Goal: Task Accomplishment & Management: Manage account settings

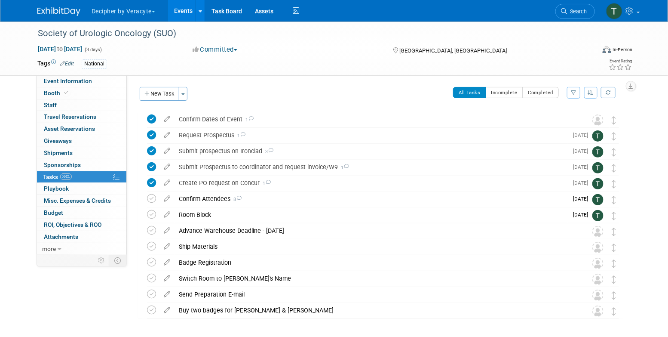
click at [178, 8] on link "Events" at bounding box center [183, 11] width 31 height 22
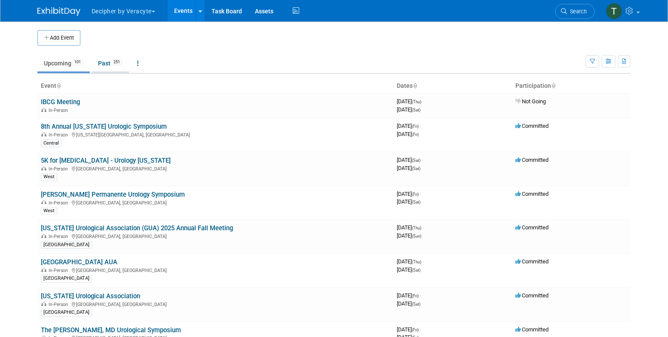
click at [103, 70] on link "Past 251" at bounding box center [110, 63] width 37 height 16
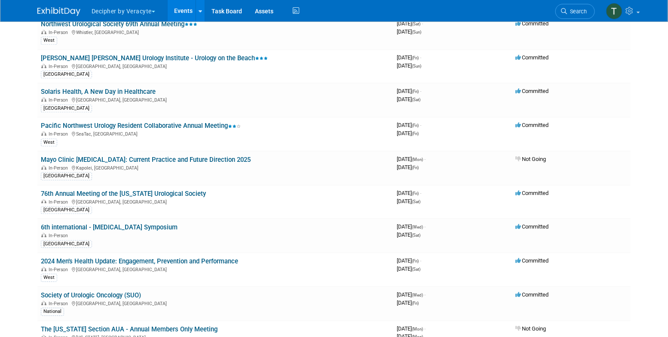
scroll to position [3590, 0]
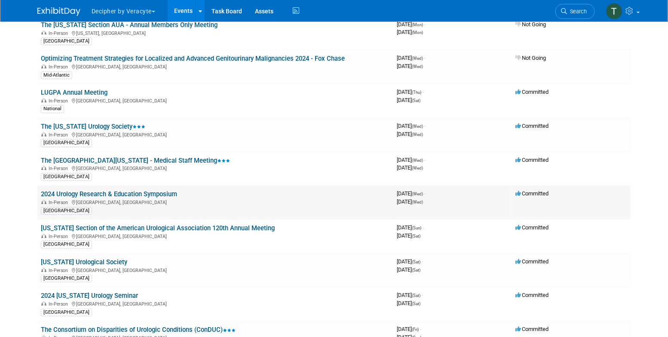
click at [172, 190] on link "2024 Urology Research & Education Symposium" at bounding box center [109, 194] width 136 height 8
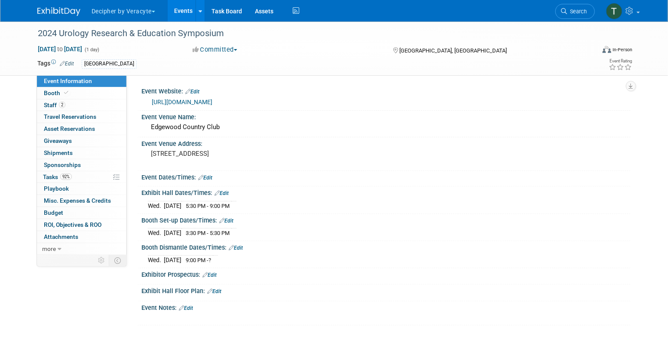
click at [213, 102] on link "https://give.hackensackmeridianhealth.org/site/Calendar?id=106602&view=Detail" at bounding box center [182, 102] width 61 height 7
click at [97, 212] on link "Budget" at bounding box center [81, 213] width 89 height 12
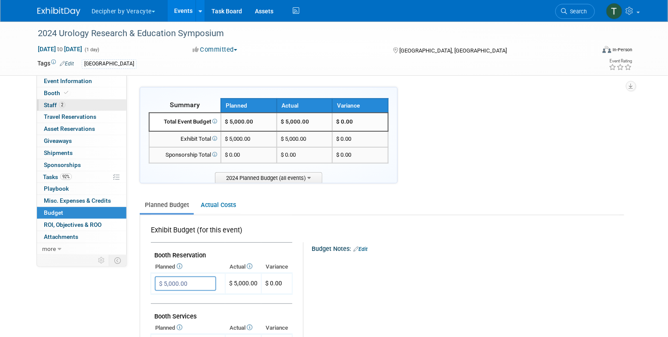
click at [92, 105] on link "2 Staff 2" at bounding box center [81, 105] width 89 height 12
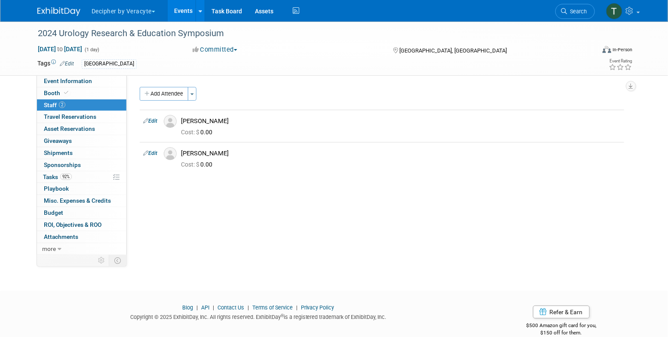
click at [181, 17] on link "Events" at bounding box center [183, 11] width 31 height 22
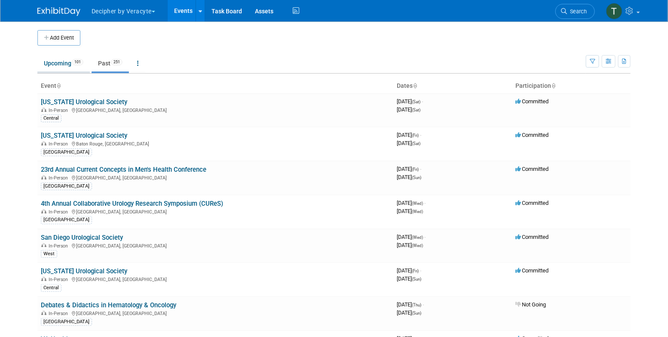
click at [52, 64] on link "Upcoming 101" at bounding box center [63, 63] width 52 height 16
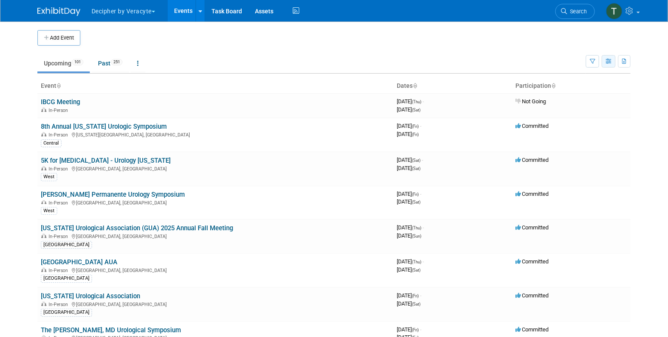
click at [611, 58] on button "button" at bounding box center [609, 61] width 14 height 12
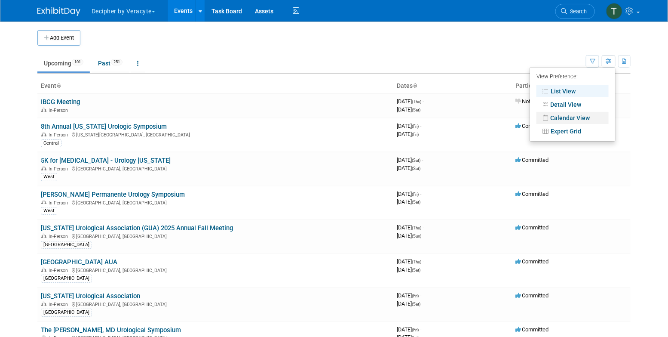
click at [565, 116] on link "Calendar View" at bounding box center [573, 118] width 72 height 12
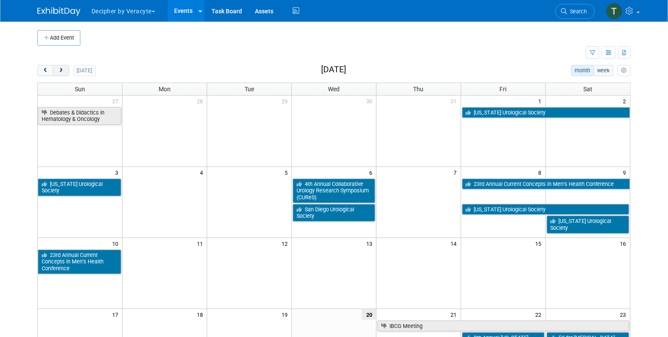
click at [63, 75] on button "next" at bounding box center [61, 70] width 16 height 11
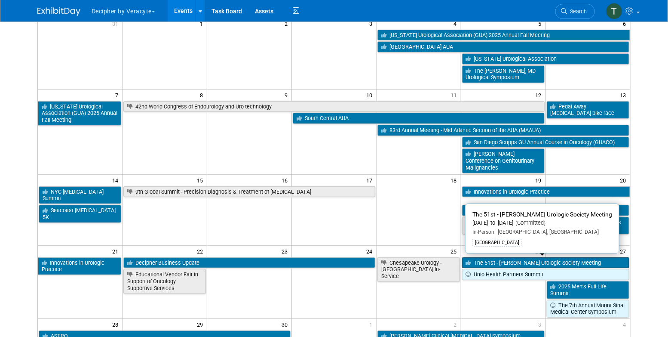
scroll to position [80, 0]
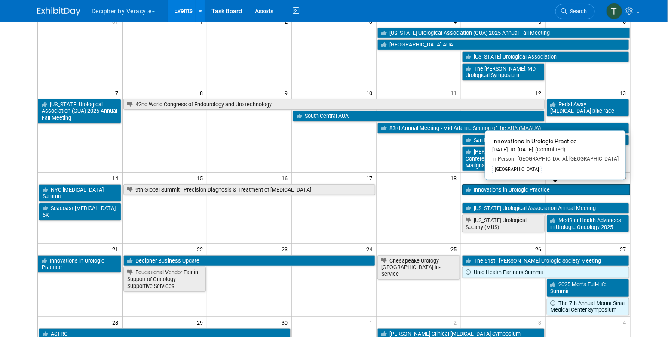
click at [586, 190] on link "Innovations in Urologic Practice" at bounding box center [546, 189] width 168 height 11
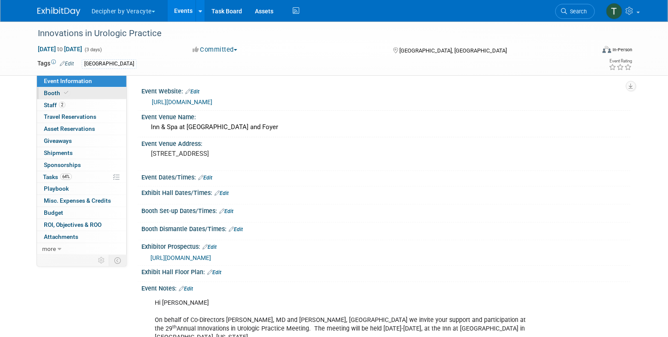
click at [62, 98] on link "Booth" at bounding box center [81, 93] width 89 height 12
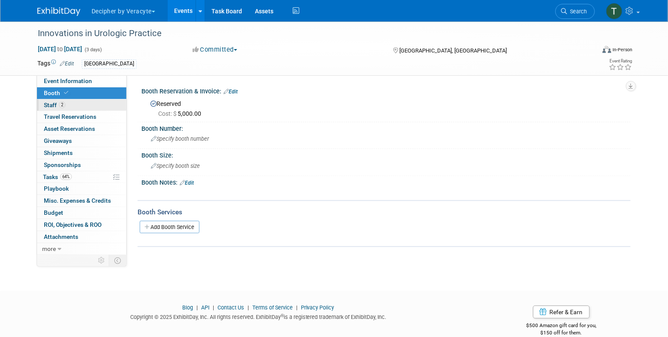
click at [63, 99] on link "2 Staff 2" at bounding box center [81, 105] width 89 height 12
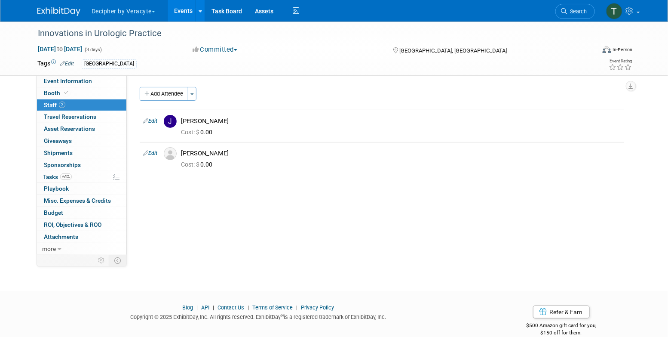
click at [63, 101] on link "2 Staff 2" at bounding box center [81, 105] width 89 height 12
click at [67, 187] on span "Playbook 0" at bounding box center [56, 188] width 25 height 7
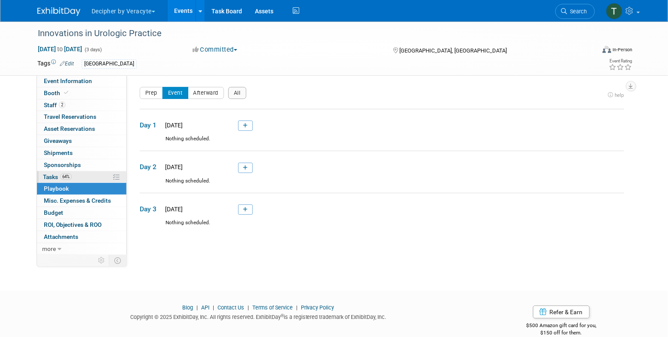
click at [67, 176] on span "64%" at bounding box center [66, 176] width 12 height 6
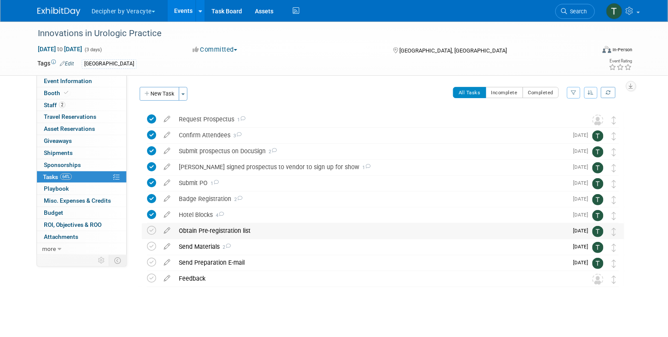
click at [216, 233] on div "Obtain Pre-registration list" at bounding box center [372, 230] width 394 height 15
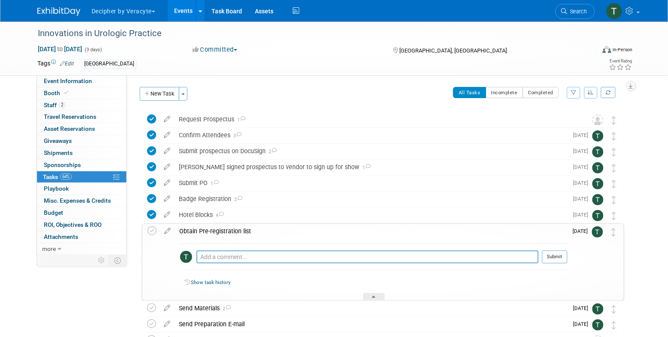
click at [209, 236] on div "Obtain Pre-registration list" at bounding box center [371, 231] width 393 height 15
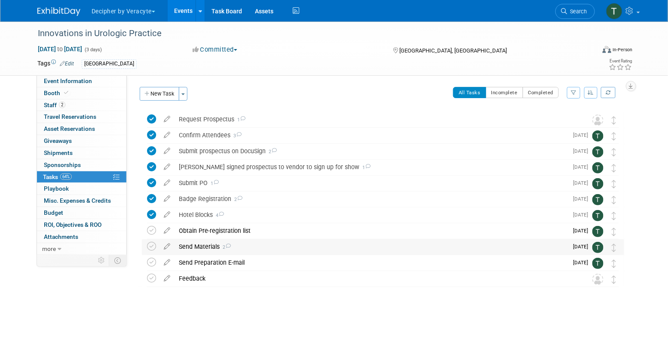
click at [204, 250] on div "Send Materials 2" at bounding box center [372, 246] width 394 height 15
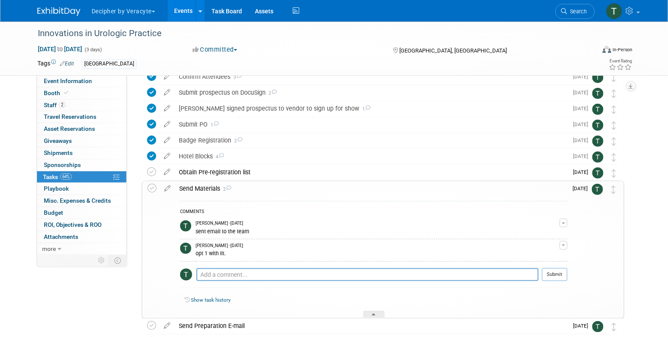
click at [205, 186] on div "Send Materials 2" at bounding box center [371, 188] width 393 height 15
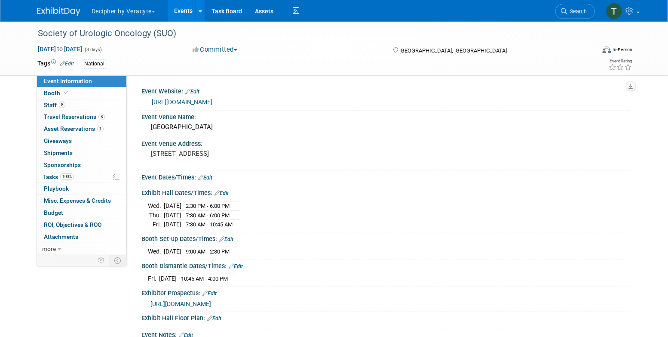
click at [183, 9] on link "Events" at bounding box center [183, 11] width 31 height 22
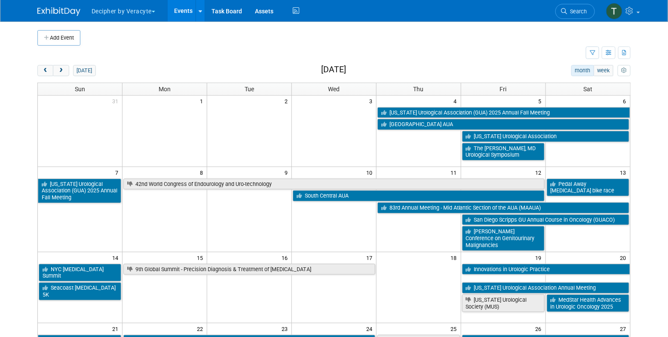
click at [69, 70] on div "[DATE]" at bounding box center [66, 70] width 59 height 11
click at [61, 69] on span "next" at bounding box center [61, 71] width 6 height 6
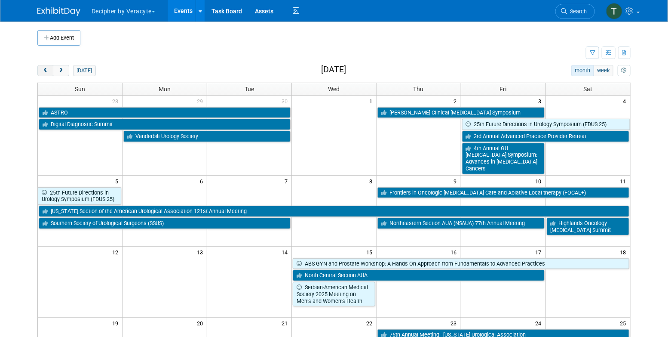
click at [46, 71] on span "prev" at bounding box center [45, 71] width 6 height 6
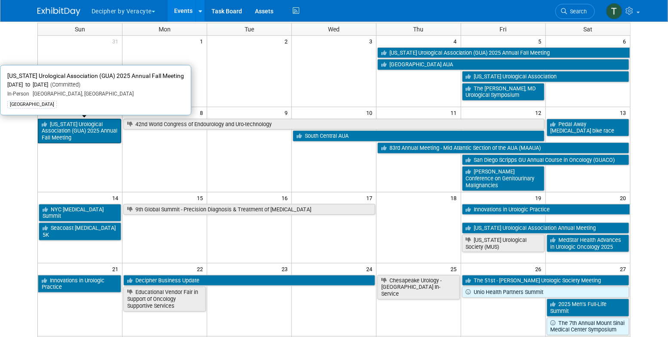
scroll to position [62, 0]
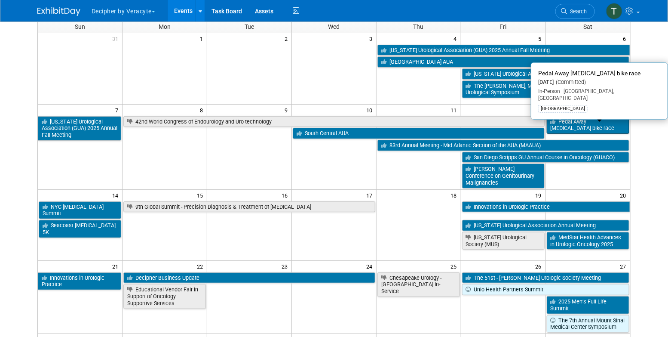
click at [576, 123] on link "Pedal Away Prostate Cancer bike race" at bounding box center [588, 125] width 83 height 18
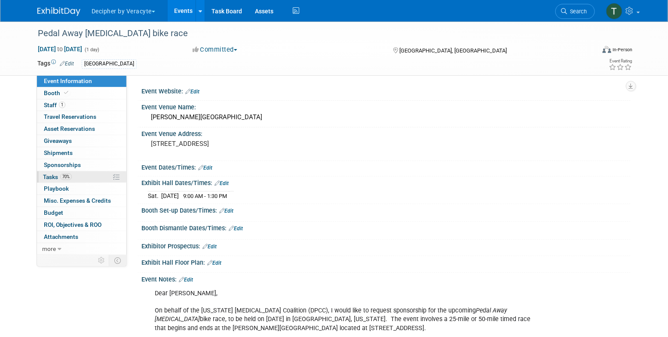
click at [88, 179] on link "70% Tasks 70%" at bounding box center [81, 177] width 89 height 12
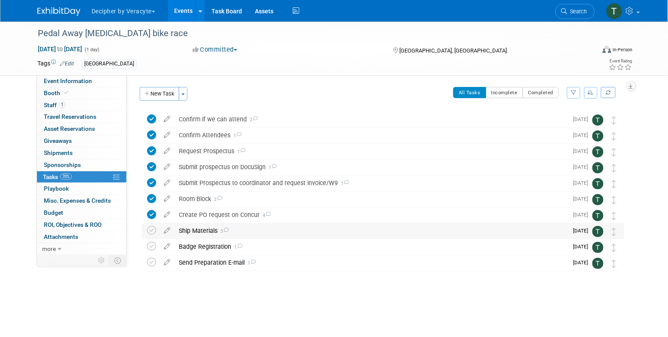
click at [194, 229] on div "Ship Materials 3" at bounding box center [372, 230] width 394 height 15
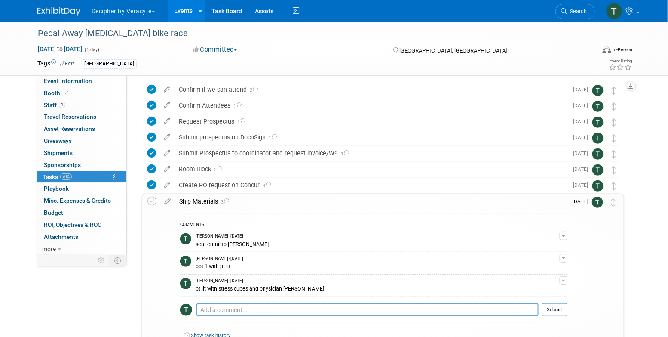
scroll to position [33, 0]
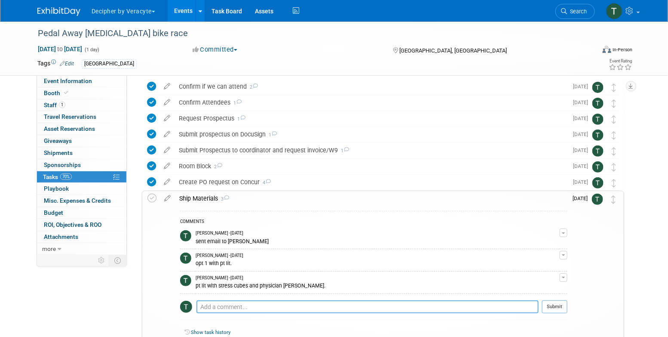
click at [228, 307] on textarea at bounding box center [368, 306] width 342 height 13
type textarea "i shipped literature to TRacy's house."
click at [561, 302] on button "Submit" at bounding box center [554, 306] width 25 height 13
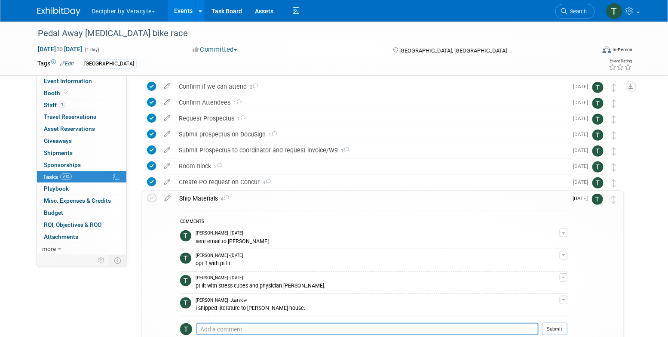
click at [187, 17] on link "Events" at bounding box center [183, 11] width 31 height 22
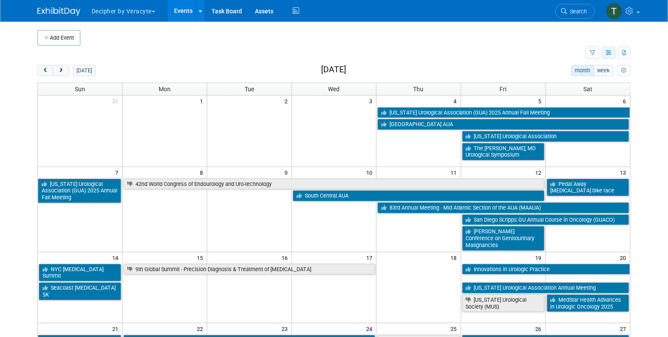
click at [608, 50] on icon "button" at bounding box center [609, 53] width 6 height 6
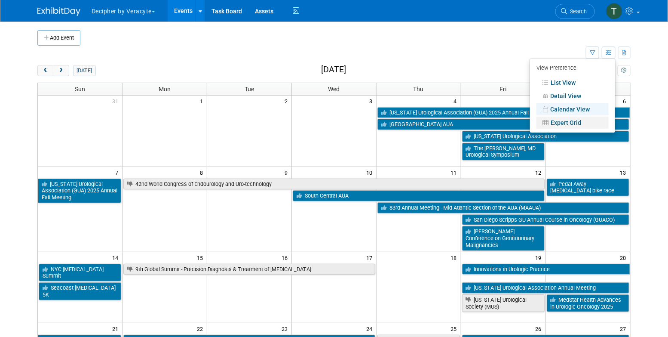
click at [583, 120] on link "Expert Grid" at bounding box center [573, 123] width 72 height 12
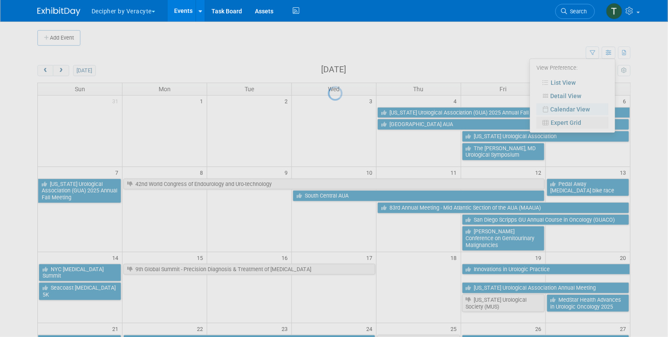
click at [340, 120] on div at bounding box center [334, 168] width 12 height 337
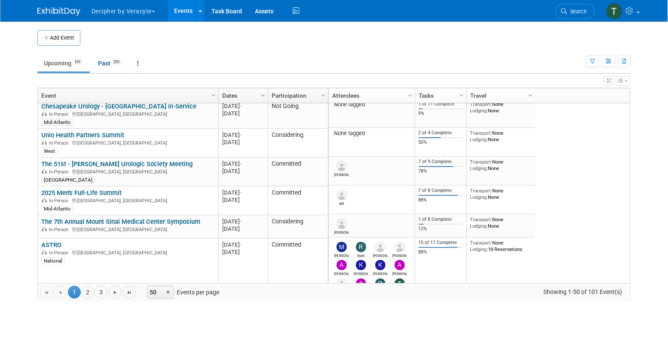
scroll to position [675, 0]
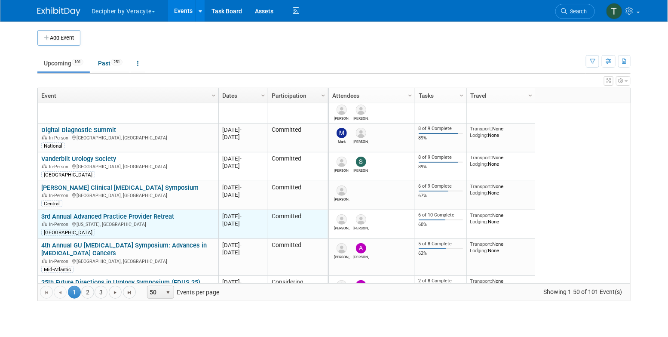
click at [123, 215] on link "3rd Annual Advanced Practice Provider Retreat" at bounding box center [107, 217] width 133 height 8
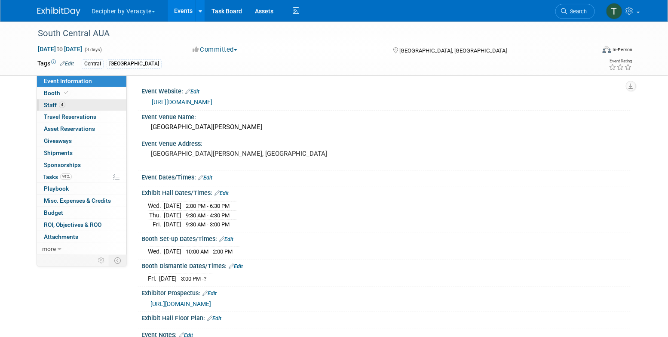
click at [83, 107] on link "4 Staff 4" at bounding box center [81, 105] width 89 height 12
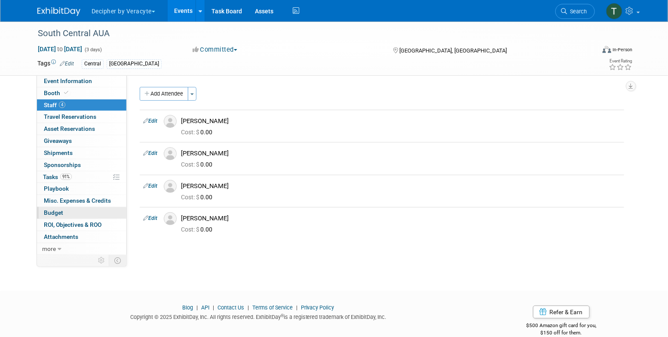
click at [78, 213] on link "Budget" at bounding box center [81, 213] width 89 height 12
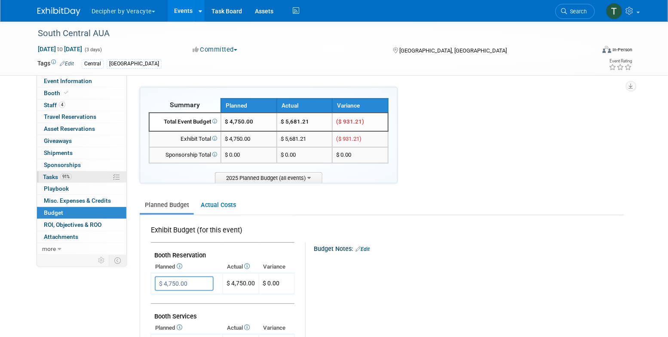
click at [74, 181] on link "91% Tasks 91%" at bounding box center [81, 177] width 89 height 12
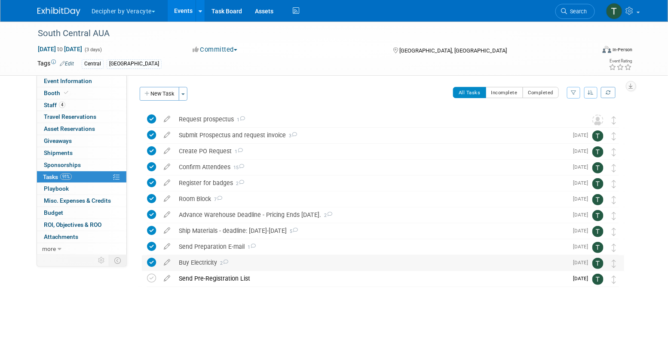
click at [187, 264] on div "Buy Electricity 2" at bounding box center [372, 262] width 394 height 15
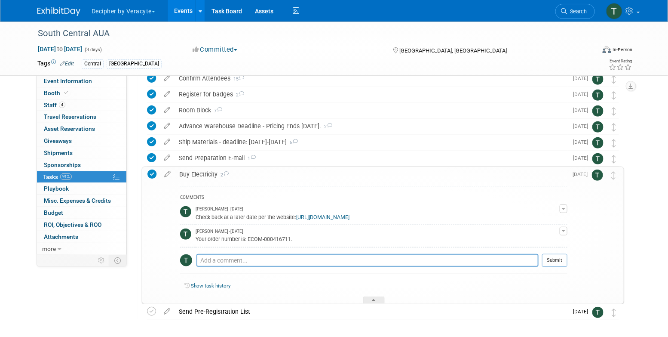
click at [201, 176] on div "Buy Electricity 2" at bounding box center [371, 174] width 393 height 15
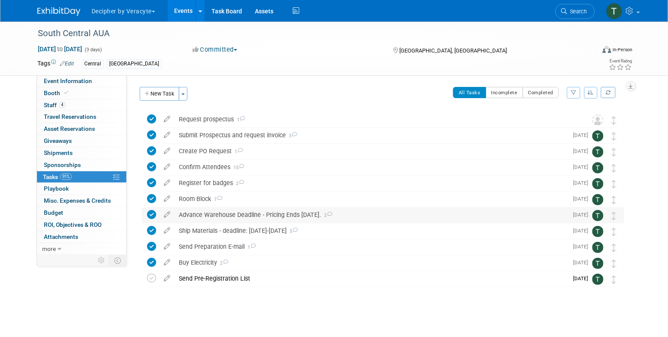
click at [209, 214] on div "Advance Warehouse Deadline - Pricing Ends [DATE]. 2" at bounding box center [372, 214] width 394 height 15
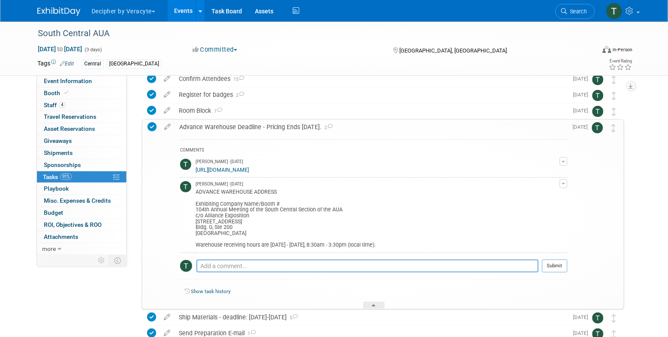
scroll to position [102, 0]
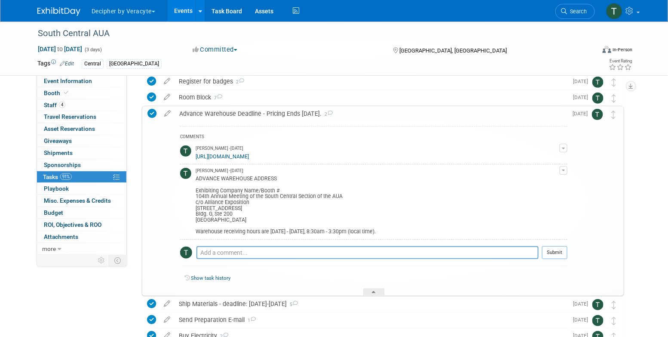
click at [209, 108] on div "Advance Warehouse Deadline - Pricing Ends [DATE]. 2" at bounding box center [371, 113] width 393 height 15
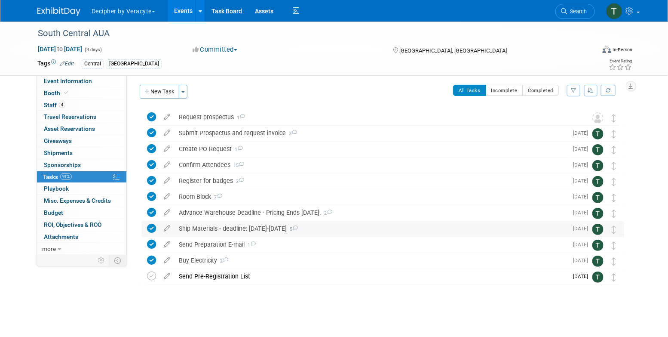
click at [211, 228] on div "Ship Materials - deadline: August 11-September 3 5" at bounding box center [372, 228] width 394 height 15
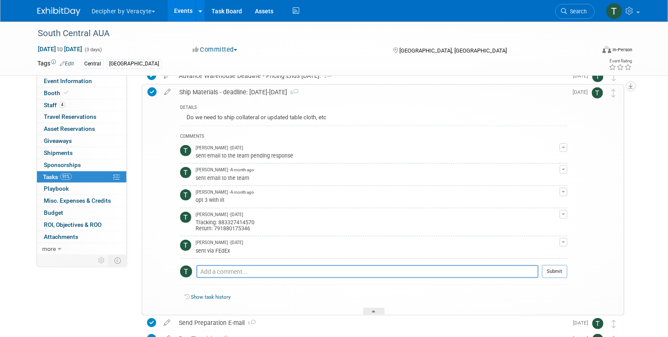
scroll to position [137, 0]
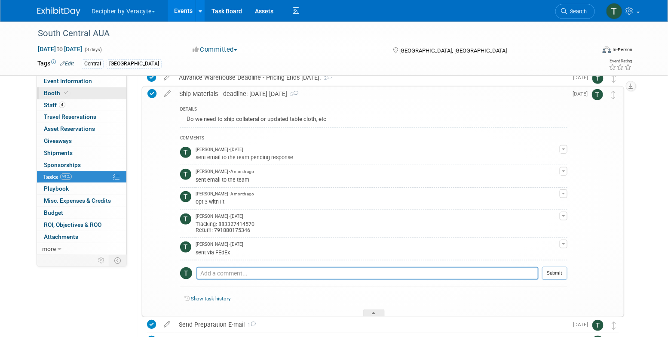
click at [106, 94] on link "Booth" at bounding box center [81, 93] width 89 height 12
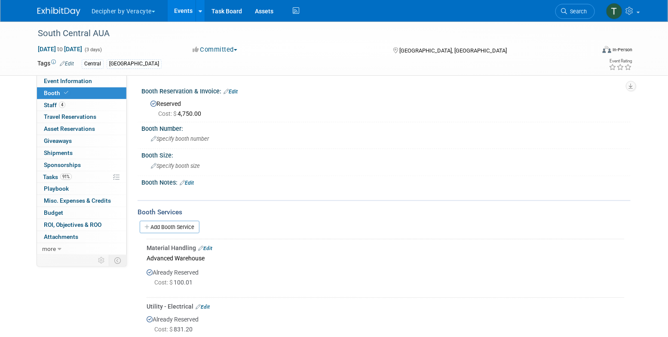
click at [183, 232] on div "Add Booth Service" at bounding box center [384, 226] width 493 height 13
click at [180, 138] on span "Specify booth number" at bounding box center [180, 139] width 58 height 6
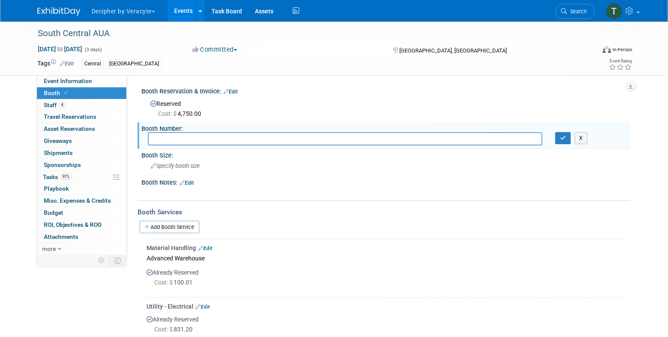
scroll to position [31, 0]
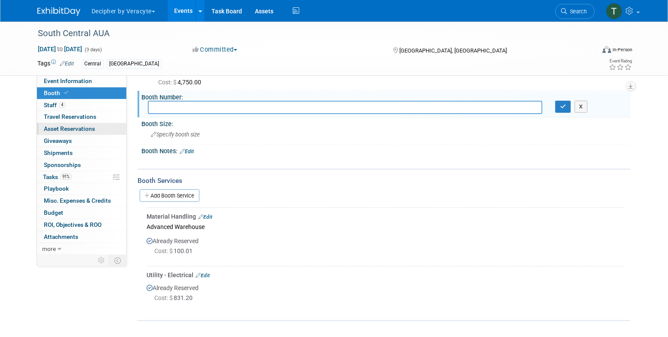
click at [74, 128] on span "Asset Reservations 0" at bounding box center [69, 128] width 51 height 7
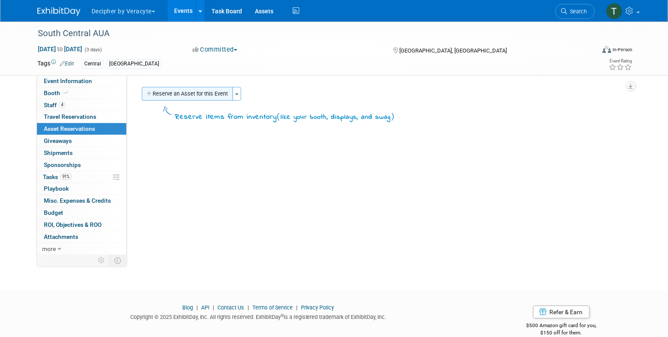
click at [191, 96] on button "Reserve an Asset for this Event" at bounding box center [187, 94] width 91 height 14
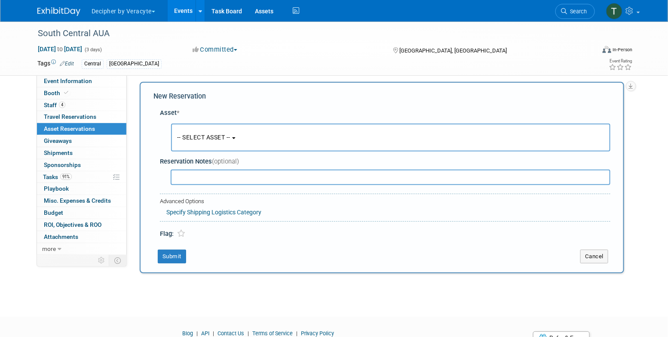
scroll to position [8, 0]
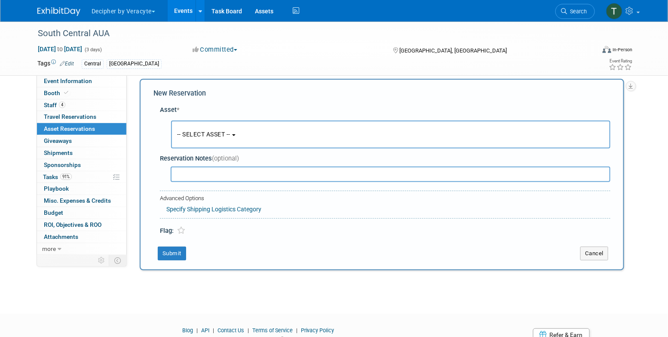
click at [207, 142] on button "-- SELECT ASSET --" at bounding box center [391, 134] width 440 height 28
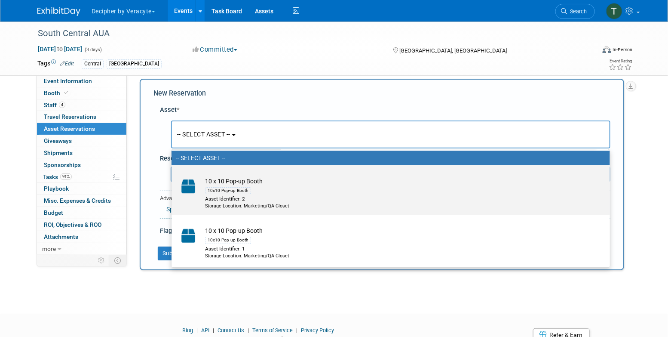
scroll to position [25, 0]
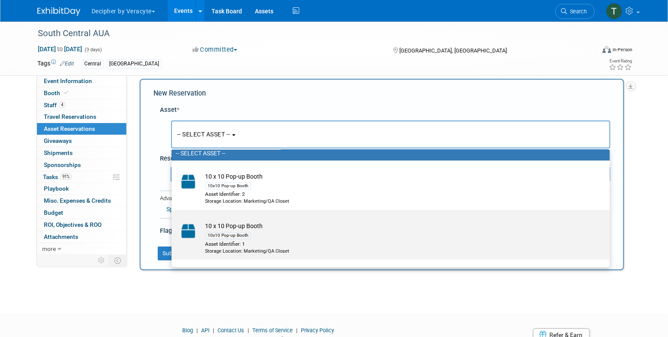
click at [231, 230] on div "10x10 Pop-up Booth" at bounding box center [399, 235] width 388 height 10
click at [173, 220] on input "10 x 10 Pop-up Booth 10x10 Pop-up Booth Asset Identifier: 1 Storage Location: M…" at bounding box center [170, 218] width 6 height 6
select select "10714689"
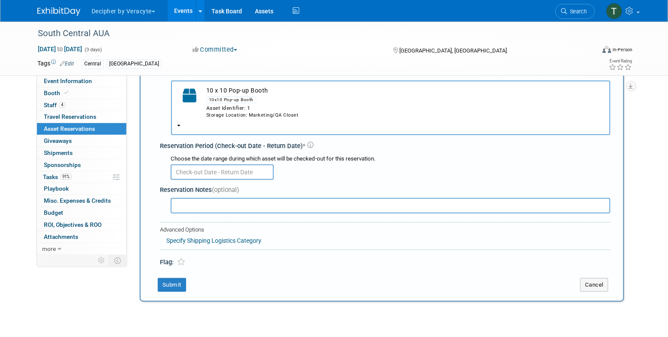
scroll to position [48, 0]
click at [179, 286] on button "Submit" at bounding box center [172, 285] width 28 height 14
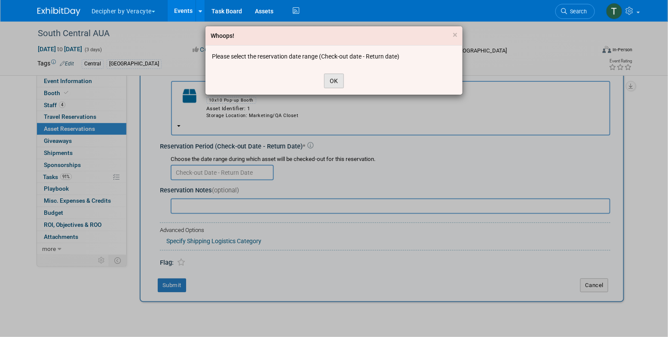
click at [338, 77] on button "OK" at bounding box center [334, 81] width 20 height 15
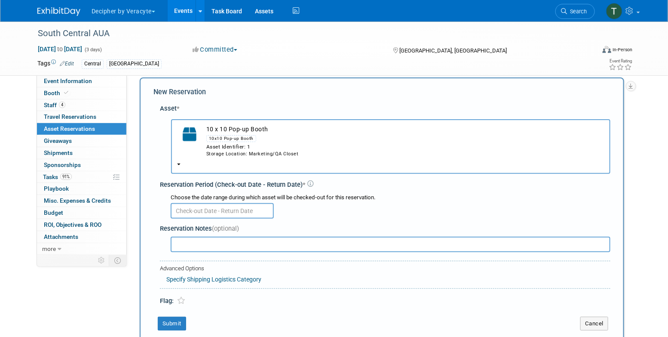
scroll to position [0, 0]
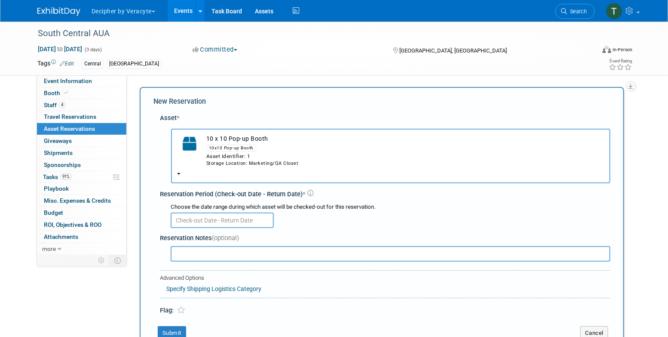
click at [237, 222] on input "text" at bounding box center [222, 220] width 103 height 15
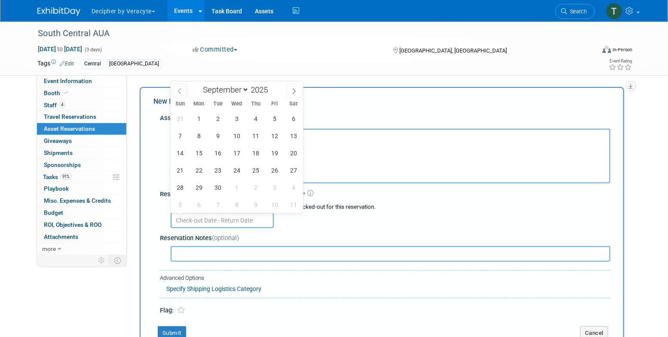
click at [180, 93] on icon at bounding box center [180, 91] width 6 height 6
select select "7"
click at [237, 172] on span "20" at bounding box center [236, 170] width 17 height 17
type input "Aug 20, 2025"
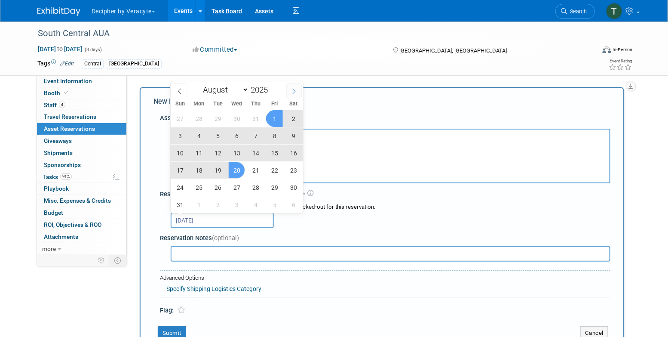
click at [292, 92] on icon at bounding box center [294, 91] width 6 height 6
select select "8"
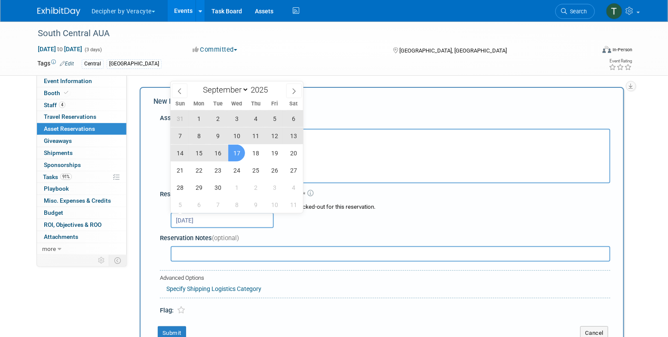
click at [237, 152] on span "17" at bounding box center [236, 153] width 17 height 17
type input "Aug 20, 2025 to Sep 17, 2025"
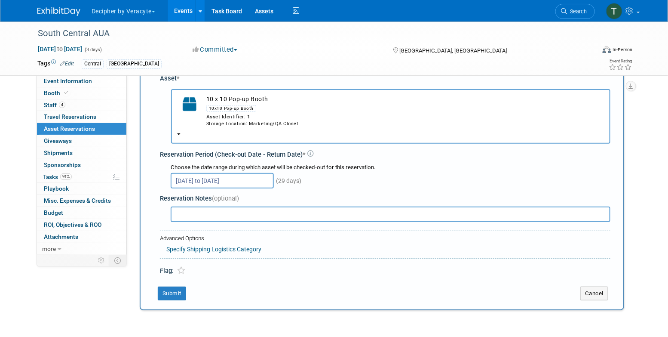
scroll to position [50, 0]
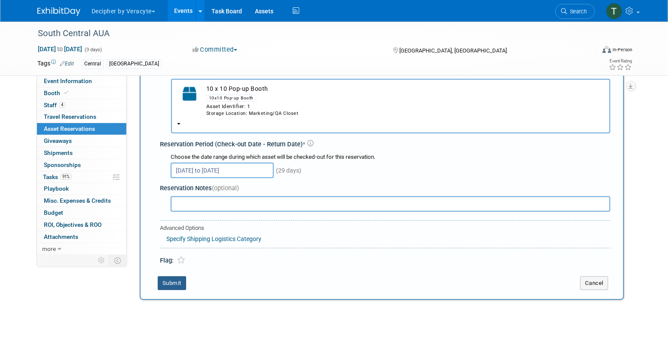
click at [181, 283] on button "Submit" at bounding box center [172, 283] width 28 height 14
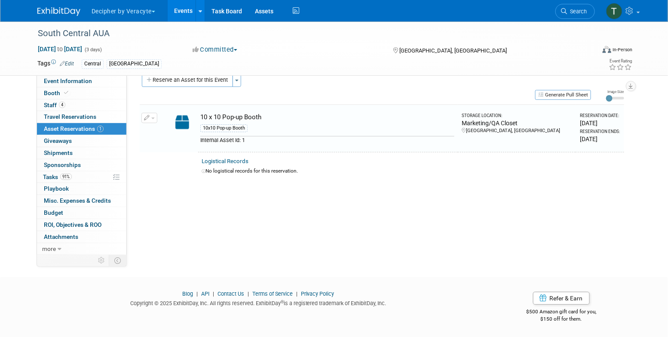
scroll to position [10, 0]
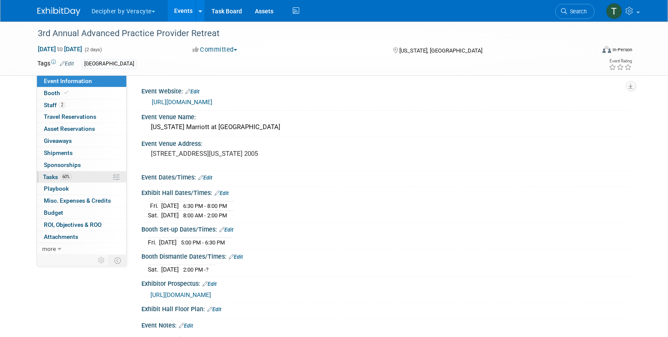
click at [92, 179] on link "60% Tasks 60%" at bounding box center [81, 177] width 89 height 12
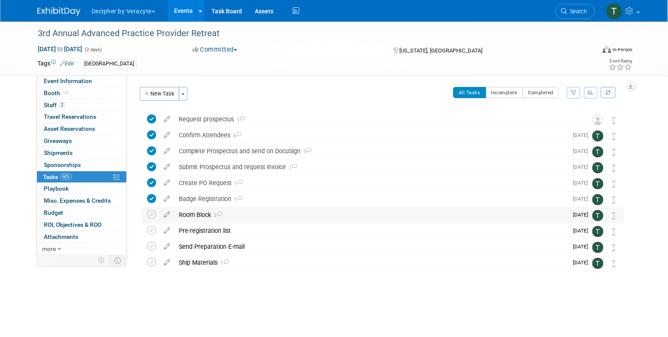
click at [242, 216] on div "Room Block 2" at bounding box center [372, 214] width 394 height 15
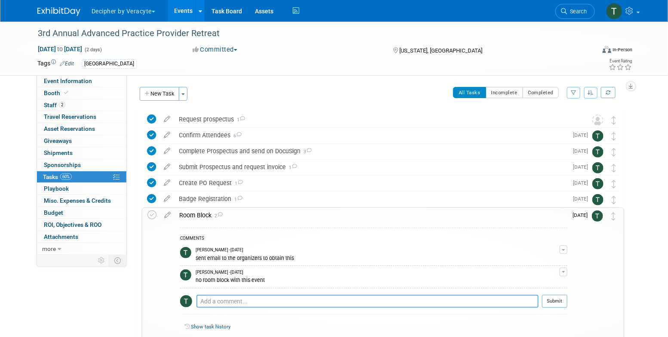
click at [255, 296] on textarea at bounding box center [368, 301] width 342 height 13
click at [98, 83] on link "Event Information" at bounding box center [81, 81] width 89 height 12
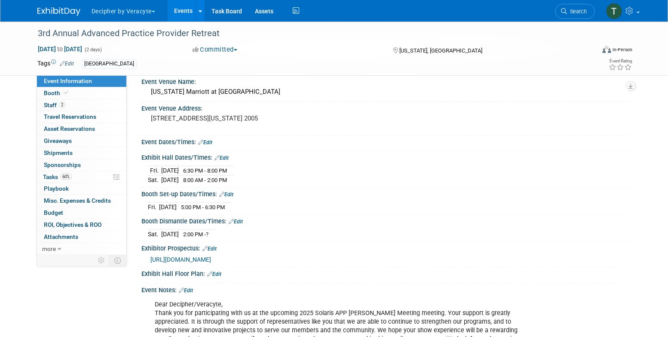
scroll to position [52, 0]
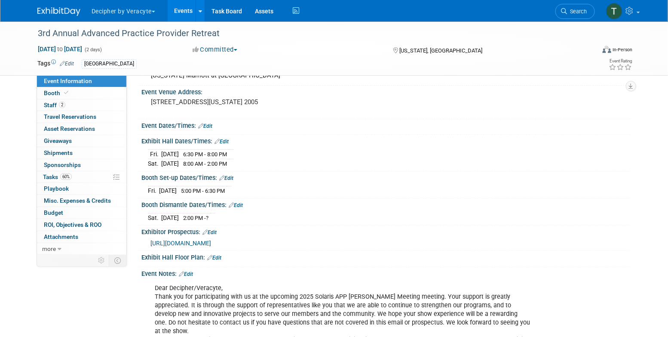
click at [193, 277] on link "Edit" at bounding box center [186, 274] width 14 height 6
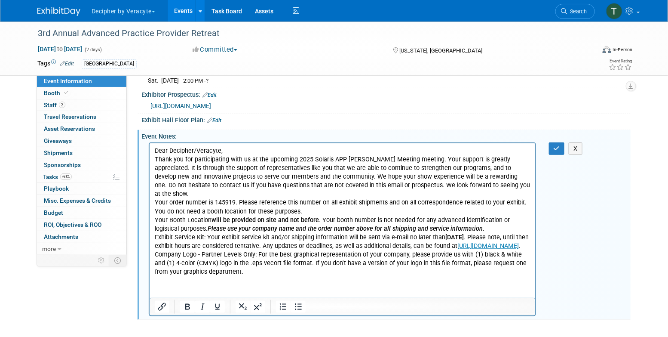
scroll to position [195, 0]
click at [328, 276] on html "Dear Decipher/Veracyte, Thank you for participating with us at the upcoming 202…" at bounding box center [342, 209] width 386 height 133
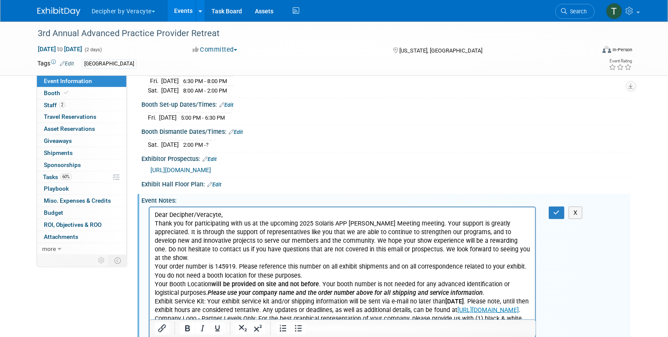
scroll to position [40, 0]
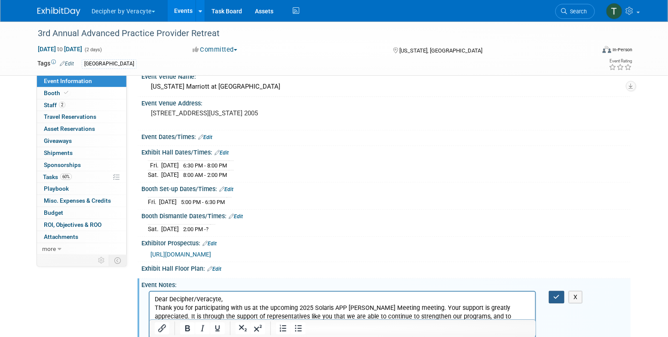
click at [556, 300] on icon "button" at bounding box center [557, 297] width 6 height 6
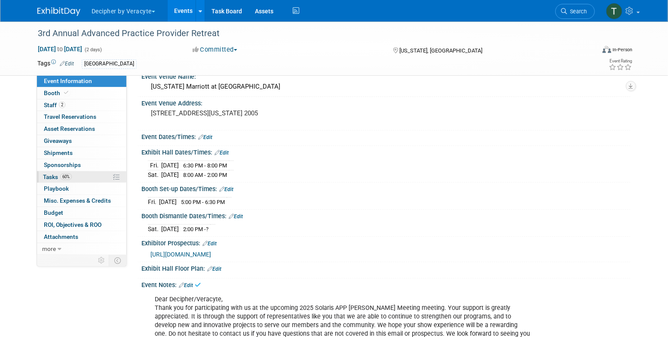
click at [93, 181] on link "60% Tasks 60%" at bounding box center [81, 177] width 89 height 12
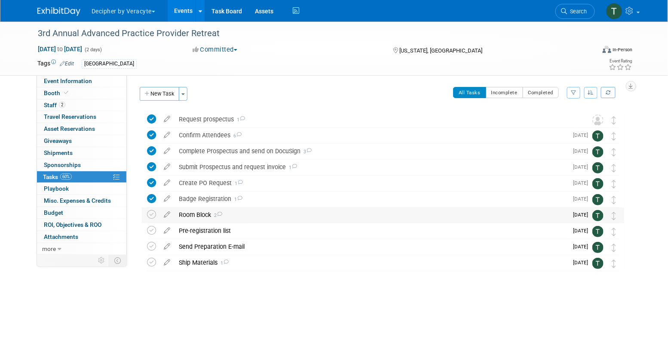
click at [209, 216] on div "Room Block 2" at bounding box center [372, 214] width 394 height 15
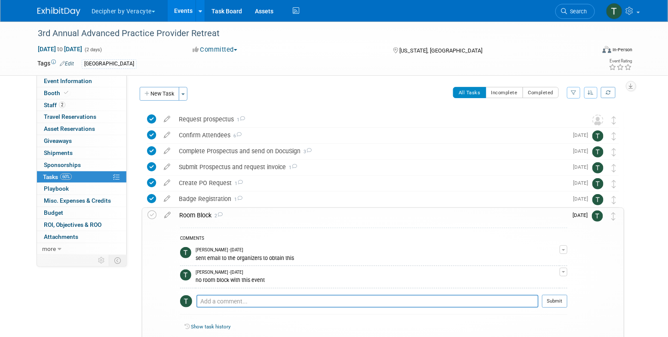
click at [209, 216] on div "Room Block 2" at bounding box center [371, 215] width 393 height 15
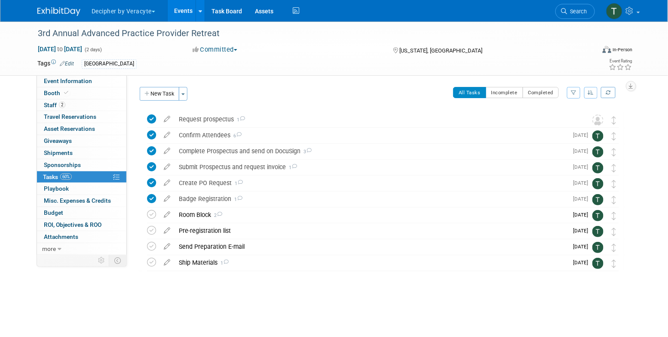
click at [185, 17] on link "Events" at bounding box center [183, 11] width 31 height 22
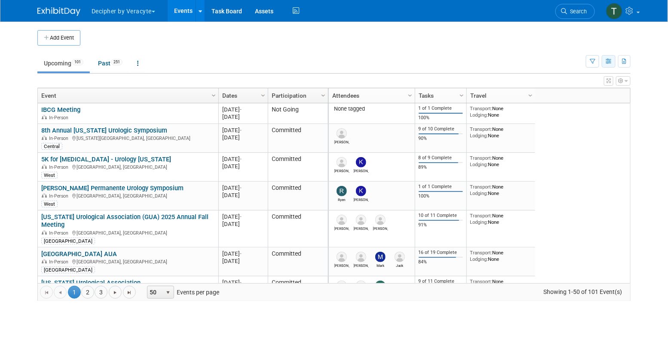
click at [609, 67] on button "button" at bounding box center [609, 61] width 14 height 12
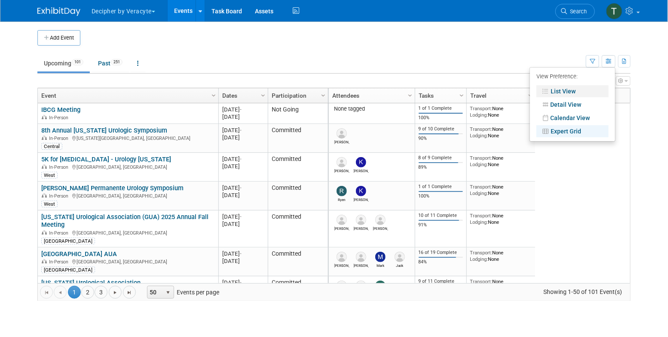
click at [573, 88] on link "List View" at bounding box center [573, 91] width 72 height 12
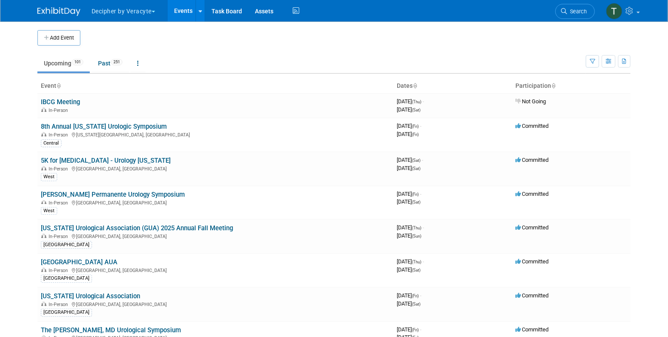
scroll to position [1413, 0]
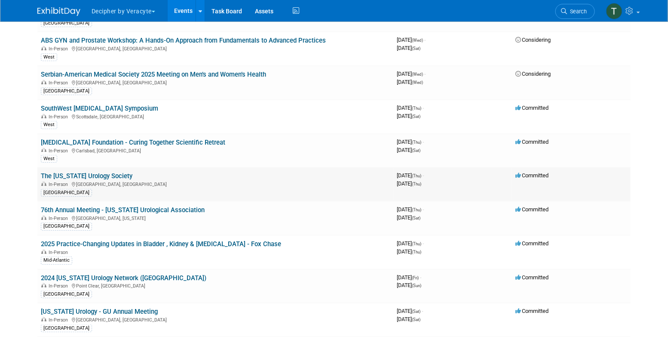
click at [131, 172] on link "The [US_STATE] Urology Society" at bounding box center [87, 176] width 92 height 8
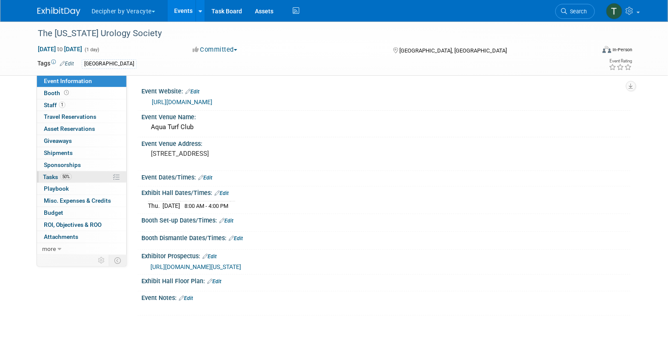
click at [86, 176] on link "50% Tasks 50%" at bounding box center [81, 177] width 89 height 12
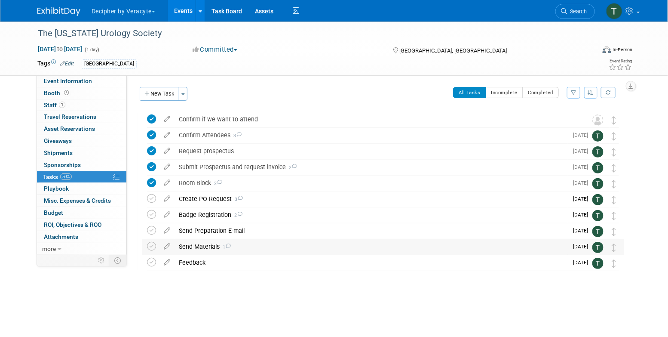
click at [206, 245] on div "Send Materials 1" at bounding box center [372, 246] width 394 height 15
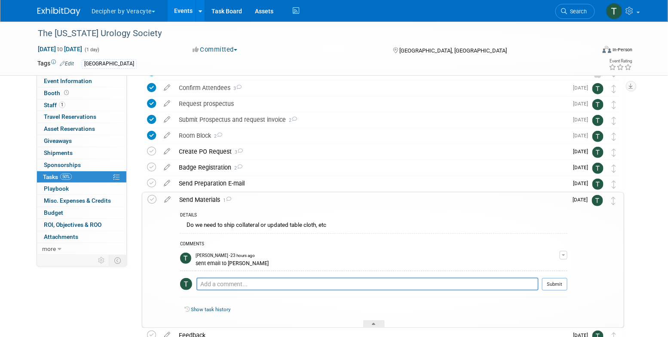
scroll to position [49, 0]
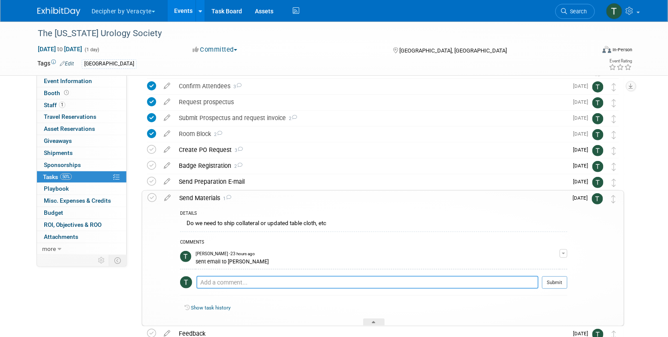
click at [230, 279] on textarea at bounding box center [368, 282] width 342 height 13
type textarea "opt 1 with 50 physician brochures."
click at [561, 289] on div at bounding box center [554, 292] width 25 height 6
click at [559, 280] on button "Submit" at bounding box center [554, 282] width 25 height 13
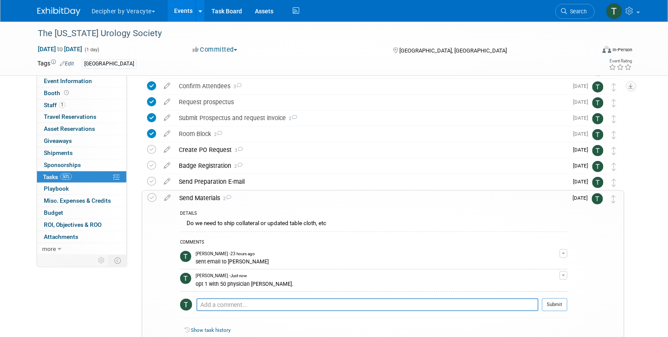
click at [189, 7] on link "Events" at bounding box center [183, 11] width 31 height 22
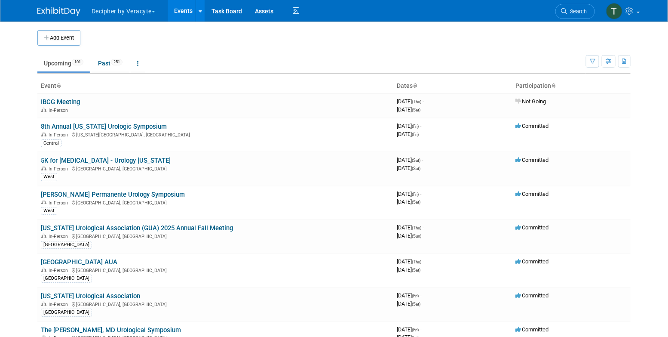
scroll to position [1514, 0]
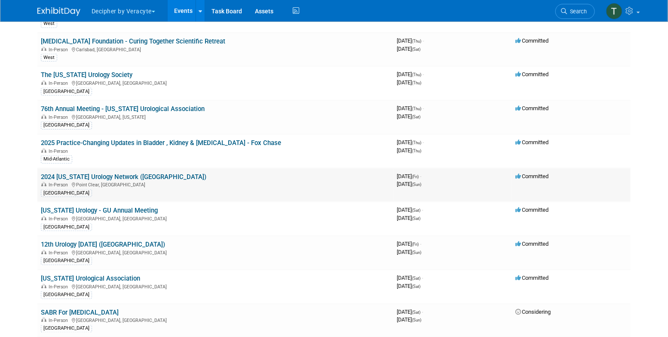
click at [136, 173] on link "2024 [US_STATE] Urology Network ([GEOGRAPHIC_DATA])" at bounding box center [124, 177] width 166 height 8
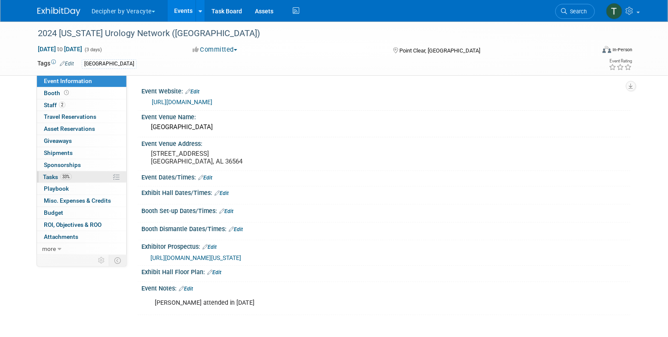
click at [71, 177] on span "33%" at bounding box center [66, 176] width 12 height 6
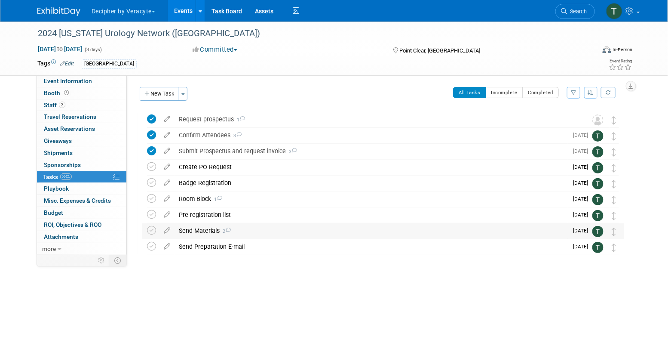
click at [207, 236] on div "Send Materials 2" at bounding box center [372, 230] width 394 height 15
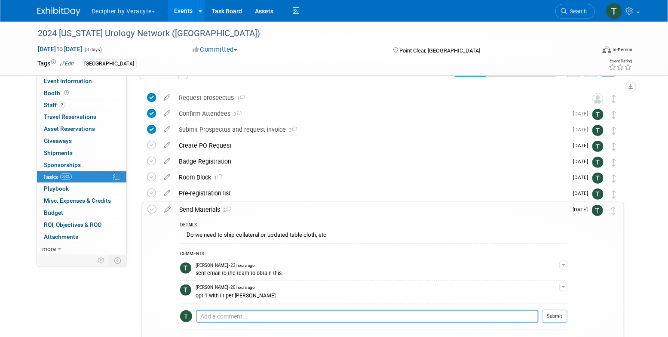
scroll to position [26, 0]
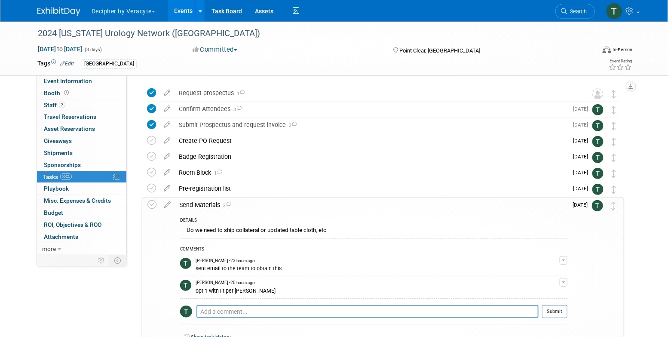
click at [178, 10] on link "Events" at bounding box center [183, 11] width 31 height 22
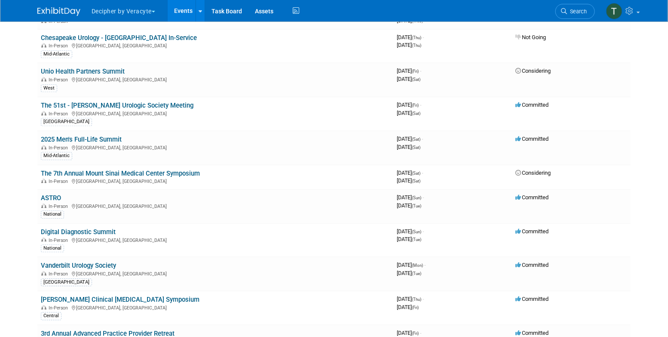
scroll to position [2112, 0]
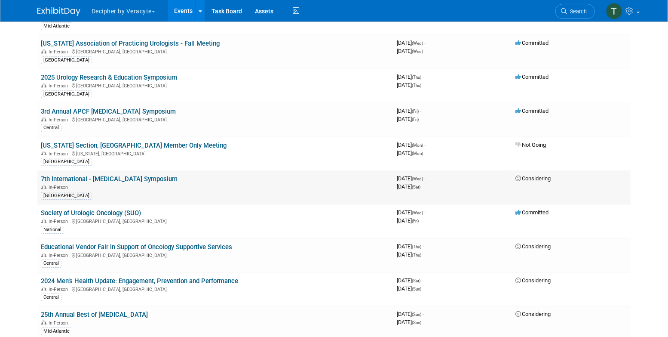
click at [122, 175] on link "7th international - [MEDICAL_DATA] Symposium" at bounding box center [109, 179] width 137 height 8
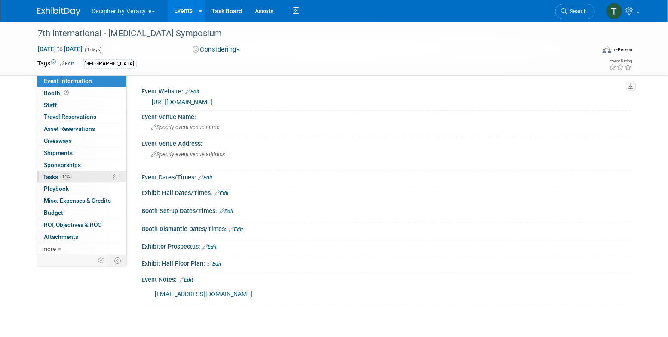
click at [92, 179] on link "14% Tasks 14%" at bounding box center [81, 177] width 89 height 12
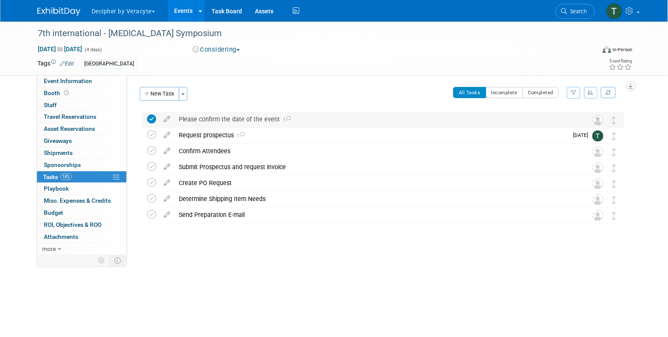
click at [191, 125] on div "Please confirm the date of the event 1" at bounding box center [375, 119] width 401 height 15
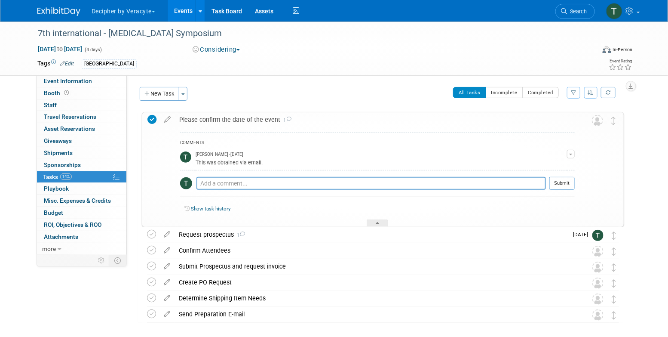
click at [191, 125] on div "Please confirm the date of the event 1" at bounding box center [375, 119] width 400 height 15
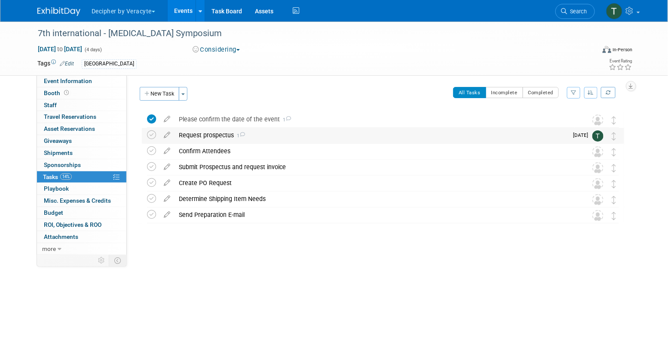
click at [193, 132] on div "Request prospectus 1" at bounding box center [372, 135] width 394 height 15
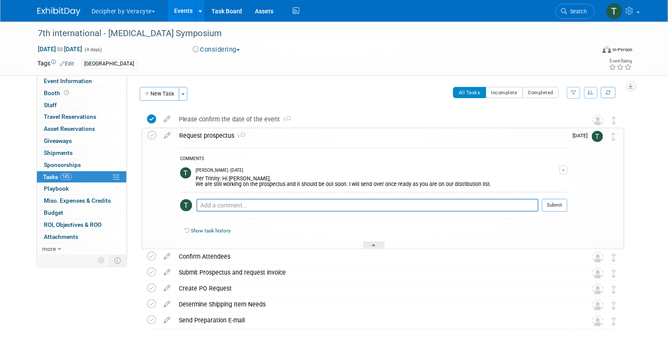
click at [193, 132] on div "Request prospectus 1" at bounding box center [371, 135] width 393 height 15
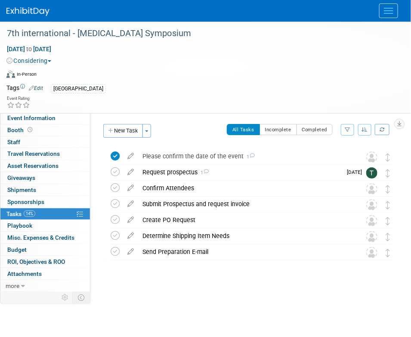
click at [386, 12] on button "Menu" at bounding box center [388, 10] width 19 height 15
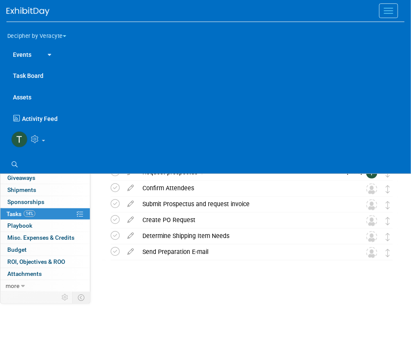
click at [28, 60] on link "Events" at bounding box center [21, 54] width 31 height 22
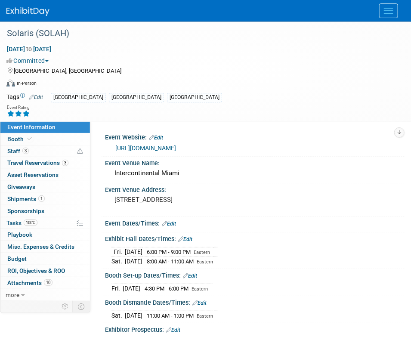
click at [392, 15] on button "Menu" at bounding box center [388, 10] width 19 height 15
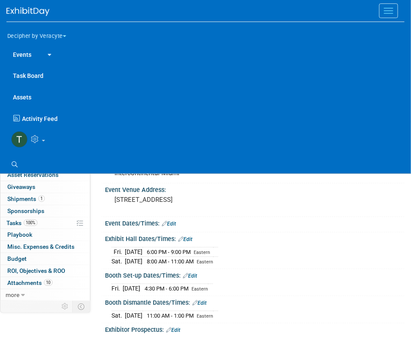
click at [23, 54] on link "Events" at bounding box center [21, 54] width 31 height 22
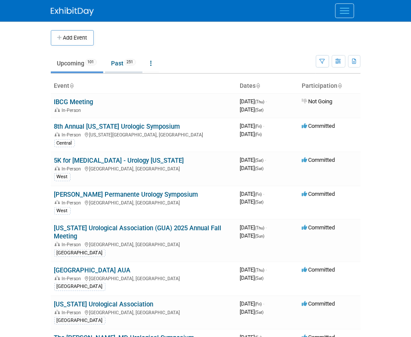
click at [123, 61] on link "Past 251" at bounding box center [123, 63] width 37 height 16
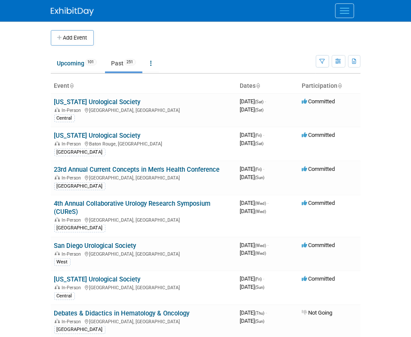
scroll to position [3498, 0]
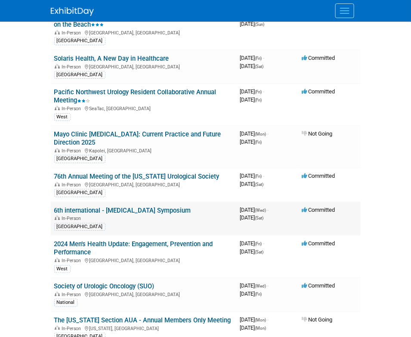
click at [151, 206] on link "6th international - [MEDICAL_DATA] Symposium" at bounding box center [122, 210] width 137 height 8
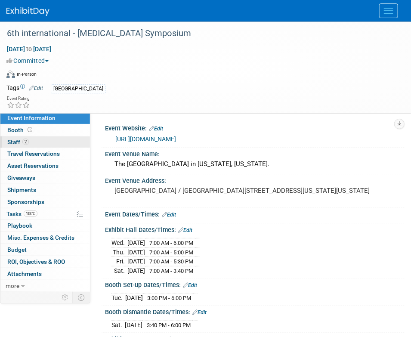
click at [61, 145] on link "2 Staff 2" at bounding box center [44, 142] width 89 height 12
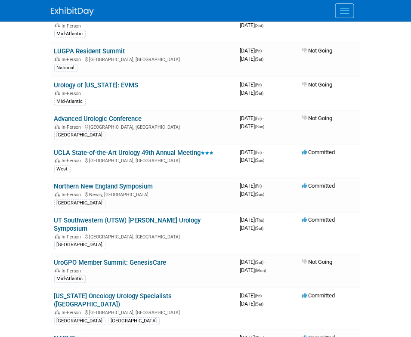
scroll to position [2215, 0]
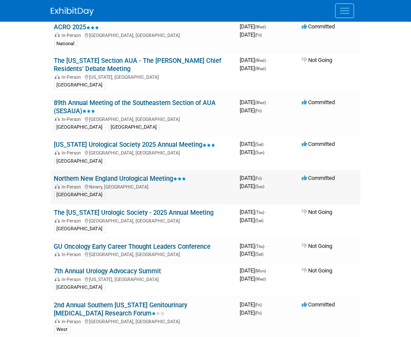
click at [143, 175] on link "Northern New England Urological Meeting" at bounding box center [120, 179] width 132 height 8
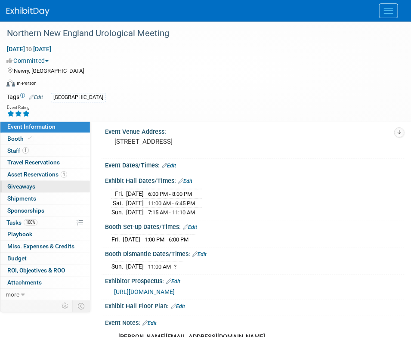
scroll to position [70, 0]
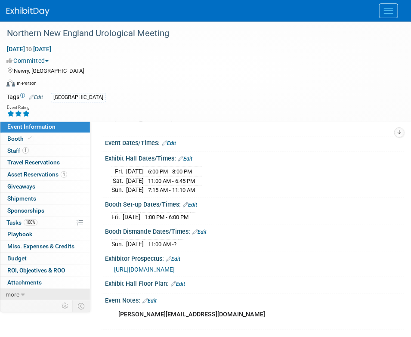
click at [20, 297] on link "more" at bounding box center [44, 295] width 89 height 12
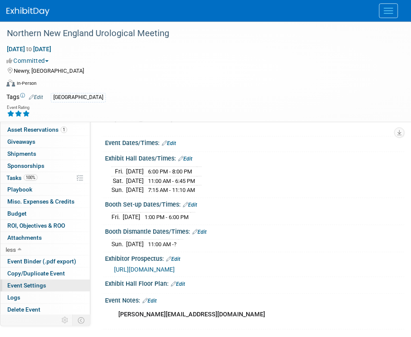
scroll to position [45, 0]
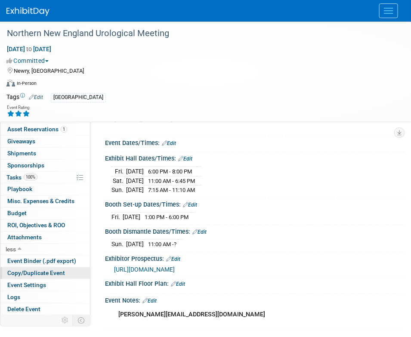
click at [43, 271] on span "Copy/Duplicate Event" at bounding box center [36, 272] width 58 height 7
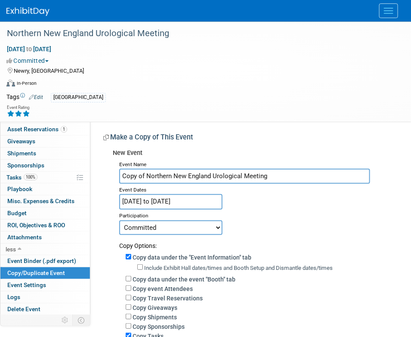
drag, startPoint x: 145, startPoint y: 176, endPoint x: 100, endPoint y: 176, distance: 45.2
click at [100, 176] on div "Event Website: Edit Event Venue Name: Grand Summit Resort Hotel Event Venue Add…" at bounding box center [247, 278] width 314 height 315
type input "2026 Northern New England Urological Meeting"
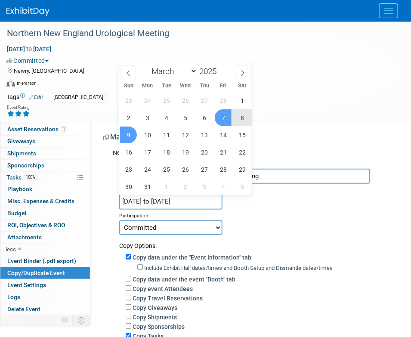
click at [173, 199] on input "Mar 7, 2025 to Mar 9, 2025" at bounding box center [170, 201] width 103 height 15
click at [221, 70] on span at bounding box center [220, 68] width 6 height 5
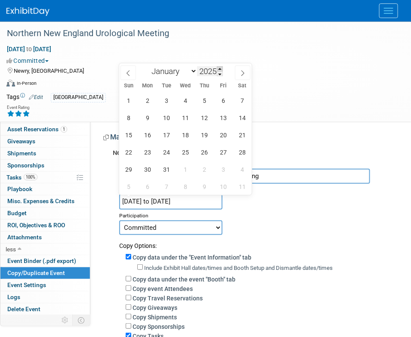
type input "2026"
click at [222, 115] on span "13" at bounding box center [223, 117] width 17 height 17
click at [126, 139] on span "15" at bounding box center [128, 134] width 17 height 17
type input "Mar 13, 2026 to Mar 15, 2026"
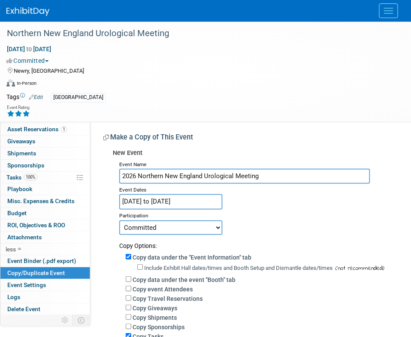
click at [150, 222] on select "Committed Considering Not Going" at bounding box center [170, 227] width 103 height 15
select select "2"
click at [119, 220] on select "Committed Considering Not Going" at bounding box center [170, 227] width 103 height 15
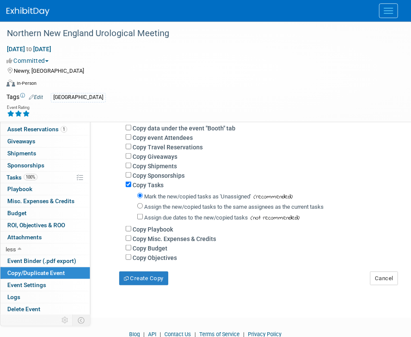
scroll to position [164, 0]
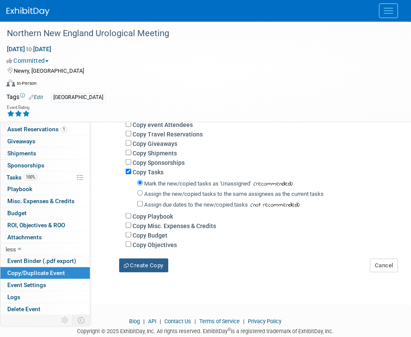
click at [145, 268] on button "Create Copy" at bounding box center [143, 266] width 49 height 14
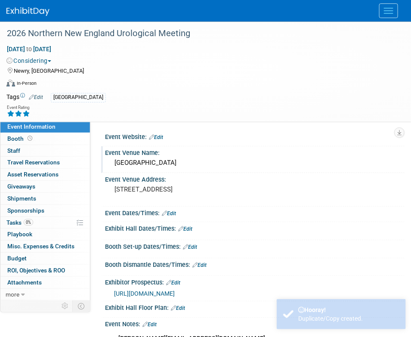
click at [143, 167] on div "[GEOGRAPHIC_DATA]" at bounding box center [254, 162] width 286 height 13
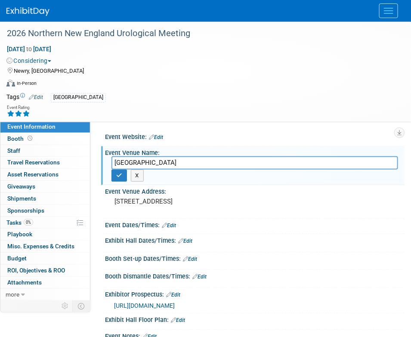
click at [143, 167] on input "[GEOGRAPHIC_DATA]" at bounding box center [254, 162] width 286 height 13
click at [121, 172] on button "button" at bounding box center [118, 175] width 15 height 12
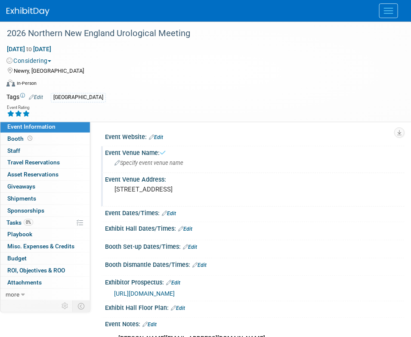
click at [122, 193] on pre "97 Summit Road Newry, ME" at bounding box center [254, 189] width 280 height 8
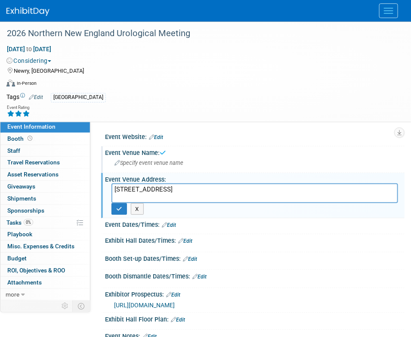
click at [122, 193] on textarea "97 Summit Road Newry, ME" at bounding box center [254, 193] width 286 height 20
drag, startPoint x: 154, startPoint y: 196, endPoint x: 115, endPoint y: 183, distance: 40.4
click at [115, 183] on textarea "97 Summit Road Newry, ME" at bounding box center [254, 193] width 286 height 20
click at [117, 204] on button "button" at bounding box center [118, 209] width 15 height 12
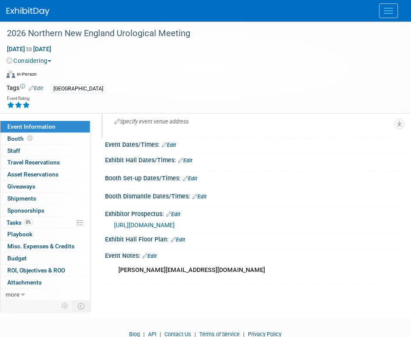
scroll to position [69, 0]
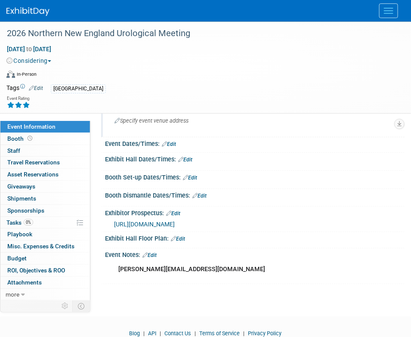
click at [180, 209] on div "Exhibitor Prospectus: Edit" at bounding box center [254, 211] width 299 height 11
click at [180, 213] on link "Edit" at bounding box center [173, 213] width 14 height 6
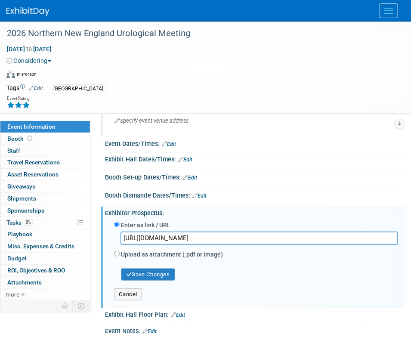
click at [152, 235] on input "https://veracyte365.sharepoint.com/:b:/r/sites/DecipherMKTG/Shared%20Documents/…" at bounding box center [258, 237] width 277 height 13
click at [136, 269] on button "Save Changes" at bounding box center [147, 274] width 53 height 12
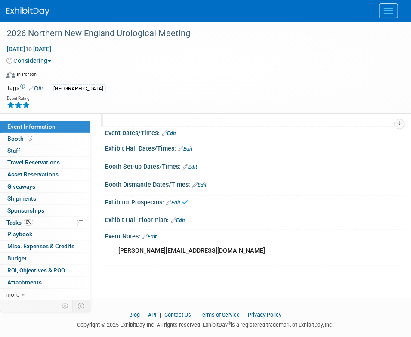
scroll to position [82, 0]
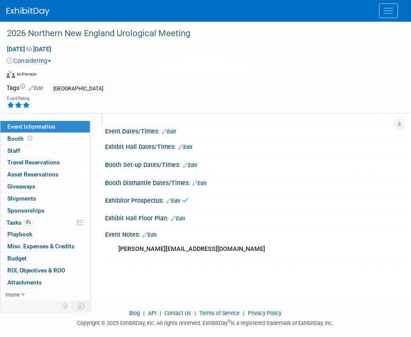
click at [157, 233] on link "Edit" at bounding box center [149, 235] width 14 height 6
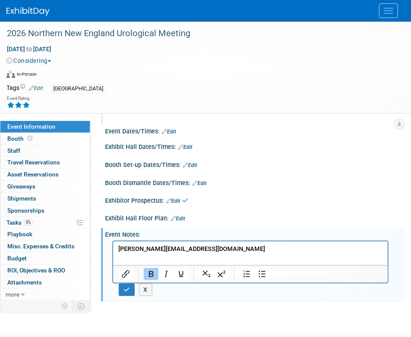
scroll to position [0, 0]
click at [157, 253] on html "snelson@mainephysicians.org" at bounding box center [250, 247] width 274 height 12
click at [157, 250] on b "snelson@mainephysicians.org" at bounding box center [191, 248] width 147 height 7
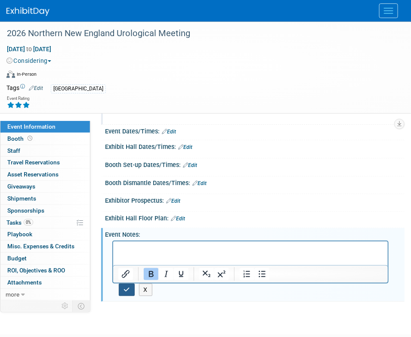
click at [125, 288] on icon "button" at bounding box center [126, 289] width 6 height 6
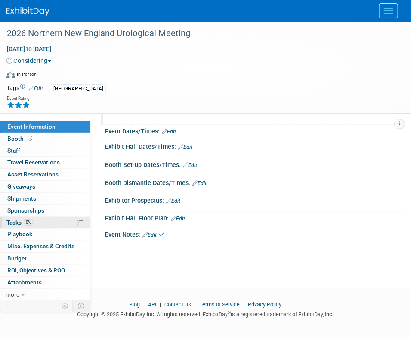
click at [43, 225] on link "0% Tasks 0%" at bounding box center [44, 223] width 89 height 12
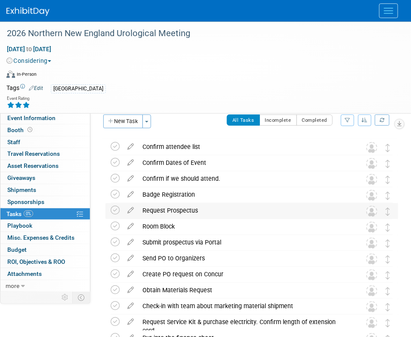
scroll to position [12, 0]
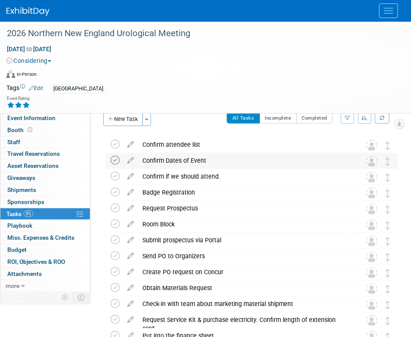
click at [117, 157] on icon at bounding box center [115, 160] width 9 height 9
click at [183, 160] on div "Confirm Dates of Event" at bounding box center [243, 160] width 211 height 15
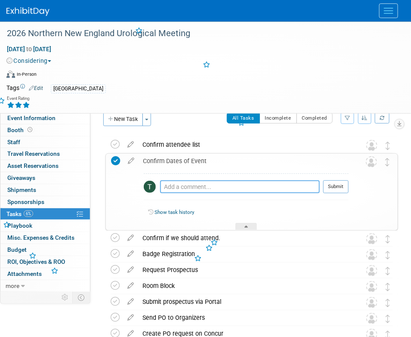
click at [186, 190] on textarea at bounding box center [240, 186] width 160 height 13
type textarea "Per prospectus"
click at [345, 182] on button "Submit" at bounding box center [335, 186] width 25 height 13
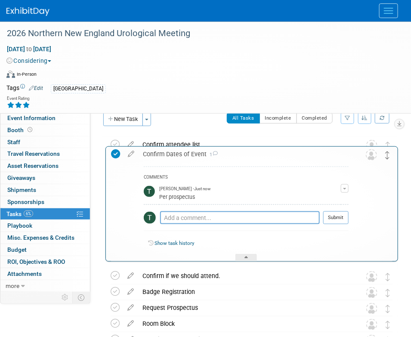
drag, startPoint x: 389, startPoint y: 162, endPoint x: 388, endPoint y: 146, distance: 16.0
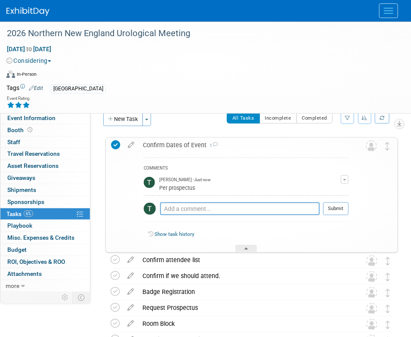
click at [296, 141] on div "Confirm Dates of Event 1" at bounding box center [244, 145] width 210 height 15
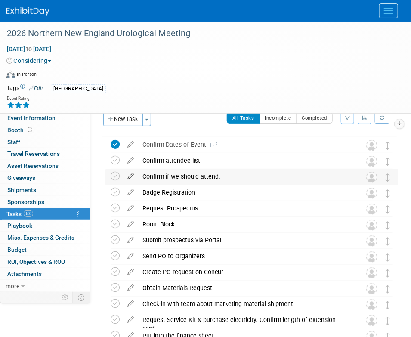
click at [137, 172] on icon at bounding box center [130, 174] width 15 height 11
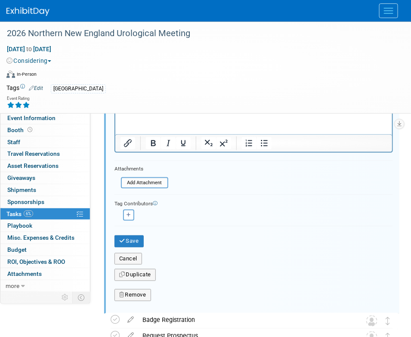
scroll to position [231, 0]
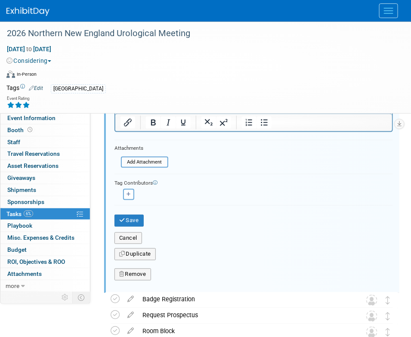
click at [142, 280] on div "Remove" at bounding box center [253, 274] width 291 height 20
click at [142, 274] on button "Remove" at bounding box center [132, 274] width 37 height 12
click at [185, 283] on link "Yes" at bounding box center [180, 281] width 25 height 14
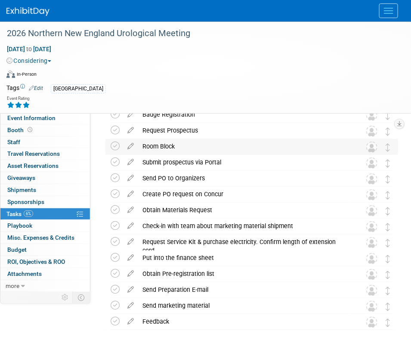
scroll to position [0, 0]
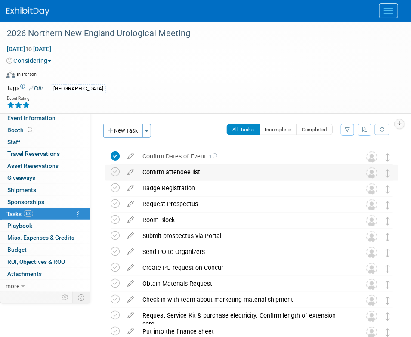
click at [161, 174] on div "Confirm attendee list" at bounding box center [243, 172] width 211 height 15
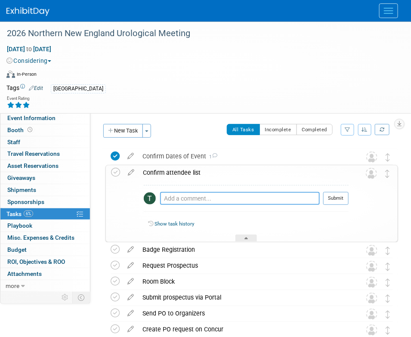
click at [165, 195] on textarea at bounding box center [240, 198] width 160 height 13
type textarea "Jack is interested and available."
click at [344, 198] on button "Submit" at bounding box center [335, 198] width 25 height 13
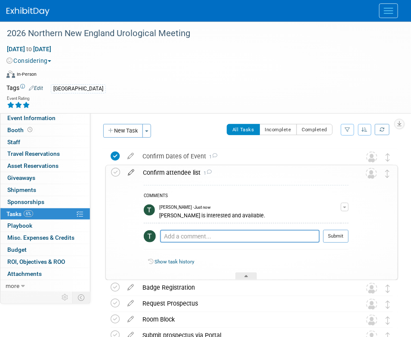
click at [131, 173] on icon at bounding box center [130, 170] width 15 height 11
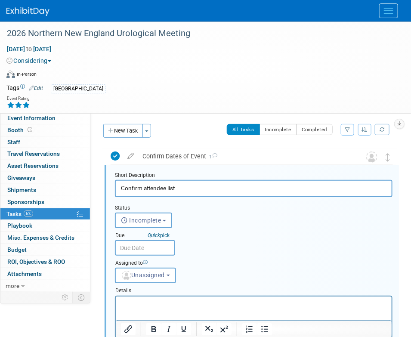
scroll to position [2, 0]
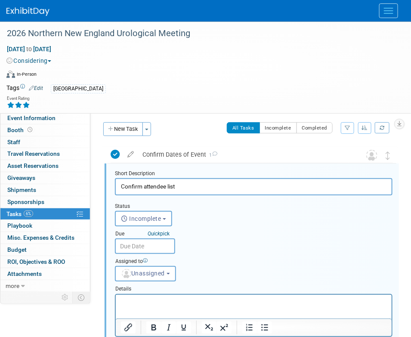
click at [152, 250] on input "text" at bounding box center [145, 245] width 60 height 15
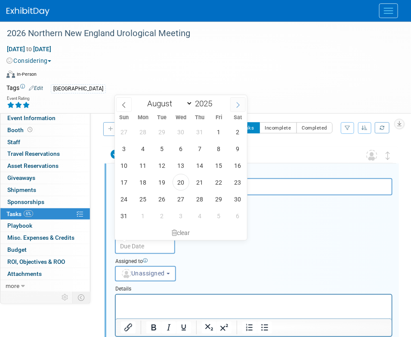
click at [234, 105] on span at bounding box center [237, 104] width 15 height 15
select select "10"
click at [142, 179] on span "17" at bounding box center [143, 182] width 17 height 17
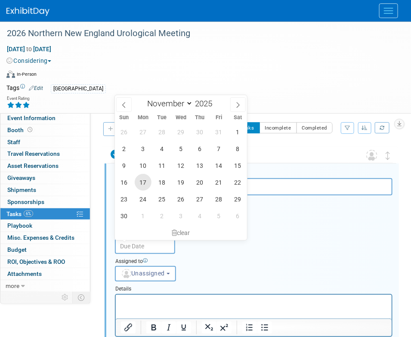
type input "Nov 17, 2025"
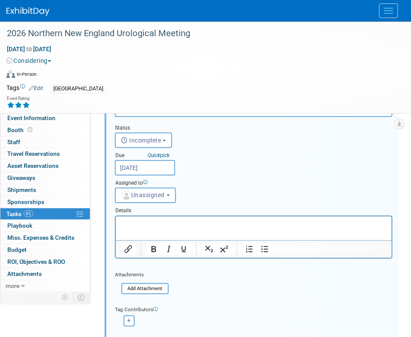
scroll to position [84, 0]
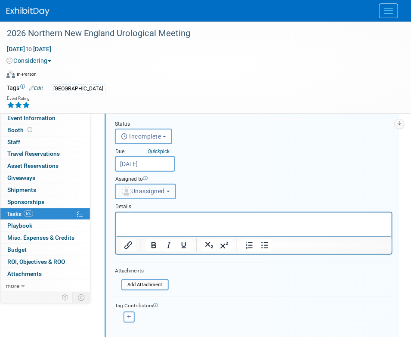
click at [141, 186] on button "Unassigned" at bounding box center [145, 191] width 61 height 15
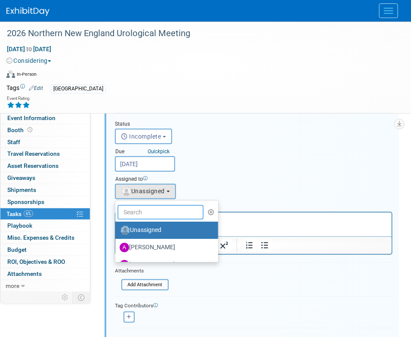
click at [142, 207] on input "text" at bounding box center [160, 212] width 86 height 15
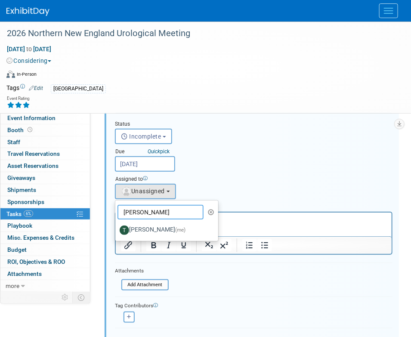
type input "tony"
click at [159, 226] on label "Tony Alvarado (me)" at bounding box center [165, 230] width 90 height 14
click at [117, 226] on input "Tony Alvarado (me)" at bounding box center [114, 229] width 6 height 6
select select "3ceeba8c-a19a-4597-a609-6fba7c9a515a"
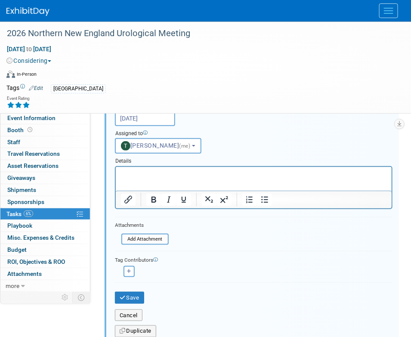
scroll to position [130, 0]
click at [136, 297] on button "Save" at bounding box center [129, 297] width 29 height 12
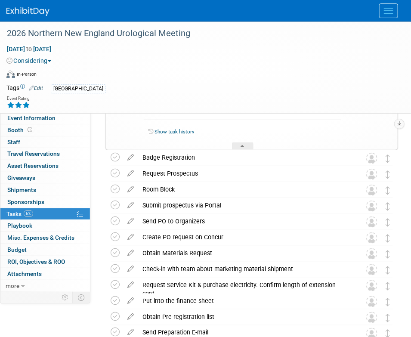
click at [385, 22] on div "Decipher by Veracyte Explore: My Workspaces 2 Go to Workspace: Corporate Events…" at bounding box center [205, 11] width 411 height 22
click at [386, 16] on button "Menu" at bounding box center [388, 10] width 19 height 15
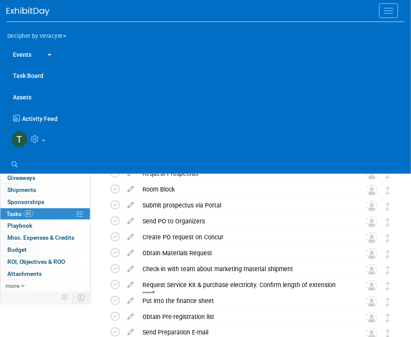
click at [34, 52] on link "Events" at bounding box center [21, 54] width 31 height 22
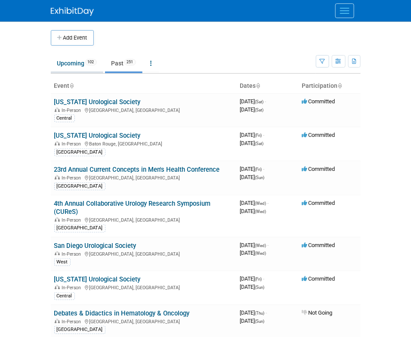
click at [75, 59] on link "Upcoming 102" at bounding box center [77, 63] width 52 height 16
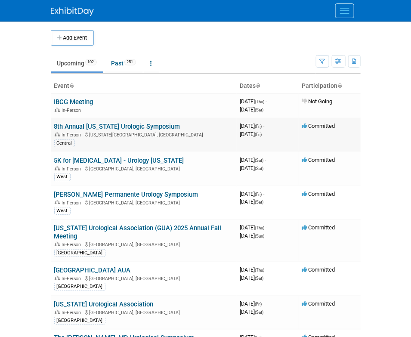
scroll to position [446, 0]
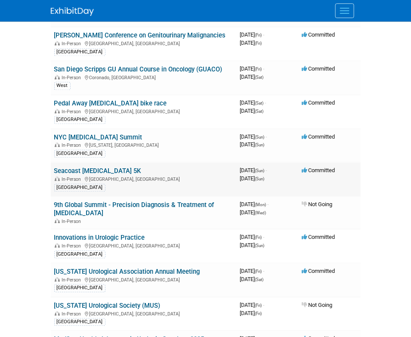
click at [94, 163] on td "Seacoast [MEDICAL_DATA] 5K In-Person [GEOGRAPHIC_DATA], [GEOGRAPHIC_DATA] [GEOG…" at bounding box center [144, 180] width 186 height 34
click at [95, 167] on link "Seacoast [MEDICAL_DATA] 5K" at bounding box center [97, 171] width 87 height 8
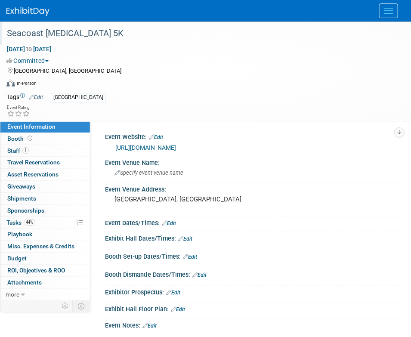
click at [73, 36] on div "Seacoast [MEDICAL_DATA] 5K" at bounding box center [199, 33] width 390 height 15
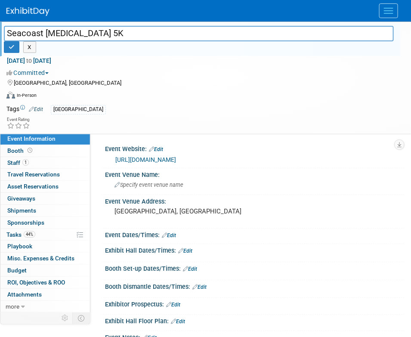
click at [73, 36] on input "Seacoast [MEDICAL_DATA] 5K" at bounding box center [199, 33] width 390 height 15
click at [57, 152] on link "Booth" at bounding box center [44, 151] width 89 height 12
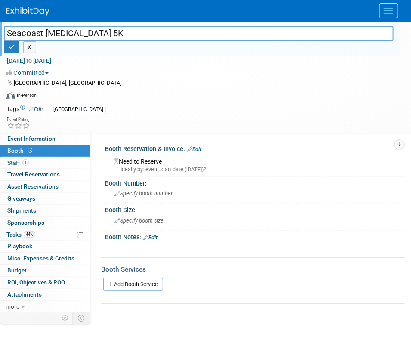
click at [200, 149] on link "Edit" at bounding box center [194, 149] width 14 height 6
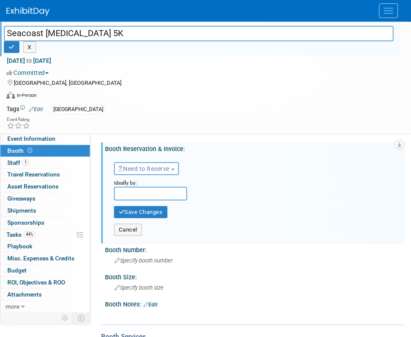
click at [129, 164] on button "Need to Reserve" at bounding box center [146, 168] width 65 height 13
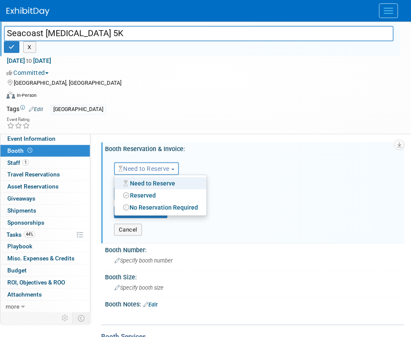
click at [147, 193] on link "Reserved" at bounding box center [160, 195] width 92 height 12
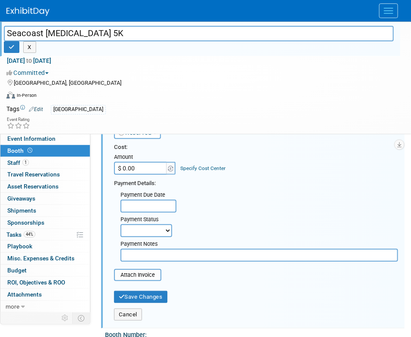
scroll to position [48, 0]
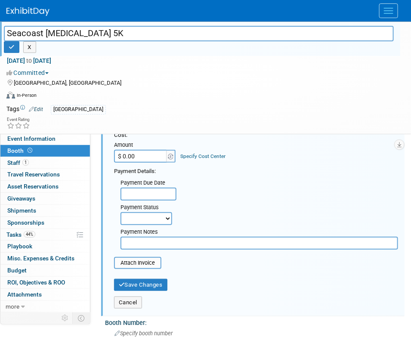
click at [142, 152] on input "$ 0.00" at bounding box center [141, 156] width 54 height 13
type input "$ 1,000.00"
click at [134, 285] on button "Save Changes" at bounding box center [140, 285] width 53 height 12
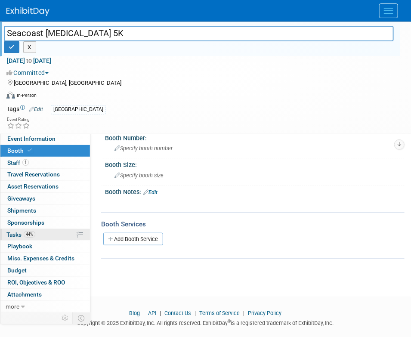
click at [59, 235] on link "44% Tasks 44%" at bounding box center [44, 235] width 89 height 12
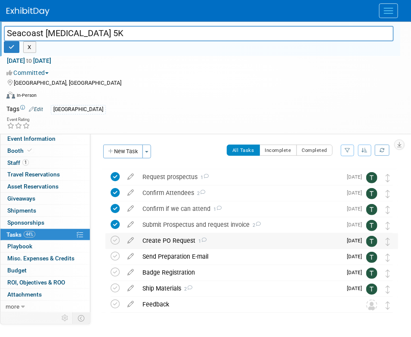
click at [166, 245] on div "Create PO Request 1" at bounding box center [239, 240] width 203 height 15
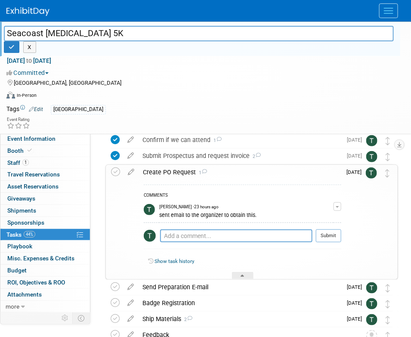
scroll to position [72, 0]
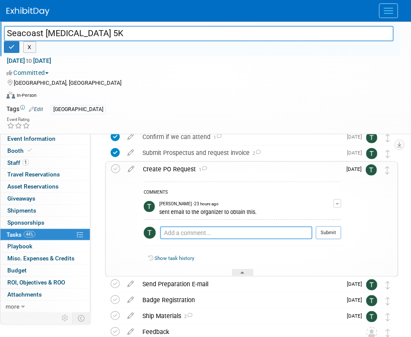
click at [184, 232] on textarea at bounding box center [236, 232] width 152 height 13
type textarea "sent over to the organizer."
click at [326, 237] on button "Submit" at bounding box center [328, 232] width 25 height 13
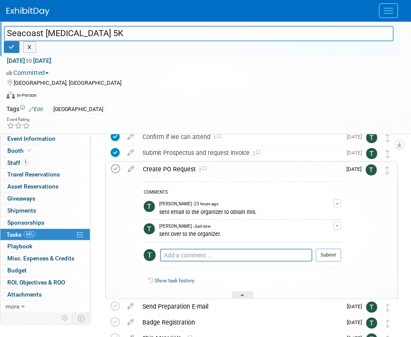
click at [113, 171] on icon at bounding box center [115, 168] width 9 height 9
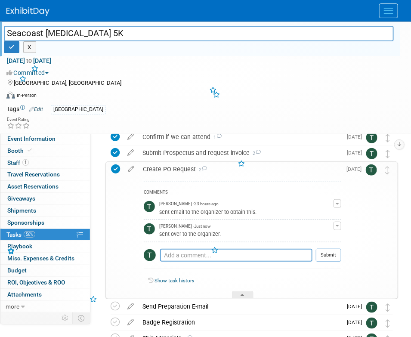
click at [170, 167] on div "Create PO Request 2" at bounding box center [240, 169] width 203 height 15
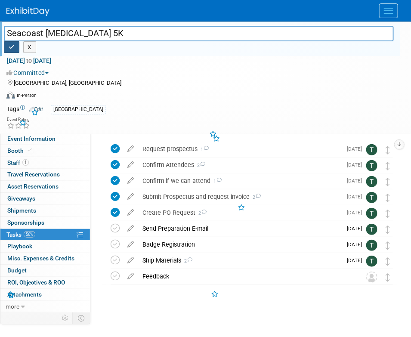
click at [12, 48] on icon "button" at bounding box center [12, 47] width 6 height 6
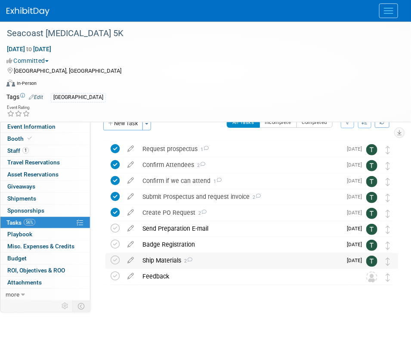
click at [164, 256] on div "Ship Materials 2" at bounding box center [239, 260] width 203 height 15
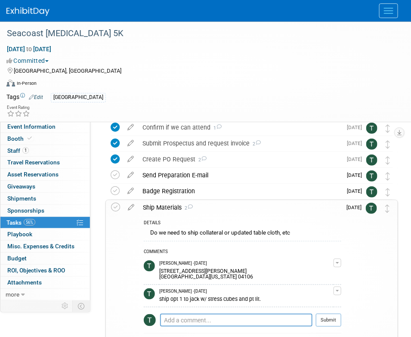
scroll to position [69, 0]
click at [165, 211] on div "Ship Materials 2" at bounding box center [240, 207] width 203 height 15
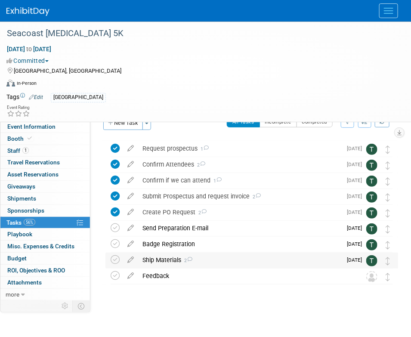
scroll to position [16, 0]
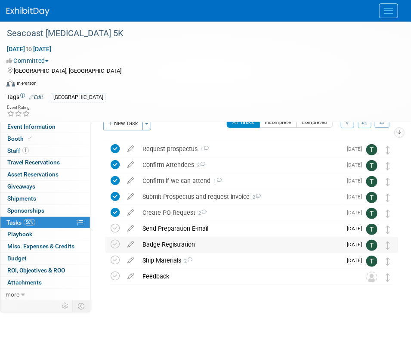
click at [172, 247] on div "Badge Registration" at bounding box center [239, 244] width 203 height 15
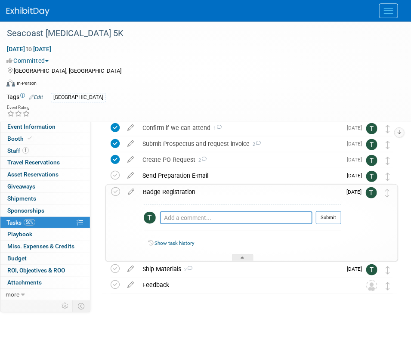
click at [169, 194] on div "Badge Registration" at bounding box center [240, 192] width 203 height 15
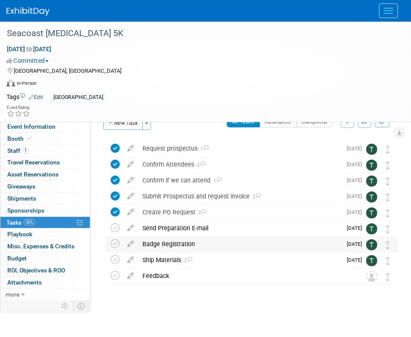
scroll to position [16, 0]
click at [384, 14] on button "Menu" at bounding box center [388, 10] width 19 height 15
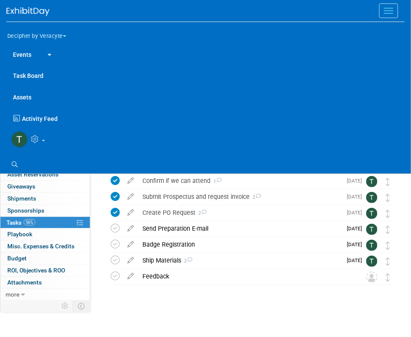
click at [25, 54] on link "Events" at bounding box center [21, 54] width 31 height 22
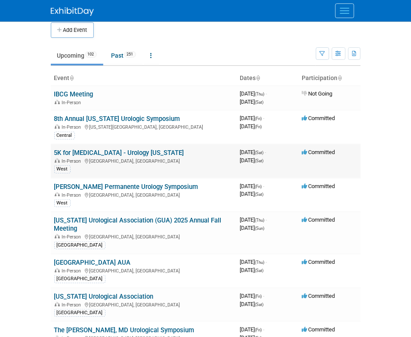
scroll to position [9, 0]
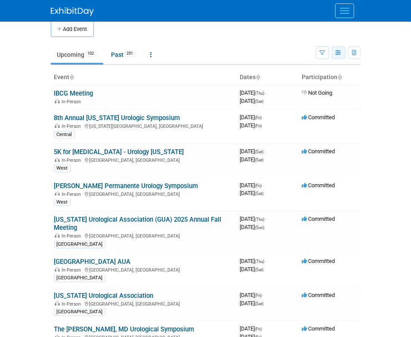
click at [339, 52] on icon "button" at bounding box center [339, 53] width 6 height 6
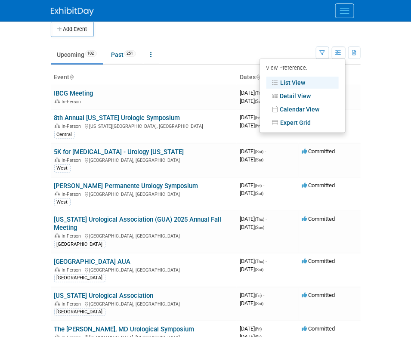
click at [300, 104] on link "Calendar View" at bounding box center [302, 109] width 72 height 12
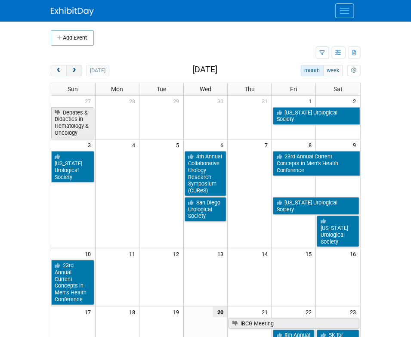
click at [77, 73] on span "next" at bounding box center [74, 71] width 6 height 6
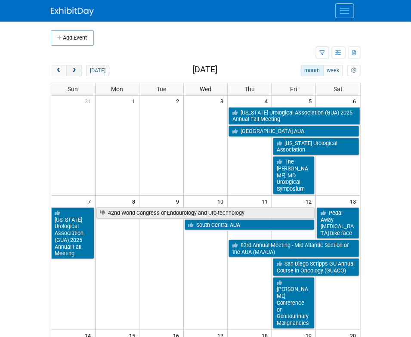
click at [77, 73] on span "next" at bounding box center [74, 71] width 6 height 6
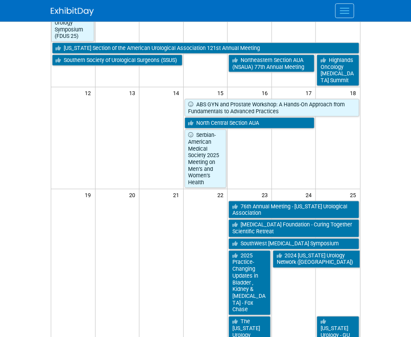
scroll to position [244, 0]
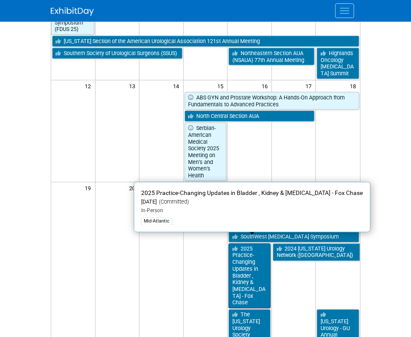
click at [261, 265] on link "2025 Practice-Changing Updates in Bladder , Kidney & [MEDICAL_DATA] - Fox Chase" at bounding box center [249, 275] width 42 height 65
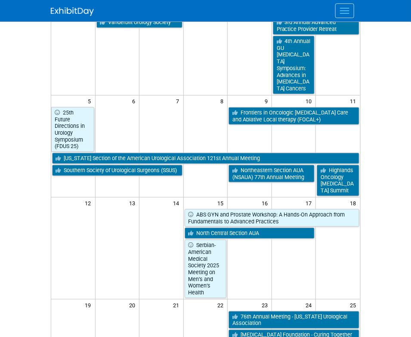
scroll to position [0, 0]
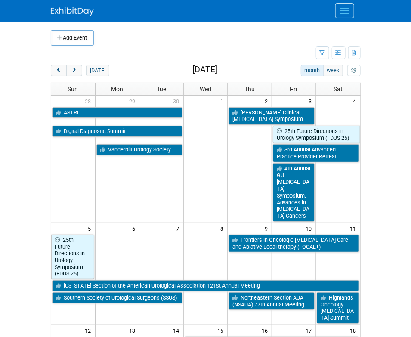
click at [339, 22] on div "Decipher by Veracyte Explore: My Workspaces 2 Go to Workspace: Corporate Events…" at bounding box center [205, 11] width 411 height 22
click at [344, 11] on button "Menu" at bounding box center [344, 10] width 19 height 15
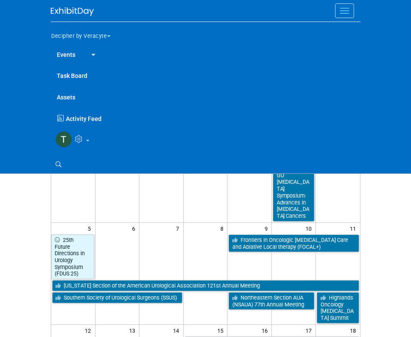
click at [83, 76] on link "Task Board" at bounding box center [206, 76] width 310 height 22
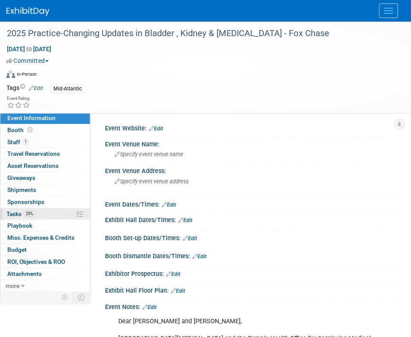
click at [40, 217] on link "29% Tasks 29%" at bounding box center [44, 214] width 89 height 12
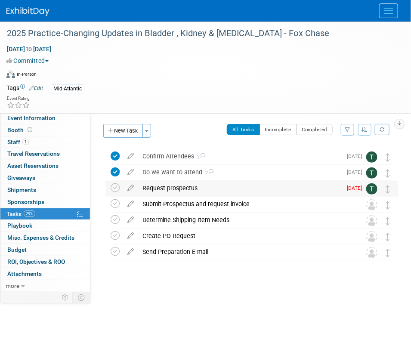
click at [170, 187] on div "Request prospectus" at bounding box center [239, 188] width 203 height 15
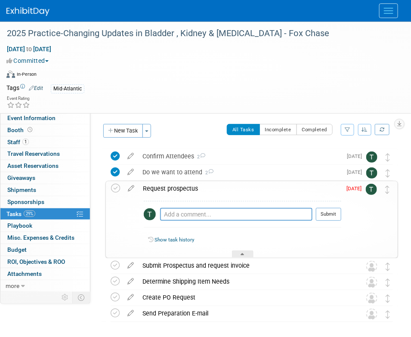
click at [170, 187] on div "Request prospectus" at bounding box center [240, 188] width 203 height 15
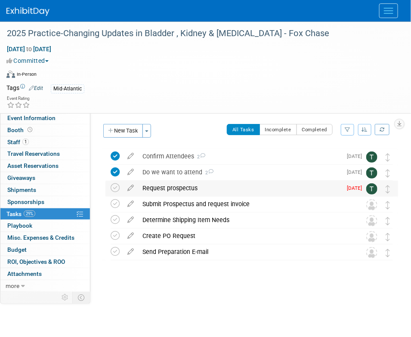
click at [190, 189] on div "Request prospectus" at bounding box center [239, 188] width 203 height 15
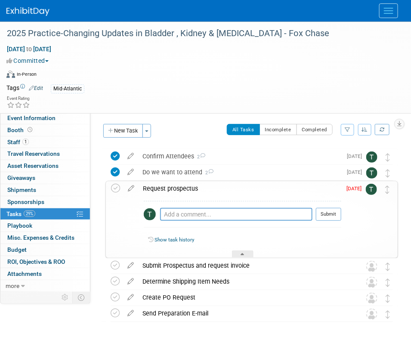
click at [190, 189] on div "Request prospectus" at bounding box center [240, 188] width 203 height 15
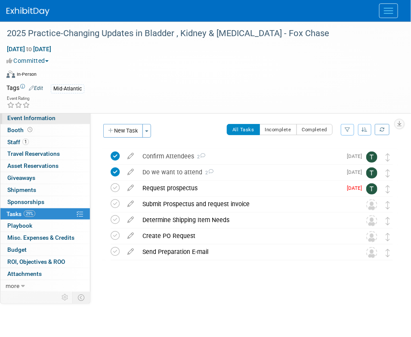
click at [77, 115] on link "Event Information" at bounding box center [44, 118] width 89 height 12
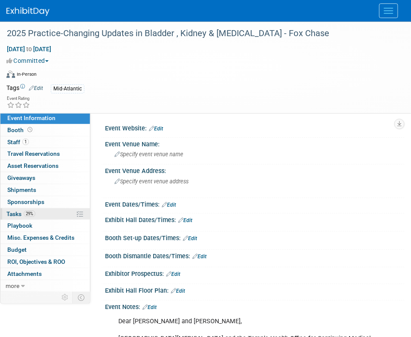
click at [50, 216] on link "29% Tasks 29%" at bounding box center [44, 214] width 89 height 12
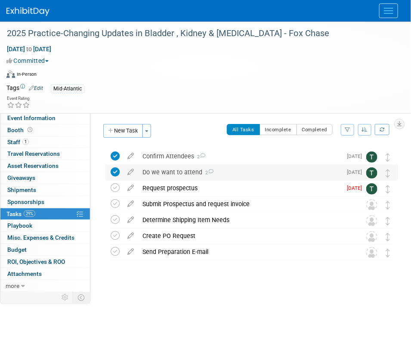
click at [169, 175] on div "Do we want to attend 2" at bounding box center [239, 172] width 203 height 15
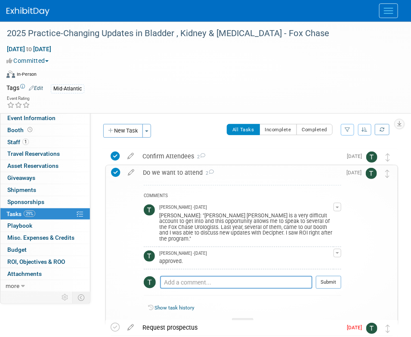
click at [169, 175] on div "Do we want to attend 2" at bounding box center [240, 172] width 203 height 15
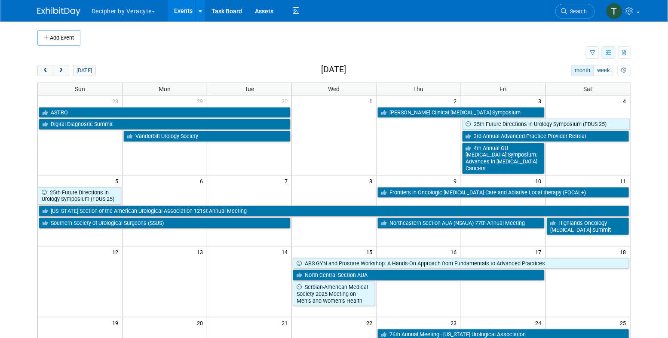
click at [613, 52] on button "button" at bounding box center [609, 52] width 14 height 12
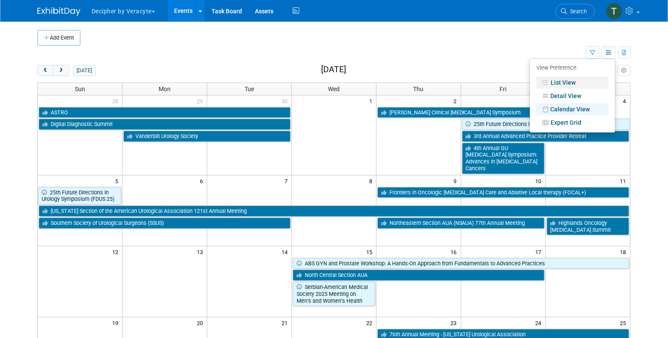
click at [560, 83] on link "List View" at bounding box center [573, 83] width 72 height 12
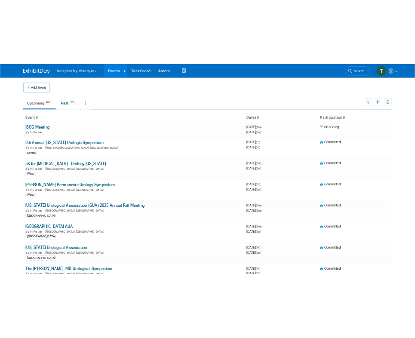
scroll to position [2010, 0]
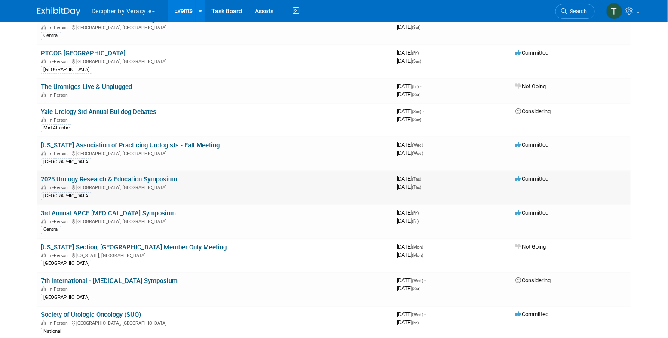
click at [177, 176] on link "2025 Urology Research & Education Symposium" at bounding box center [109, 180] width 136 height 8
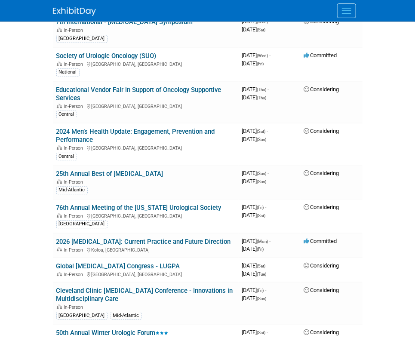
scroll to position [2320, 0]
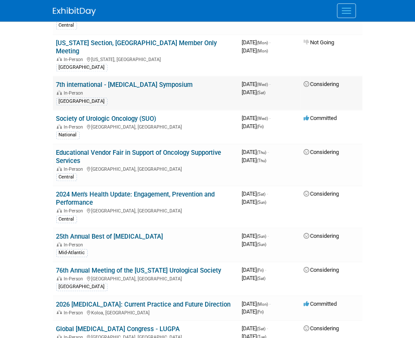
click at [123, 81] on link "7th international - [MEDICAL_DATA] Symposium" at bounding box center [124, 85] width 137 height 8
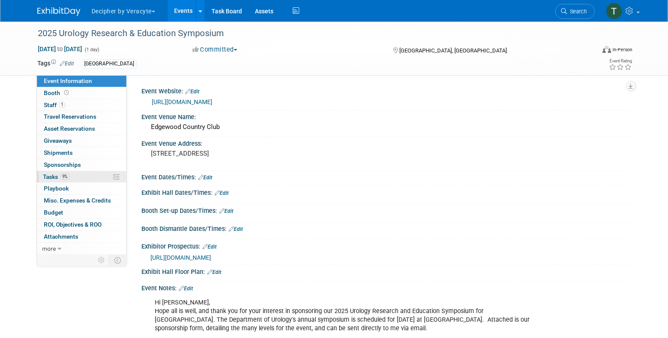
click at [71, 175] on link "9% Tasks 9%" at bounding box center [81, 177] width 89 height 12
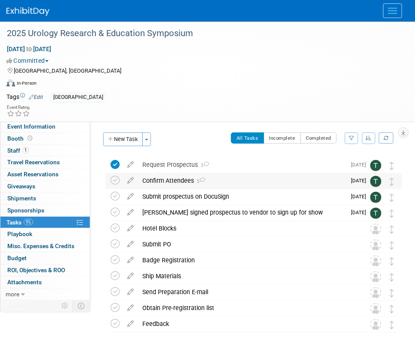
click at [169, 182] on div "Confirm Attendees 5" at bounding box center [242, 180] width 208 height 15
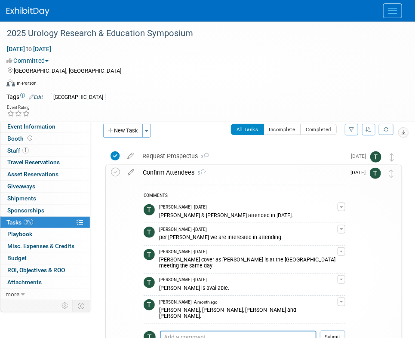
scroll to position [9, 0]
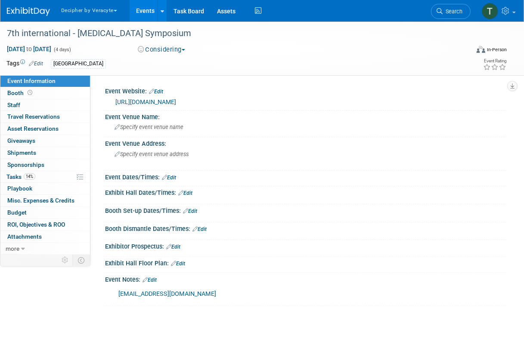
click at [138, 55] on div "Dec 3, 2025 to Dec 6, 2025 (4 days) Dec 3, 2025 to Dec 6, 2025 Considering Comm…" at bounding box center [256, 51] width 513 height 13
click at [151, 51] on button "Considering" at bounding box center [162, 49] width 54 height 9
click at [157, 64] on link "Committed" at bounding box center [169, 64] width 68 height 12
click at [53, 177] on link "14% Tasks 14%" at bounding box center [44, 177] width 89 height 12
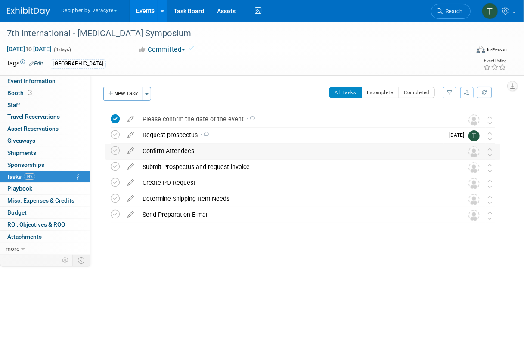
click at [184, 149] on div "Confirm Attendees" at bounding box center [294, 151] width 313 height 15
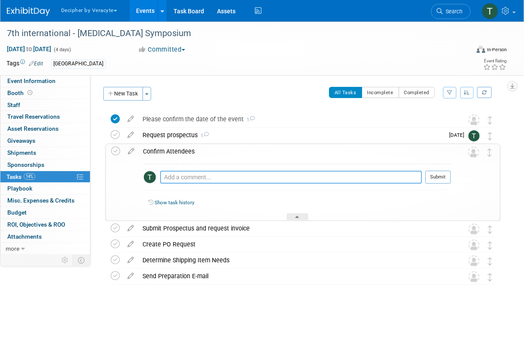
click at [210, 180] on textarea at bounding box center [291, 177] width 262 height 13
type textarea "Cory is interested in attending."
click at [415, 178] on button "Submit" at bounding box center [437, 177] width 25 height 13
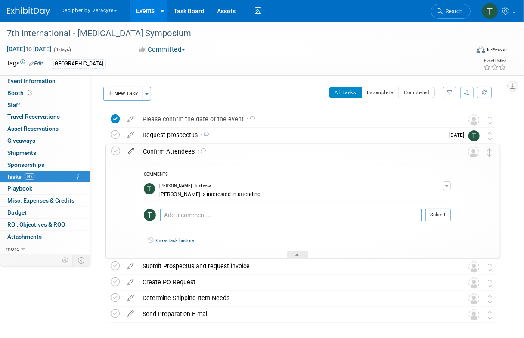
click at [130, 149] on icon at bounding box center [130, 149] width 15 height 11
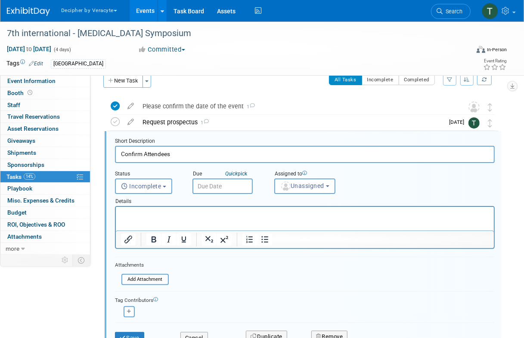
scroll to position [18, 0]
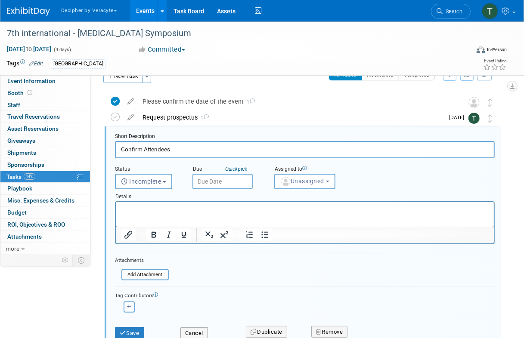
click at [216, 183] on input "text" at bounding box center [222, 181] width 60 height 15
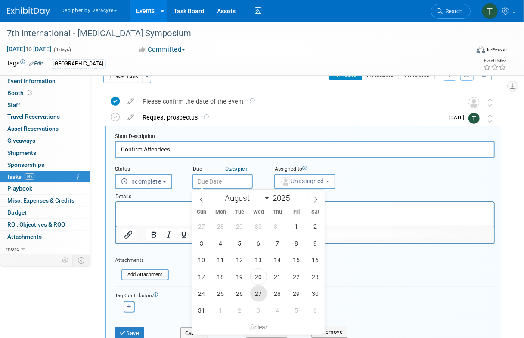
click at [263, 295] on span "27" at bounding box center [258, 293] width 17 height 17
type input "Aug 27, 2025"
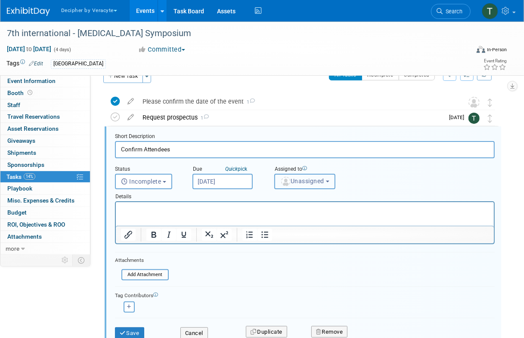
click at [286, 178] on img "button" at bounding box center [285, 181] width 9 height 9
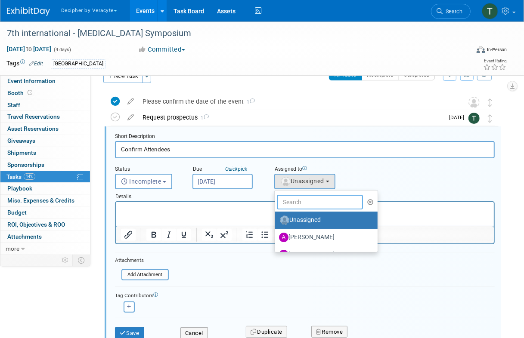
click at [287, 200] on input "text" at bounding box center [320, 202] width 86 height 15
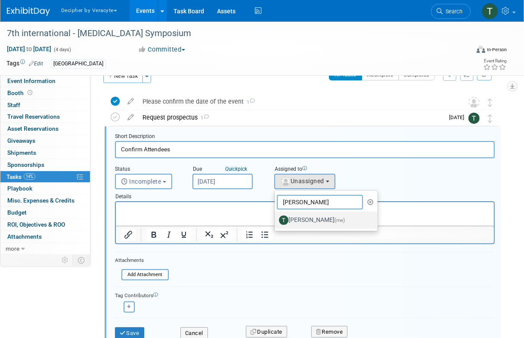
type input "[PERSON_NAME]"
click at [292, 215] on label "[PERSON_NAME] (me)" at bounding box center [324, 220] width 90 height 14
click at [276, 216] on input "[PERSON_NAME] (me)" at bounding box center [273, 219] width 6 height 6
select select "3ceeba8c-a19a-4597-a609-6fba7c9a515a"
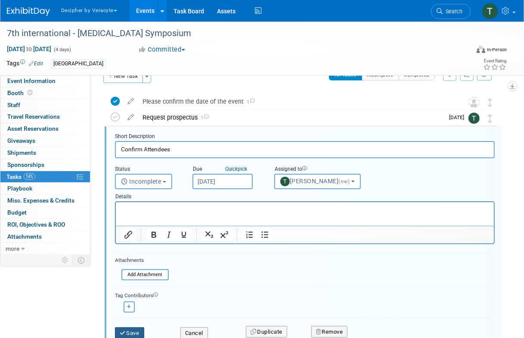
click at [132, 331] on button "Save" at bounding box center [129, 333] width 29 height 12
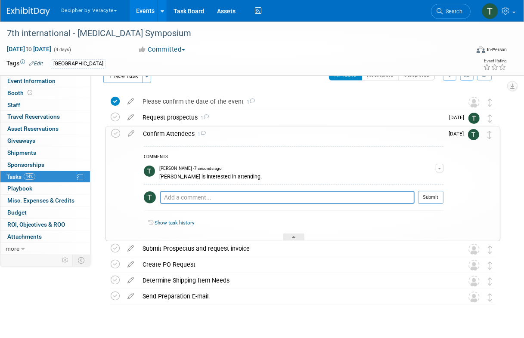
click at [140, 9] on link "Events" at bounding box center [144, 11] width 31 height 22
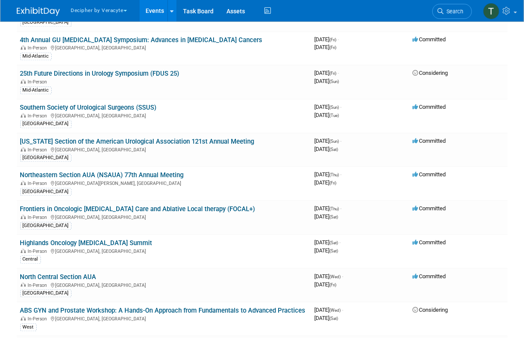
scroll to position [2823, 0]
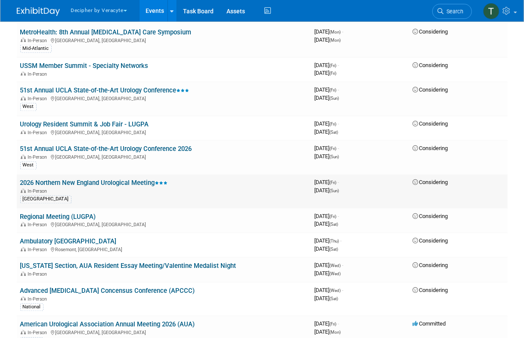
click at [153, 179] on link "2026 Northern New England Urological Meeting" at bounding box center [94, 183] width 148 height 8
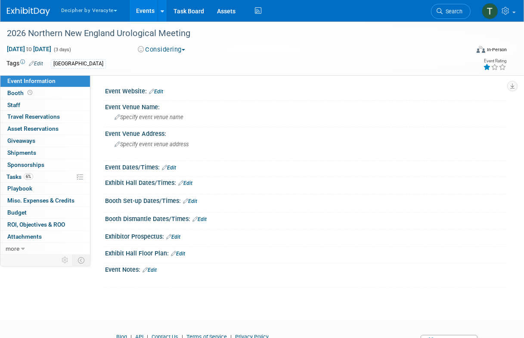
click at [485, 65] on icon at bounding box center [487, 67] width 8 height 6
click at [171, 44] on div "2026 Northern New England Urological Meeting" at bounding box center [235, 33] width 470 height 23
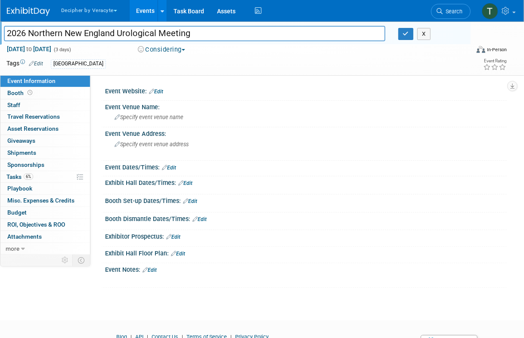
click at [171, 40] on input "2026 Northern New England Urological Meeting" at bounding box center [194, 33] width 381 height 15
click at [152, 271] on link "Edit" at bounding box center [149, 270] width 14 height 6
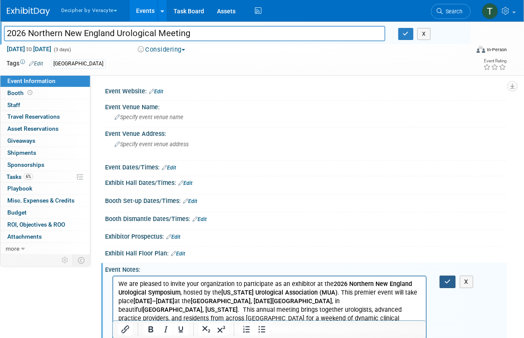
click at [448, 280] on icon "button" at bounding box center [447, 282] width 6 height 6
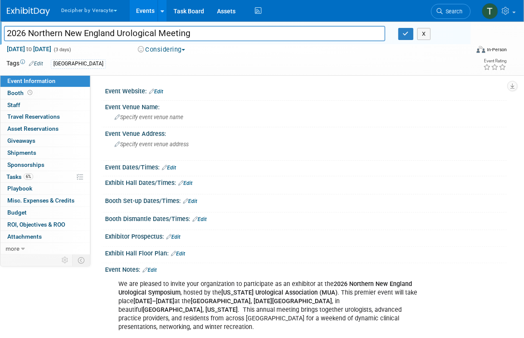
click at [395, 37] on div "X" at bounding box center [430, 34] width 79 height 12
click at [403, 37] on button "button" at bounding box center [405, 34] width 15 height 12
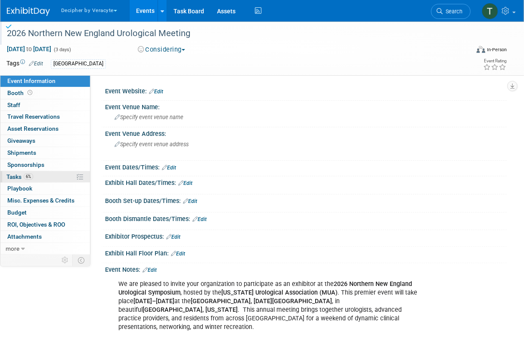
click at [22, 172] on link "6% Tasks 6%" at bounding box center [44, 177] width 89 height 12
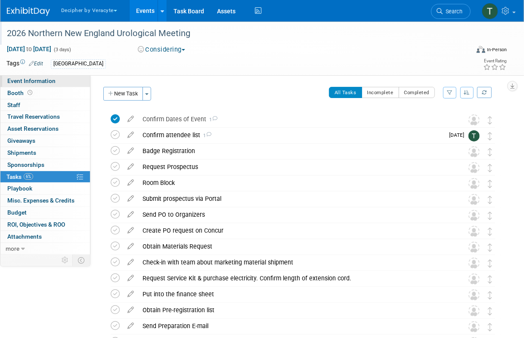
click at [61, 77] on link "Event Information" at bounding box center [44, 81] width 89 height 12
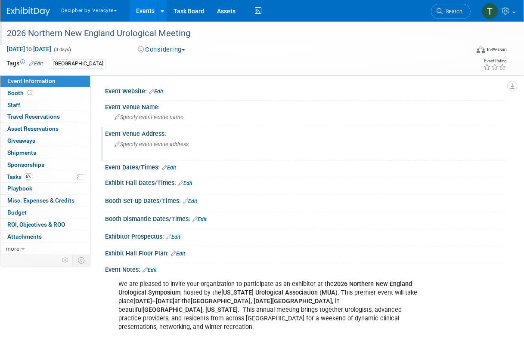
click at [144, 155] on div "Specify event venue address" at bounding box center [188, 148] width 154 height 20
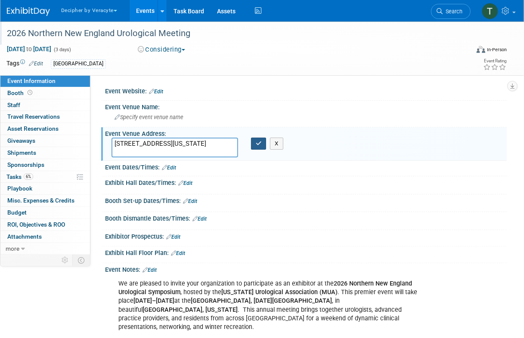
type textarea "97 Summit Road, Newry, Maine"
click at [259, 139] on button "button" at bounding box center [258, 144] width 15 height 12
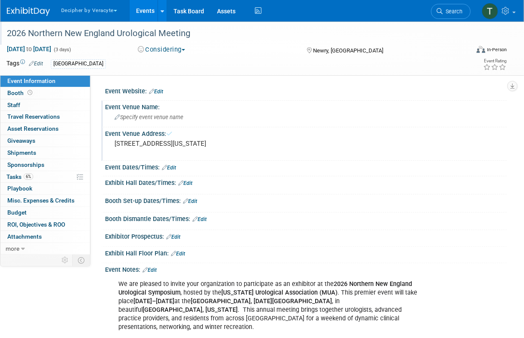
click at [255, 122] on div "Specify event venue name" at bounding box center [305, 117] width 388 height 13
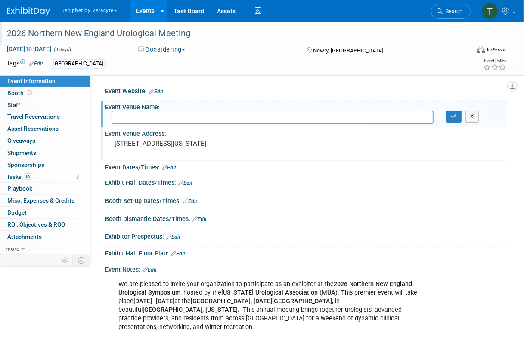
click at [160, 92] on link "Edit" at bounding box center [156, 92] width 14 height 6
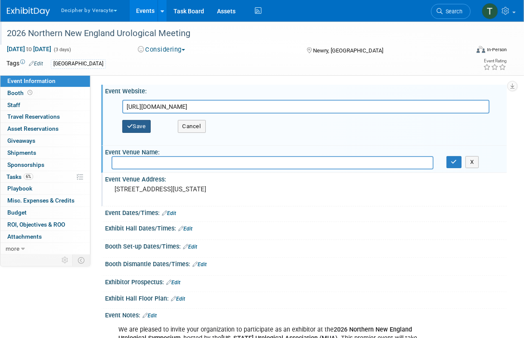
type input "https://lp.constantcontactpages.com/ev/reg/j86j2b3/lp/d8804ed3-91d2-48b1-8fbe-8…"
click at [142, 126] on button "Save" at bounding box center [136, 126] width 28 height 13
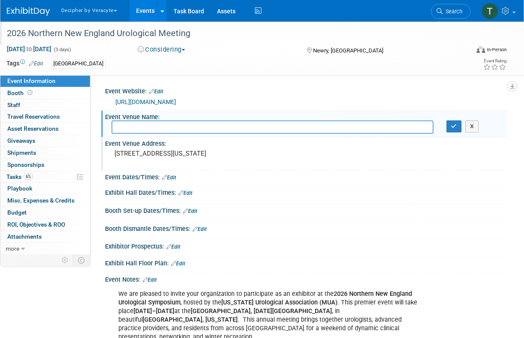
click at [198, 133] on div "X" at bounding box center [305, 127] width 401 height 14
click at [198, 133] on input "text" at bounding box center [272, 126] width 322 height 13
paste input "Sunday River - Grand Summit Hotel"
type input "Sunday River - Grand Summit Hotel"
click at [448, 126] on button "button" at bounding box center [453, 126] width 15 height 12
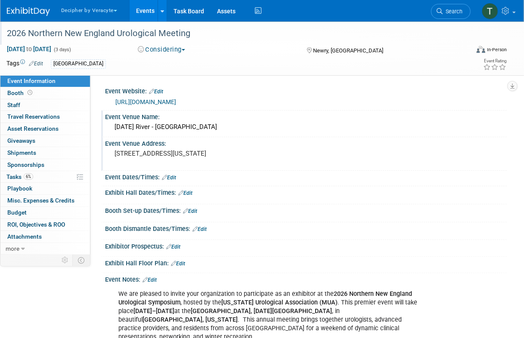
click at [180, 244] on link "Edit" at bounding box center [173, 247] width 14 height 6
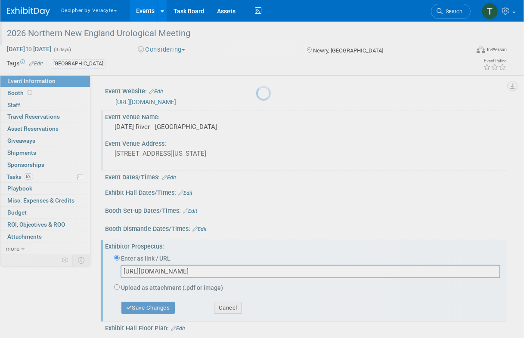
scroll to position [0, 548]
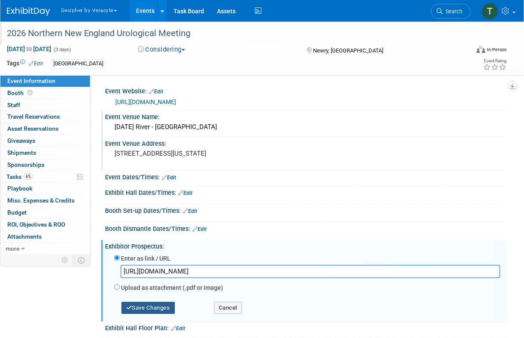
type input "https://veracyte365.sharepoint.com/:b:/r/sites/DecipherMKTG/Shared%20Documents/…"
click at [153, 311] on button "Save Changes" at bounding box center [147, 308] width 53 height 12
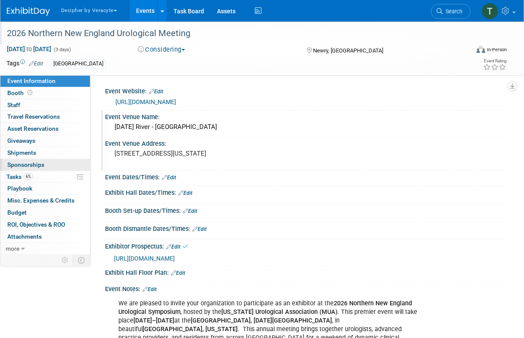
click at [40, 166] on span "Sponsorships 0" at bounding box center [25, 164] width 37 height 7
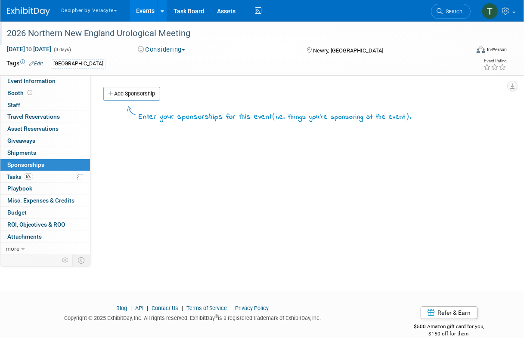
click at [40, 177] on body "Decipher by Veracyte Explore: My Workspaces 2 Go to Workspace: Corporate Events…" at bounding box center [262, 169] width 524 height 338
click at [40, 177] on link "6% Tasks 6%" at bounding box center [44, 177] width 89 height 12
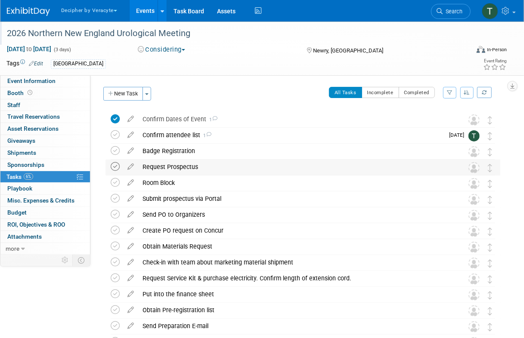
click at [114, 168] on icon at bounding box center [115, 166] width 9 height 9
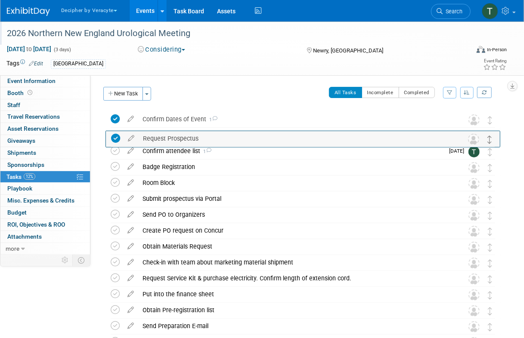
drag, startPoint x: 489, startPoint y: 170, endPoint x: 489, endPoint y: 141, distance: 28.8
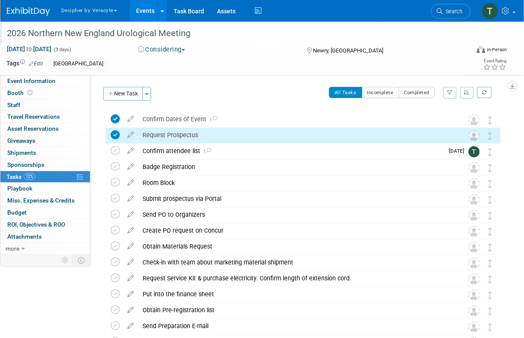
click at [149, 139] on div "Request Prospectus" at bounding box center [294, 135] width 313 height 15
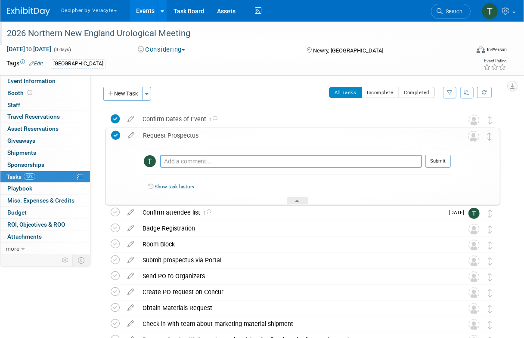
click at [177, 163] on textarea at bounding box center [291, 161] width 262 height 13
type textarea "this was obtained."
click at [437, 160] on button "Submit" at bounding box center [437, 161] width 25 height 13
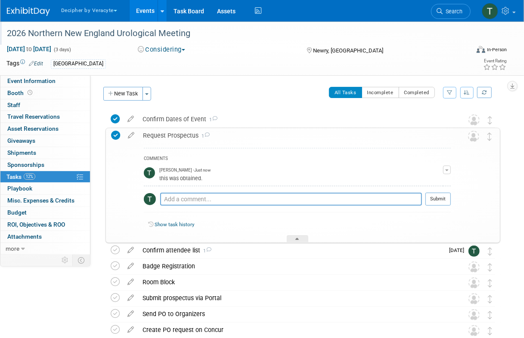
click at [189, 132] on div "Request Prospectus 1" at bounding box center [295, 135] width 312 height 15
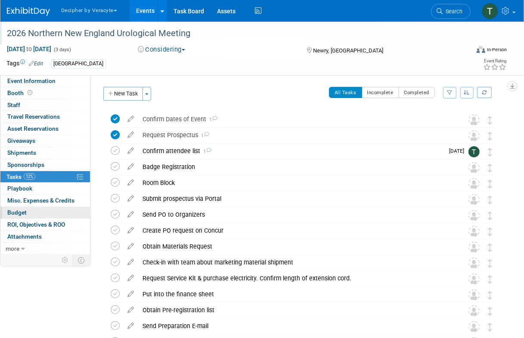
click at [52, 211] on link "Budget" at bounding box center [44, 213] width 89 height 12
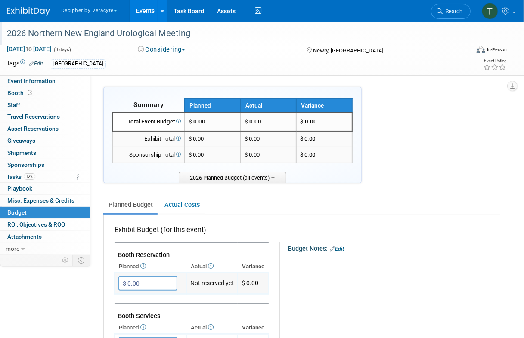
click at [155, 283] on input "$ 0.00" at bounding box center [147, 283] width 59 height 15
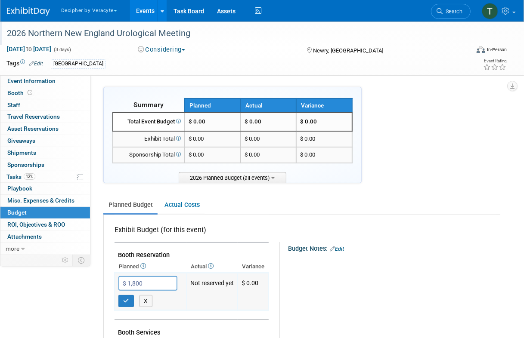
type input "$ 1,800.00"
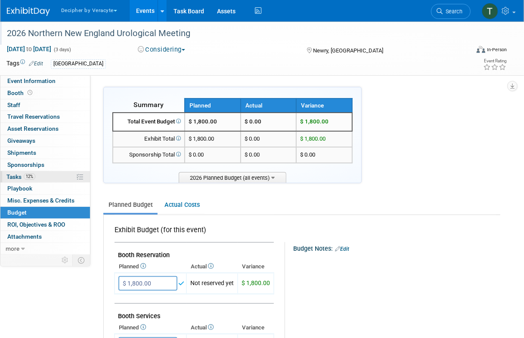
click at [59, 172] on link "12% Tasks 12%" at bounding box center [44, 177] width 89 height 12
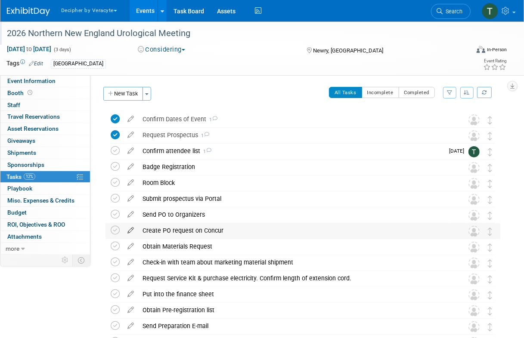
click at [130, 231] on icon at bounding box center [130, 228] width 15 height 11
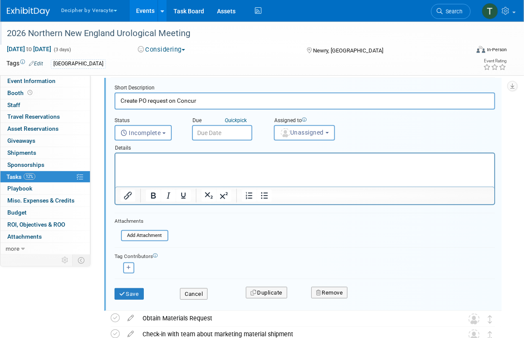
scroll to position [147, 0]
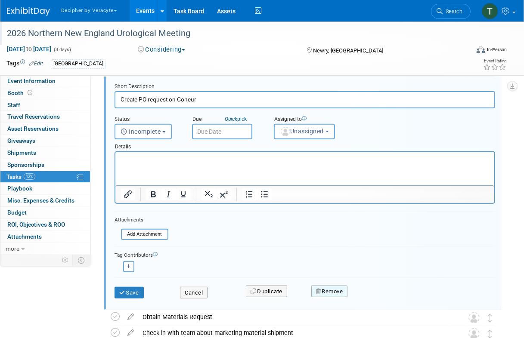
click at [314, 291] on button "Remove" at bounding box center [329, 292] width 37 height 12
click at [372, 289] on div "Yes No" at bounding box center [388, 299] width 68 height 22
click at [377, 293] on link "Yes" at bounding box center [377, 299] width 25 height 14
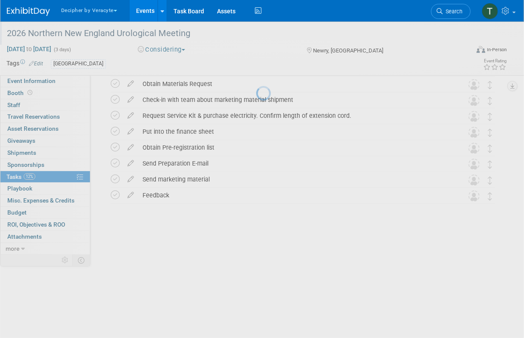
scroll to position [65, 0]
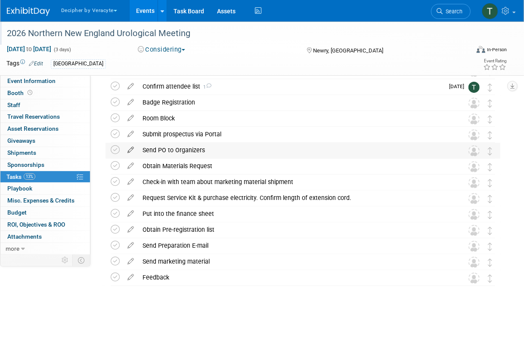
click at [134, 153] on icon at bounding box center [130, 148] width 15 height 11
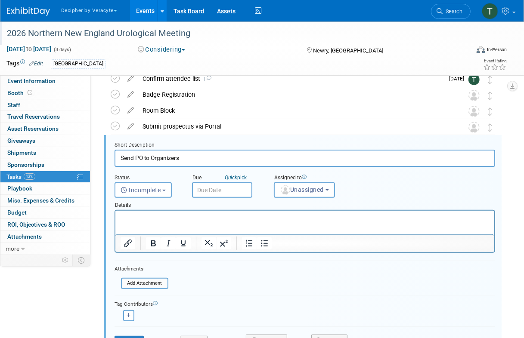
scroll to position [81, 0]
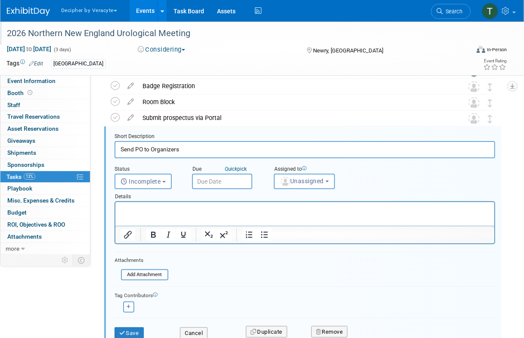
click at [232, 179] on input "text" at bounding box center [222, 181] width 60 height 15
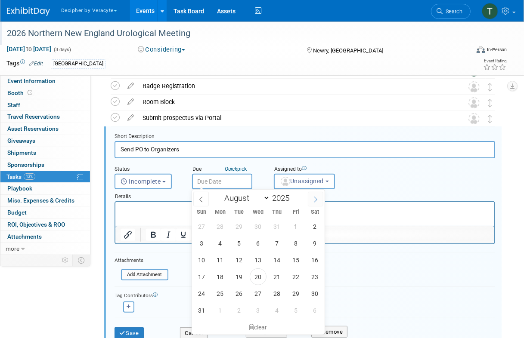
click at [314, 197] on icon at bounding box center [315, 200] width 6 height 6
select select "9"
click at [223, 276] on span "20" at bounding box center [220, 276] width 17 height 17
type input "Oct 20, 2025"
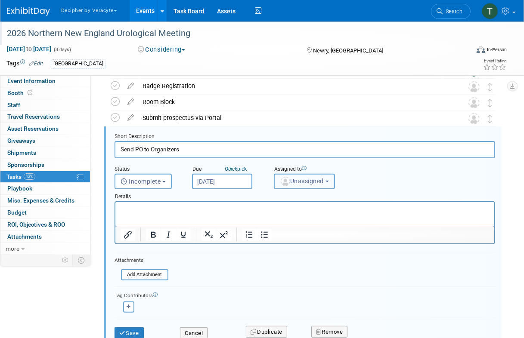
click at [279, 186] on button "Unassigned" at bounding box center [304, 181] width 61 height 15
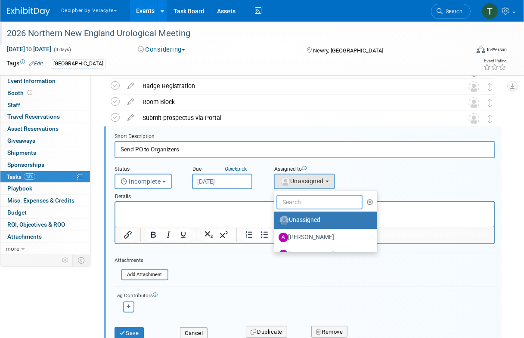
click at [281, 197] on input "text" at bounding box center [319, 202] width 86 height 15
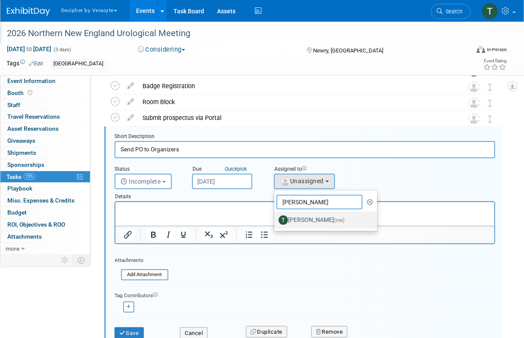
type input "[PERSON_NAME]"
click at [287, 215] on label "[PERSON_NAME] (me)" at bounding box center [323, 220] width 90 height 14
click at [275, 216] on input "[PERSON_NAME] (me)" at bounding box center [273, 219] width 6 height 6
select select "3ceeba8c-a19a-4597-a609-6fba7c9a515a"
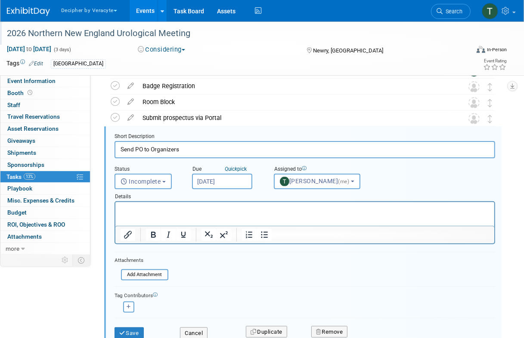
click at [229, 153] on input "Send PO to Organizers" at bounding box center [304, 149] width 380 height 17
type input "Send PO to Organizers - Payment due 1/3/26"
click at [142, 328] on button "Save" at bounding box center [128, 333] width 29 height 12
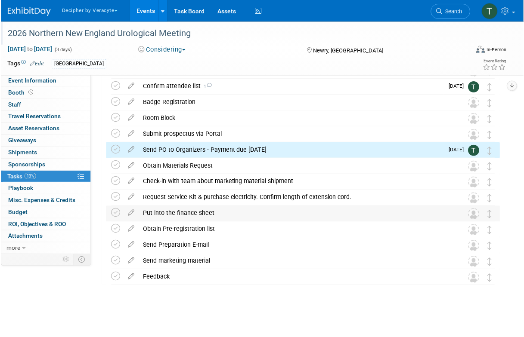
scroll to position [0, 0]
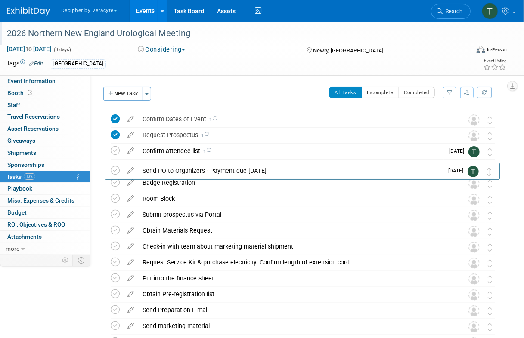
drag, startPoint x: 492, startPoint y: 218, endPoint x: 490, endPoint y: 172, distance: 45.6
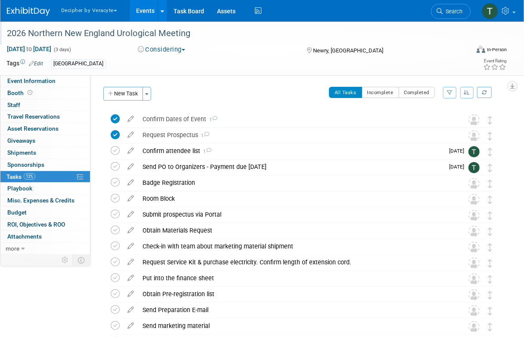
click at [144, 15] on link "Events" at bounding box center [144, 11] width 31 height 22
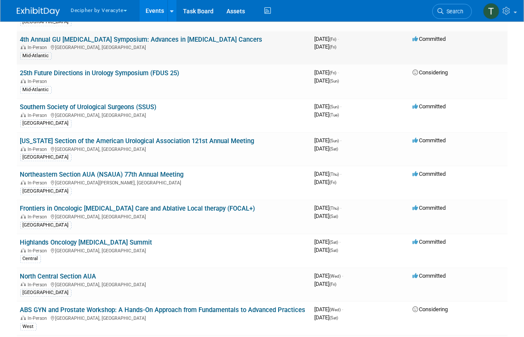
scroll to position [2112, 0]
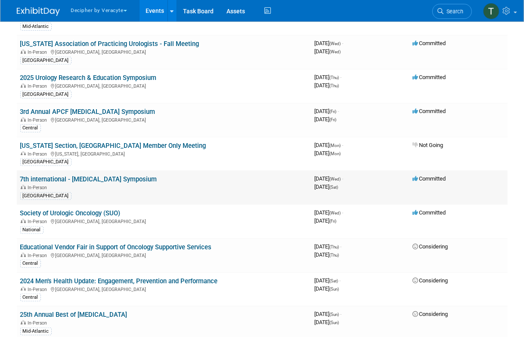
click at [138, 176] on link "7th international - [MEDICAL_DATA] Symposium" at bounding box center [88, 180] width 137 height 8
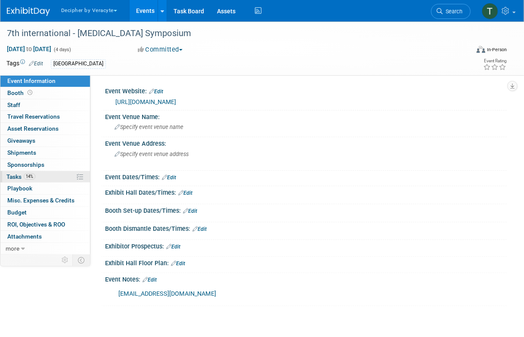
click at [25, 175] on span "14%" at bounding box center [30, 176] width 12 height 6
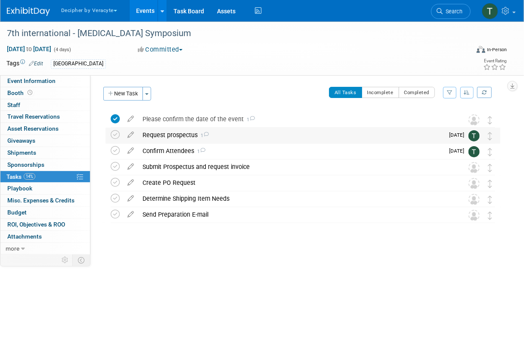
click at [173, 142] on td "Request prospectus 1 COMMENTS Tony Alvarado - 2 months ago Per Trinity: Hi Tony…" at bounding box center [290, 135] width 305 height 15
click at [173, 147] on div "Confirm Attendees 1" at bounding box center [290, 151] width 305 height 15
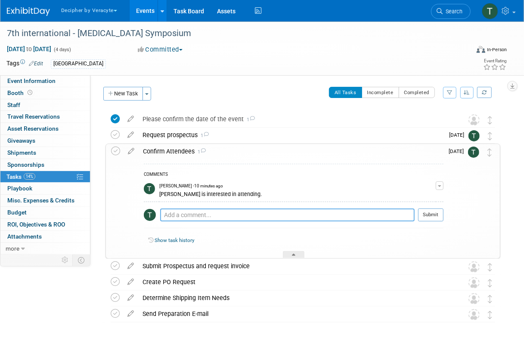
click at [197, 217] on textarea at bounding box center [287, 215] width 254 height 13
type textarea "Mike is available."
click at [428, 219] on button "Submit" at bounding box center [430, 215] width 25 height 13
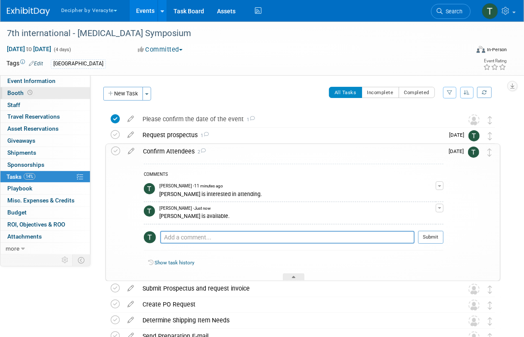
click at [24, 98] on link "Booth" at bounding box center [44, 93] width 89 height 12
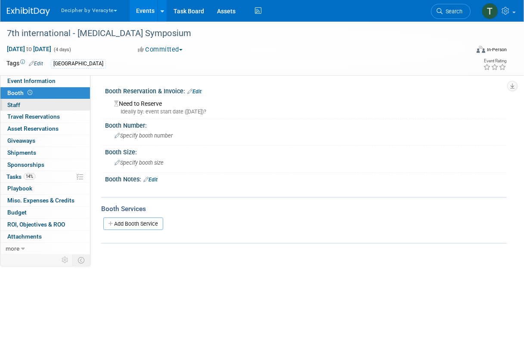
click at [24, 104] on link "0 Staff 0" at bounding box center [44, 105] width 89 height 12
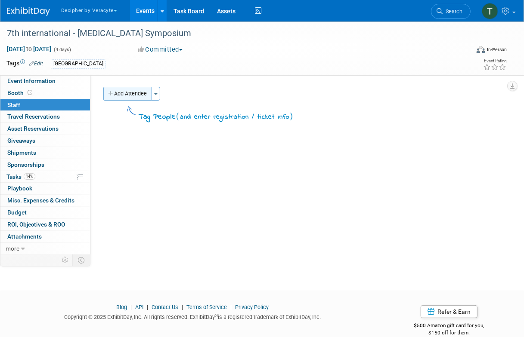
click at [139, 97] on button "Add Attendee" at bounding box center [127, 94] width 49 height 14
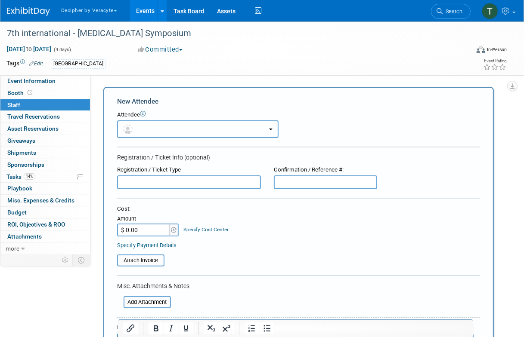
click at [142, 136] on button "button" at bounding box center [197, 129] width 161 height 18
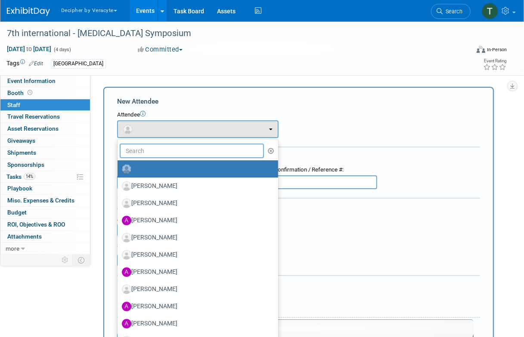
click at [142, 151] on input "text" at bounding box center [192, 151] width 144 height 15
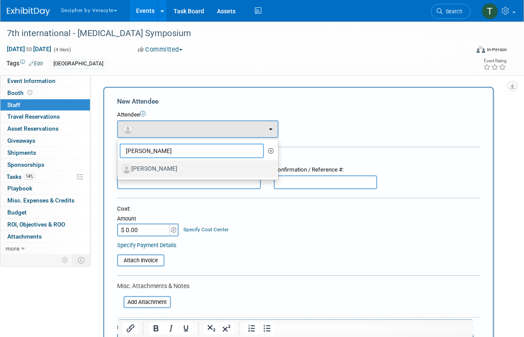
type input "mike"
click at [160, 171] on label "Mike Fiordalisi" at bounding box center [196, 169] width 148 height 14
click at [119, 171] on input "Mike Fiordalisi" at bounding box center [116, 168] width 6 height 6
select select "ac9e6f4e-a7df-42f7-8e83-5d3e62441bb6"
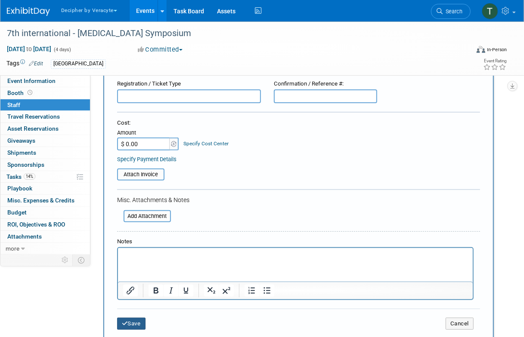
click at [136, 325] on button "Save" at bounding box center [131, 324] width 28 height 12
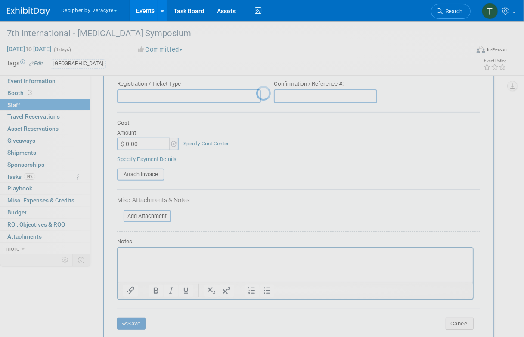
scroll to position [14, 0]
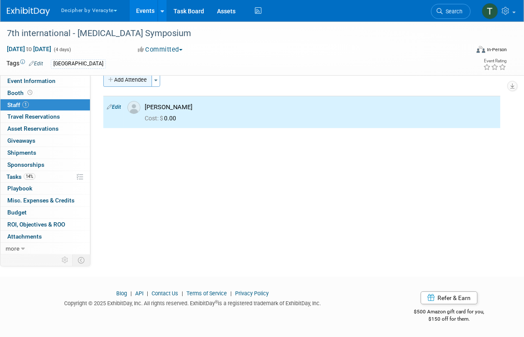
click at [132, 85] on button "Add Attendee" at bounding box center [127, 80] width 49 height 14
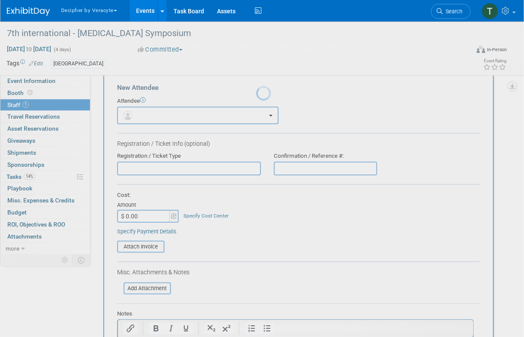
scroll to position [0, 0]
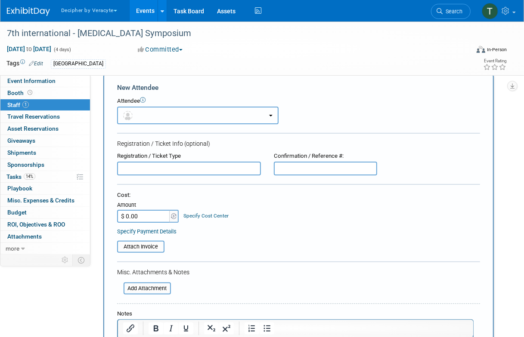
click at [142, 109] on button "button" at bounding box center [197, 116] width 161 height 18
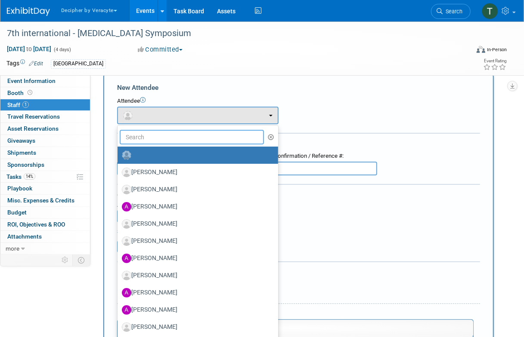
click at [143, 134] on input "text" at bounding box center [192, 137] width 144 height 15
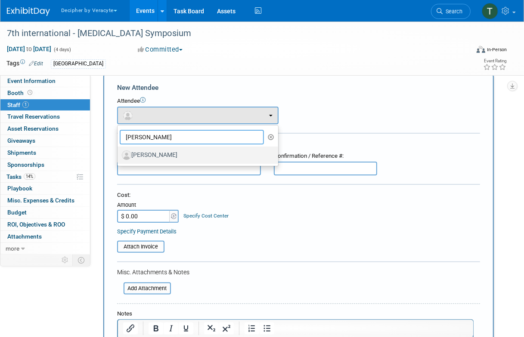
type input "cory"
click at [145, 160] on label "[PERSON_NAME]" at bounding box center [196, 155] width 148 height 14
click at [119, 157] on input "[PERSON_NAME]" at bounding box center [116, 154] width 6 height 6
select select "b10ef158-4e77-416f-a38a-54866d0c4b88"
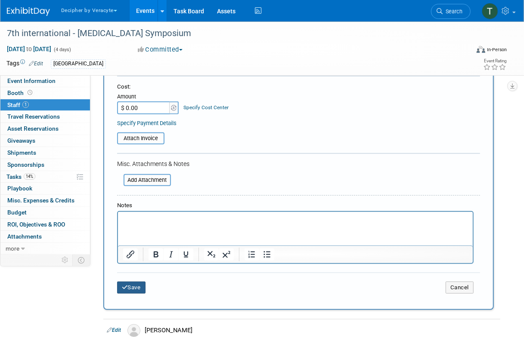
click at [136, 290] on button "Save" at bounding box center [131, 288] width 28 height 12
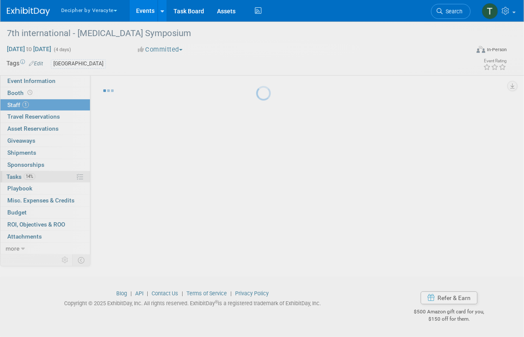
scroll to position [14, 0]
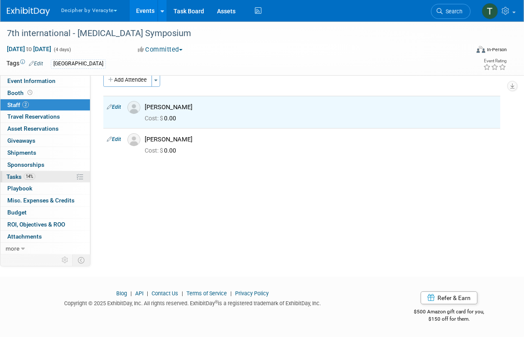
click at [55, 171] on link "14% Tasks 14%" at bounding box center [44, 177] width 89 height 12
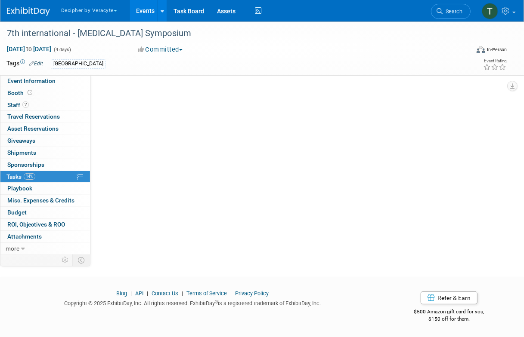
scroll to position [0, 0]
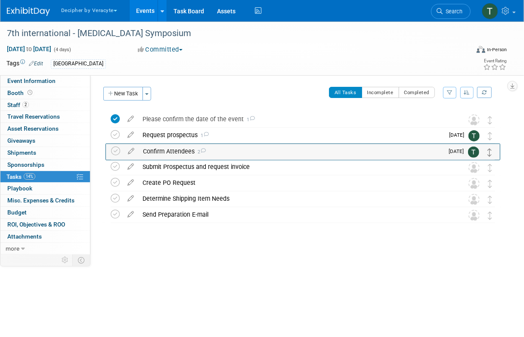
drag, startPoint x: 488, startPoint y: 152, endPoint x: 488, endPoint y: 131, distance: 21.5
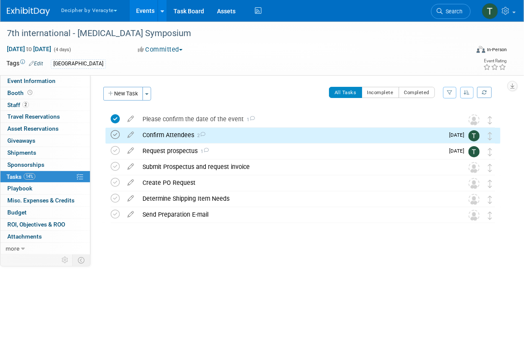
click at [116, 136] on icon at bounding box center [115, 134] width 9 height 9
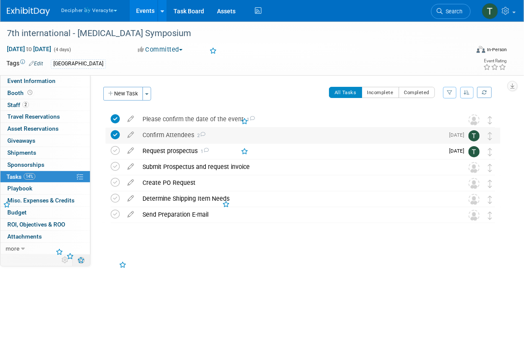
click at [168, 136] on div "Confirm Attendees 2" at bounding box center [290, 135] width 305 height 15
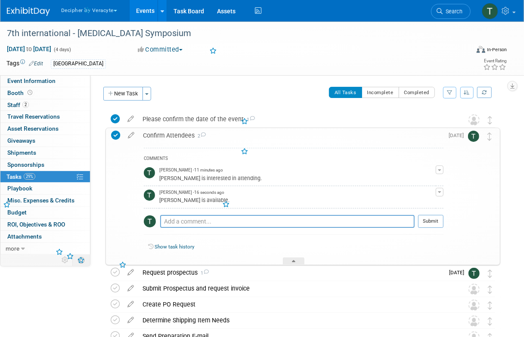
click at [168, 136] on div "Confirm Attendees 2" at bounding box center [291, 135] width 305 height 15
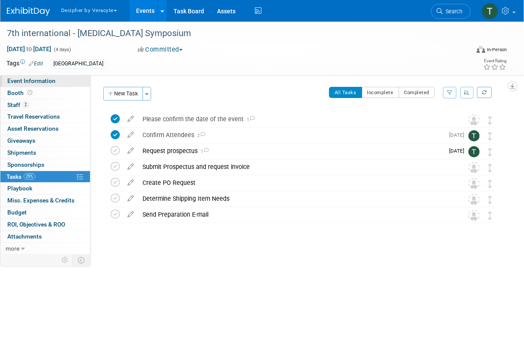
click at [75, 76] on link "Event Information" at bounding box center [44, 81] width 89 height 12
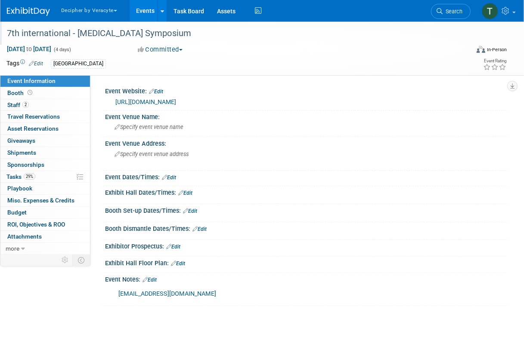
click at [187, 35] on div "7th international - [MEDICAL_DATA] Symposium" at bounding box center [234, 33] width 460 height 15
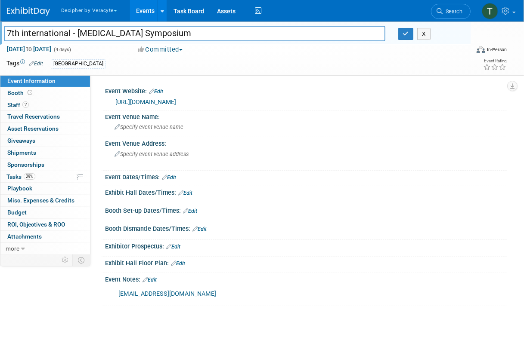
click at [187, 35] on input "7th international - [MEDICAL_DATA] Symposium" at bounding box center [194, 33] width 381 height 15
click at [142, 133] on div "Specify event venue name" at bounding box center [305, 126] width 388 height 13
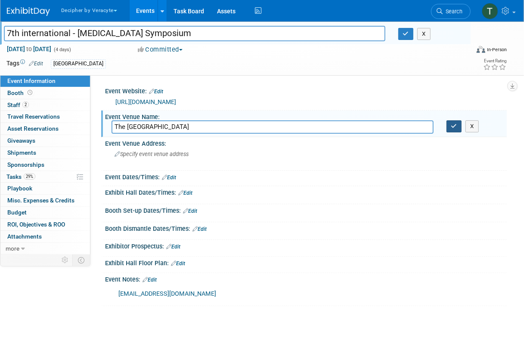
type input "The Mount Sinai Hospital"
click at [455, 126] on icon "button" at bounding box center [454, 126] width 6 height 6
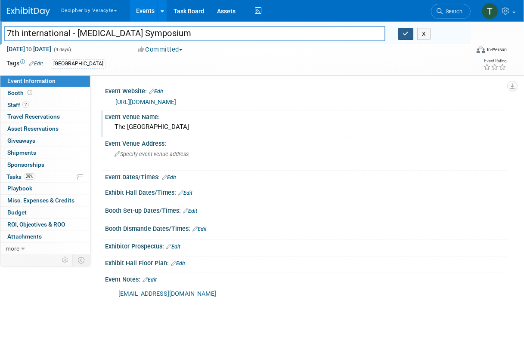
click at [401, 31] on button "button" at bounding box center [405, 34] width 15 height 12
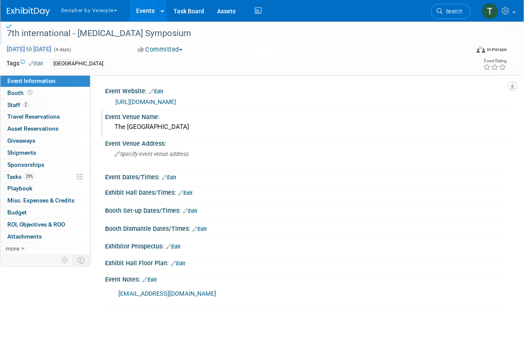
click at [40, 45] on span "Dec 3, 2025 to Dec 6, 2025" at bounding box center [28, 49] width 45 height 8
select select "11"
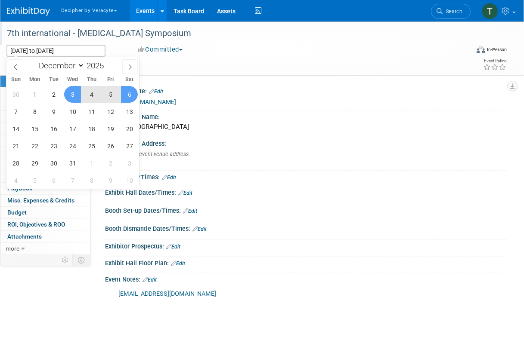
click at [110, 97] on span "5" at bounding box center [110, 94] width 17 height 17
type input "Dec 5, 2025"
click at [80, 95] on span "3" at bounding box center [72, 94] width 17 height 17
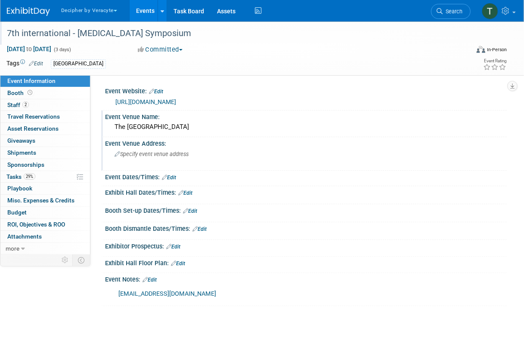
click at [157, 154] on span "Specify event venue address" at bounding box center [151, 154] width 74 height 6
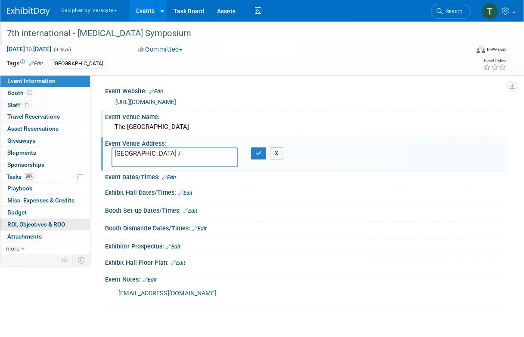
type textarea "Annenberg Building /"
click at [4, 225] on link "0 ROI, Objectives & ROO 0" at bounding box center [44, 225] width 89 height 12
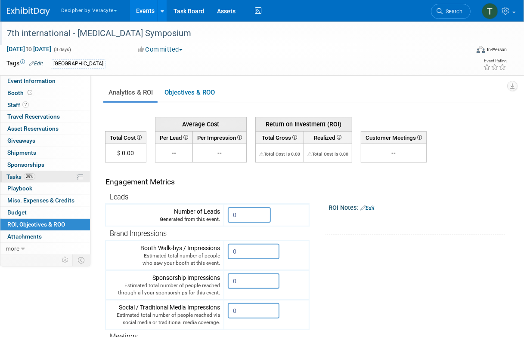
click at [41, 176] on link "29% Tasks 29%" at bounding box center [44, 177] width 89 height 12
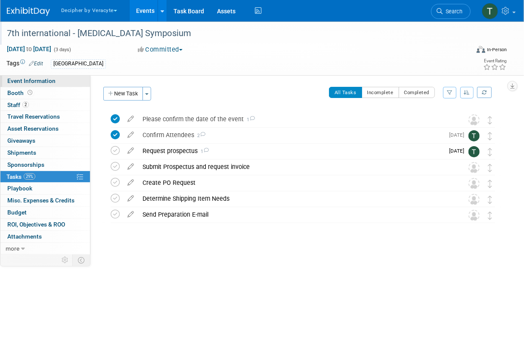
click at [64, 79] on link "Event Information" at bounding box center [44, 81] width 89 height 12
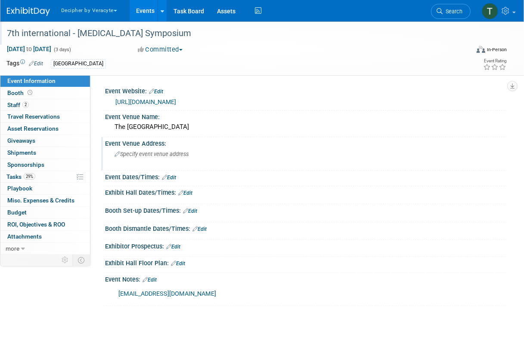
click at [157, 149] on div "Specify event venue address" at bounding box center [188, 158] width 154 height 20
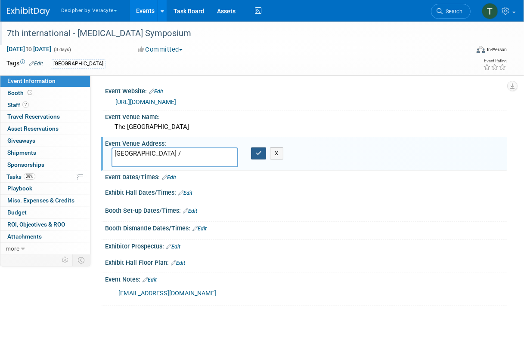
type textarea "Annenberg Building /"
click at [263, 148] on button "button" at bounding box center [258, 154] width 15 height 12
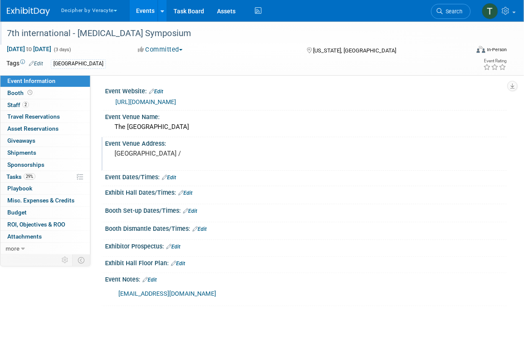
click at [200, 155] on pre "Annenberg Building /" at bounding box center [188, 154] width 148 height 8
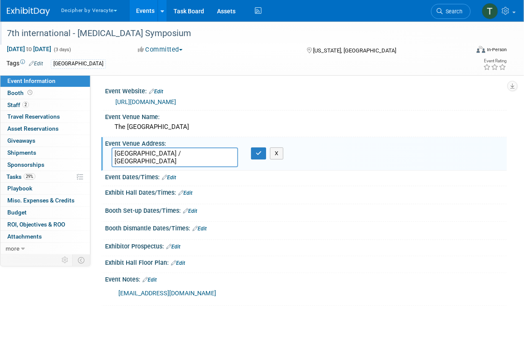
click at [176, 153] on textarea "Annenberg Building / Guggenheim Pavilion" at bounding box center [174, 158] width 126 height 20
click at [226, 160] on textarea "Annenberg Building/Guggenheim Pavilion" at bounding box center [174, 158] width 126 height 20
paste textarea "100th Street & 5th Avenue, New York, New York 10029"
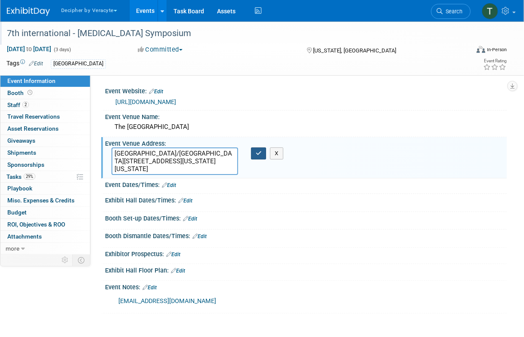
type textarea "Annenberg Building/Guggenheim Pavilion 100th Street & 5th Avenue, New York, New…"
click at [259, 154] on icon "button" at bounding box center [259, 154] width 6 height 6
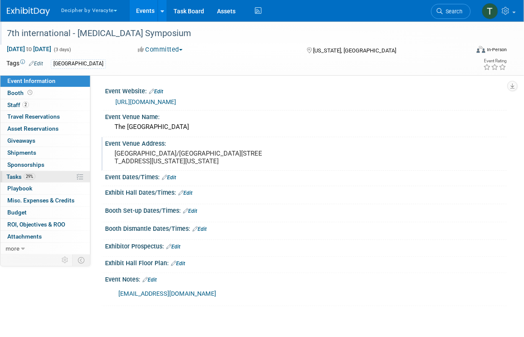
click at [48, 182] on link "29% Tasks 29%" at bounding box center [44, 177] width 89 height 12
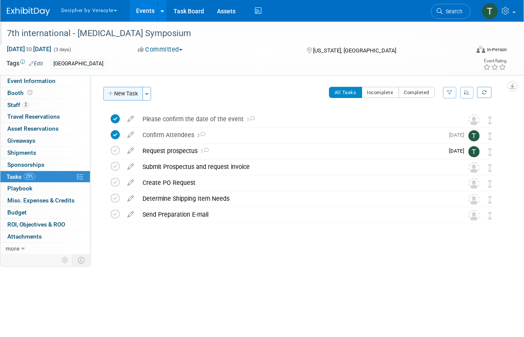
click at [130, 95] on button "New Task" at bounding box center [123, 94] width 40 height 14
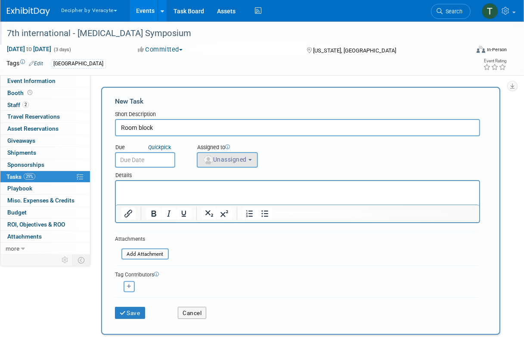
type input "Room block"
click at [226, 157] on span "Unassigned" at bounding box center [225, 159] width 44 height 7
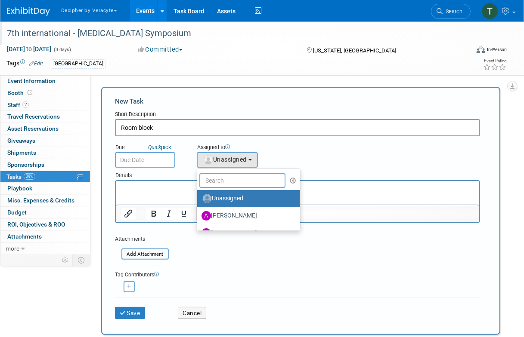
click at [228, 179] on input "text" at bounding box center [242, 180] width 86 height 15
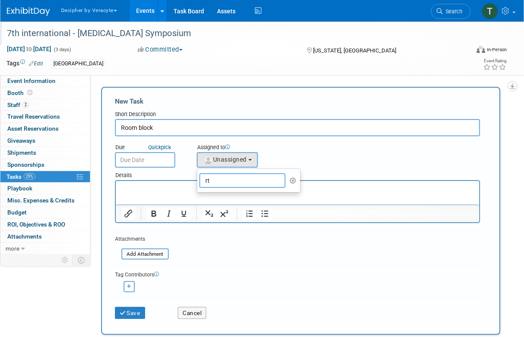
type input "r"
type input "tony"
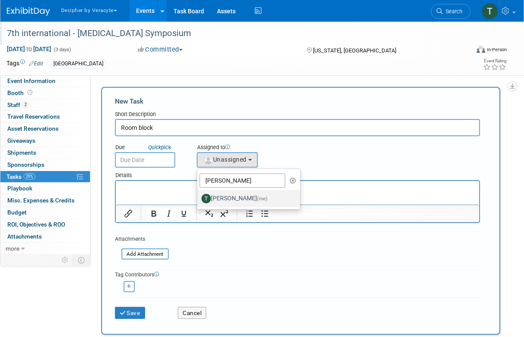
click at [220, 203] on label "Tony Alvarado (me)" at bounding box center [246, 199] width 90 height 14
click at [198, 200] on input "Tony Alvarado (me)" at bounding box center [196, 198] width 6 height 6
select select "3ceeba8c-a19a-4597-a609-6fba7c9a515a"
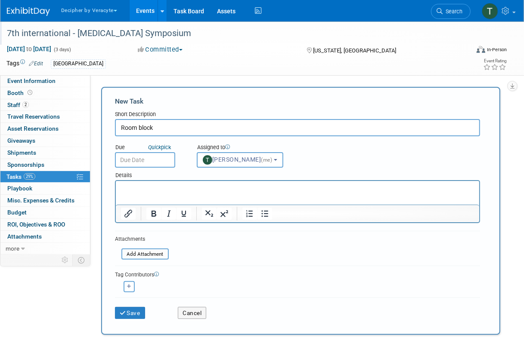
click at [139, 157] on input "text" at bounding box center [145, 159] width 60 height 15
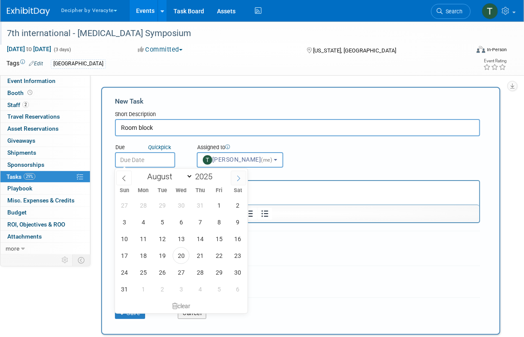
click at [244, 181] on span at bounding box center [238, 178] width 15 height 15
select select "9"
click at [160, 226] on span "7" at bounding box center [162, 222] width 17 height 17
type input "Oct 7, 2025"
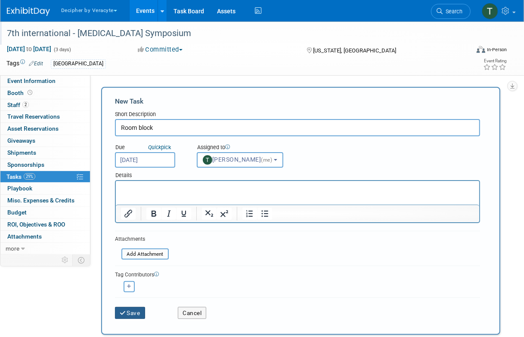
click at [134, 313] on button "Save" at bounding box center [130, 313] width 30 height 12
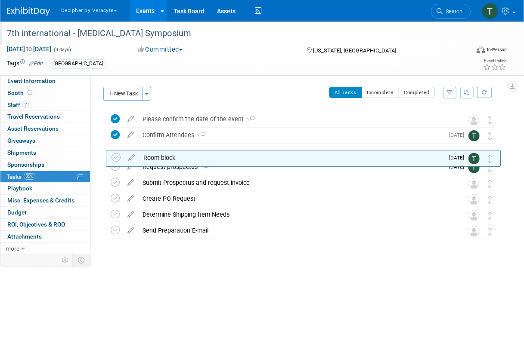
drag, startPoint x: 494, startPoint y: 119, endPoint x: 496, endPoint y: 164, distance: 44.8
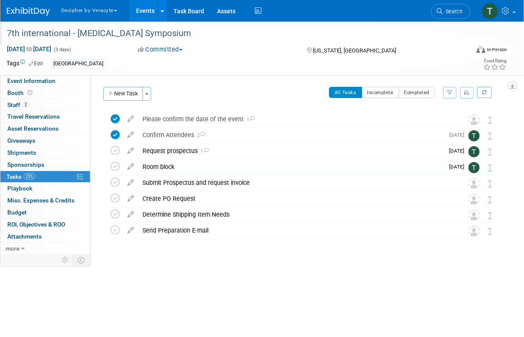
click at [209, 168] on div "Room block" at bounding box center [290, 167] width 305 height 15
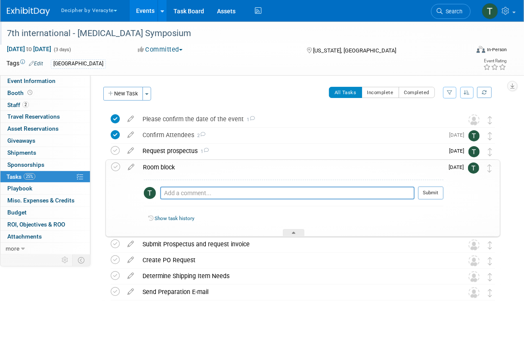
click at [221, 200] on div "Pro tip: Press Ctrl-Enter to submit comment." at bounding box center [287, 203] width 254 height 6
click at [226, 185] on div "Pro tip: Press Ctrl-Enter to submit comment. Submit" at bounding box center [293, 195] width 299 height 31
click at [237, 192] on textarea at bounding box center [287, 193] width 254 height 13
paste textarea "A limited block of rooms has been held at the Courtyard by Marriott Manhattan /…"
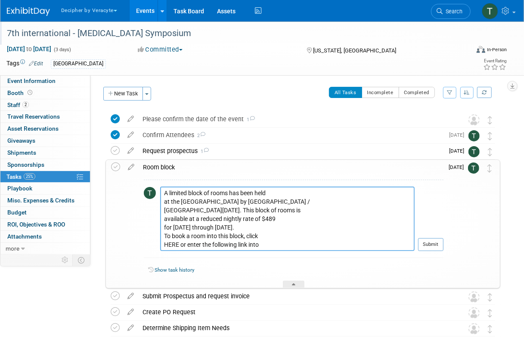
scroll to position [49, 0]
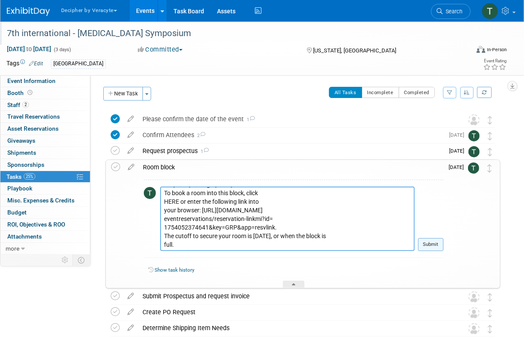
type textarea "A limited block of rooms has been held at the Courtyard by Marriott Manhattan /…"
click at [425, 241] on button "Submit" at bounding box center [430, 244] width 25 height 13
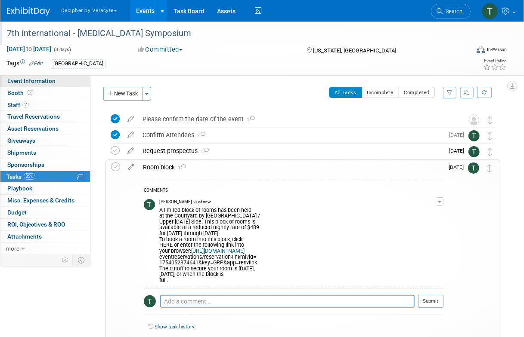
click at [40, 82] on span "Event Information" at bounding box center [31, 80] width 48 height 7
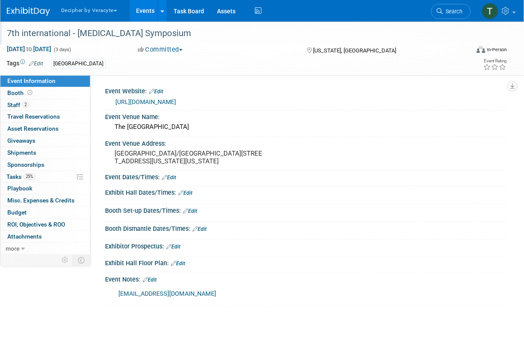
click at [196, 214] on link "Edit" at bounding box center [190, 211] width 14 height 6
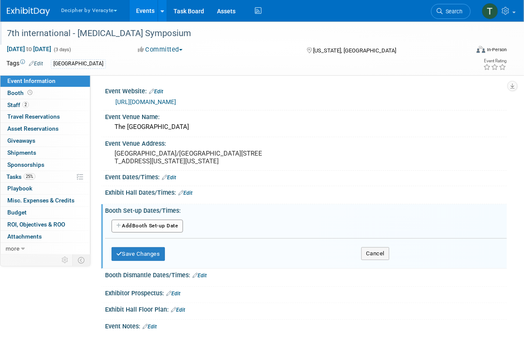
click at [165, 233] on button "Add Another Booth Set-up Date" at bounding box center [146, 226] width 71 height 13
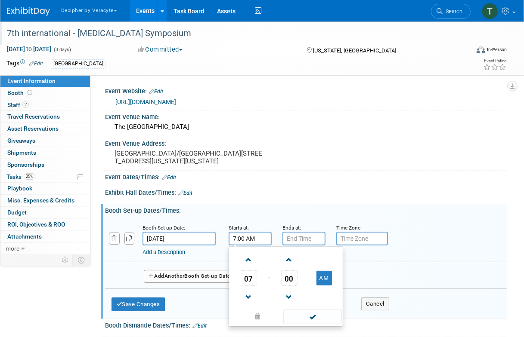
click at [266, 246] on input "7:00 AM" at bounding box center [249, 239] width 43 height 14
click at [243, 305] on span at bounding box center [248, 297] width 15 height 15
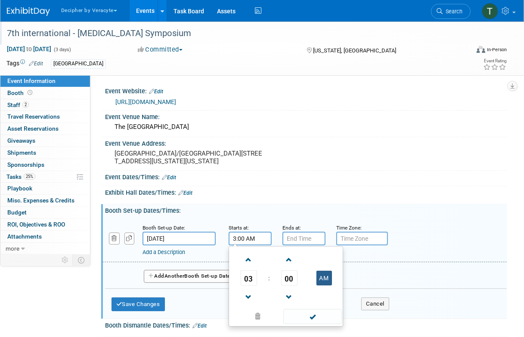
click at [324, 280] on button "AM" at bounding box center [323, 278] width 15 height 15
type input "3:00 PM"
click at [315, 246] on input "7:00 PM" at bounding box center [303, 239] width 43 height 14
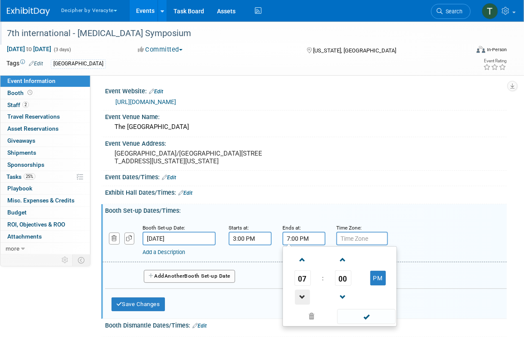
click at [303, 300] on span at bounding box center [302, 297] width 15 height 15
type input "6:00 PM"
click at [161, 309] on button "Save Changes" at bounding box center [137, 305] width 53 height 14
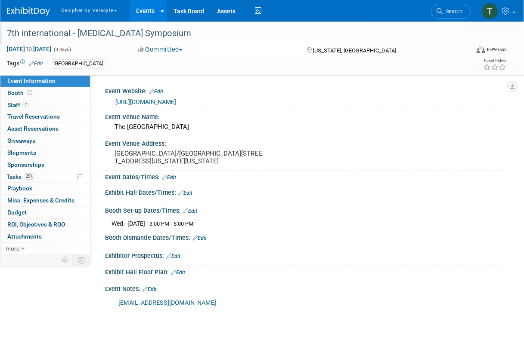
click at [204, 241] on link "Edit" at bounding box center [199, 238] width 14 height 6
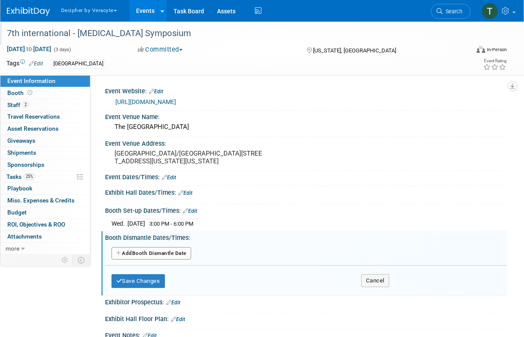
click at [142, 254] on button "Add Another Booth Dismantle Date" at bounding box center [151, 253] width 80 height 13
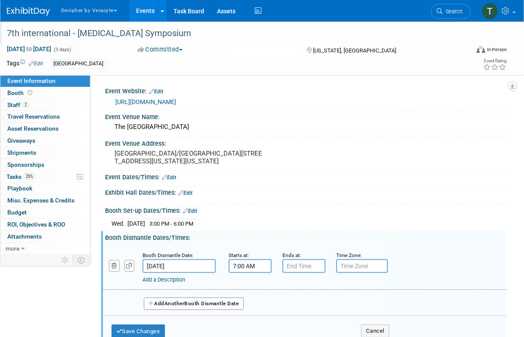
click at [248, 273] on input "7:00 AM" at bounding box center [249, 266] width 43 height 14
click at [249, 291] on span at bounding box center [248, 287] width 15 height 15
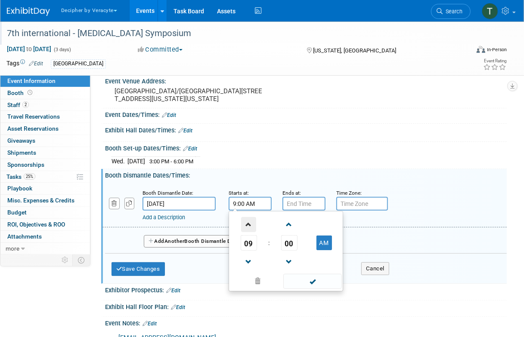
scroll to position [63, 0]
click at [252, 243] on span "09" at bounding box center [248, 242] width 16 height 15
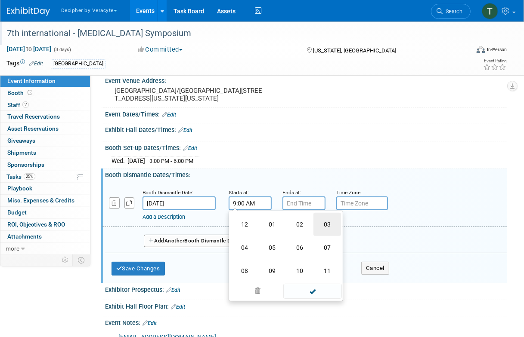
click at [330, 232] on td "03" at bounding box center [327, 224] width 28 height 23
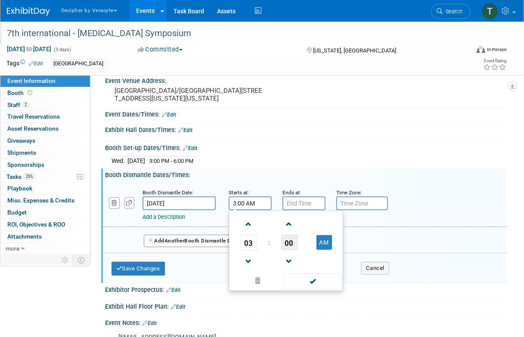
click at [287, 250] on span "00" at bounding box center [289, 242] width 16 height 15
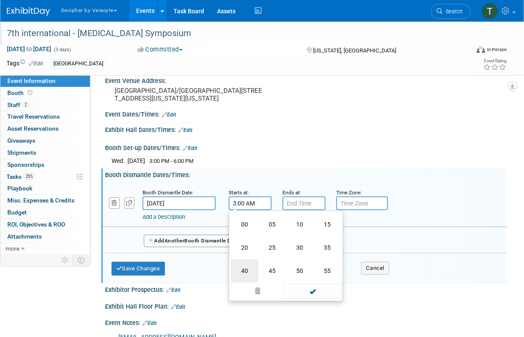
click at [249, 278] on td "40" at bounding box center [245, 270] width 28 height 23
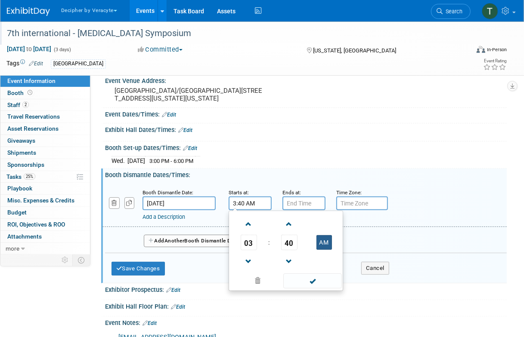
click at [328, 250] on button "AM" at bounding box center [323, 242] width 15 height 15
type input "3:40 PM"
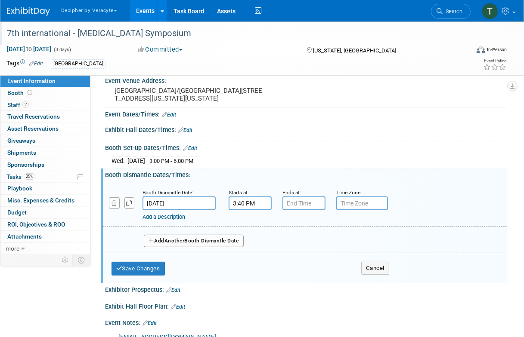
click at [309, 197] on div "Ends at:" at bounding box center [302, 192] width 41 height 9
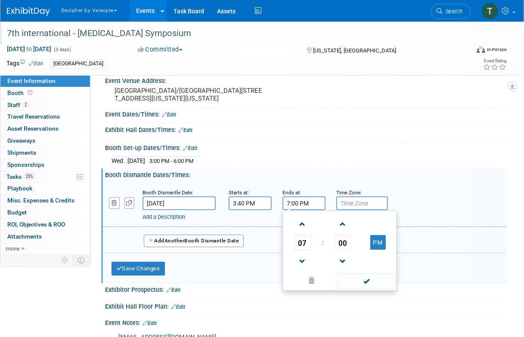
click at [309, 205] on input "7:00 PM" at bounding box center [303, 204] width 43 height 14
click at [305, 265] on span at bounding box center [302, 261] width 15 height 15
type input "6:00 PM"
click at [154, 276] on button "Save Changes" at bounding box center [137, 269] width 53 height 14
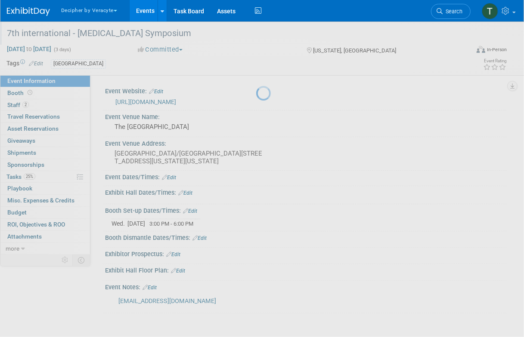
scroll to position [0, 0]
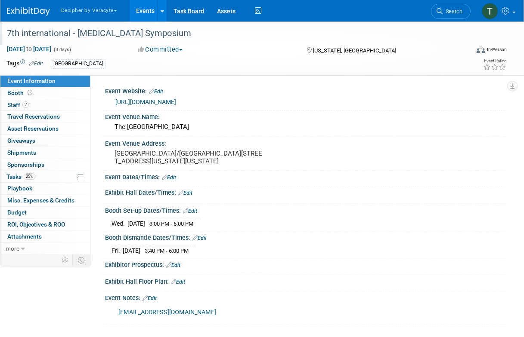
click at [186, 196] on link "Edit" at bounding box center [185, 193] width 14 height 6
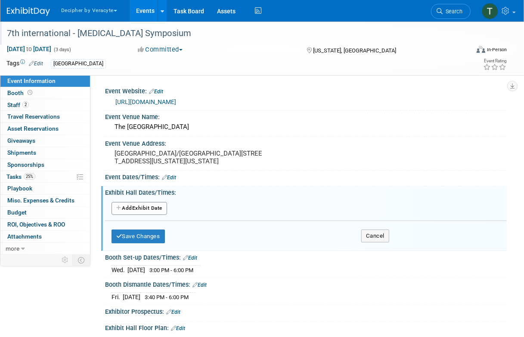
click at [151, 215] on button "Add Another Exhibit Date" at bounding box center [138, 208] width 55 height 13
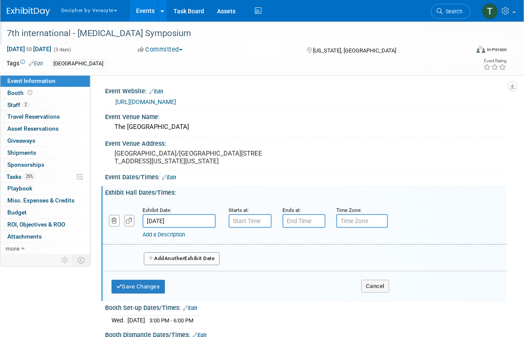
type input "7:00 AM"
click at [248, 228] on input "7:00 AM" at bounding box center [249, 221] width 43 height 14
click at [299, 235] on div "Add a Description Description:" at bounding box center [289, 233] width 295 height 11
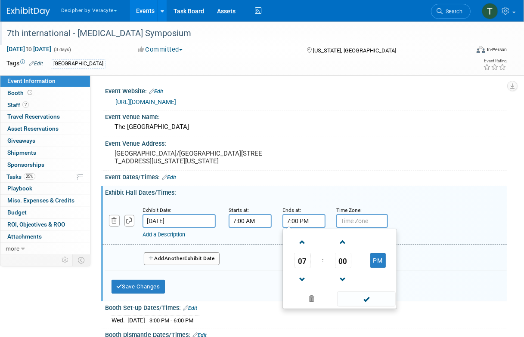
click at [299, 228] on input "7:00 PM" at bounding box center [303, 221] width 43 height 14
click at [301, 283] on span at bounding box center [302, 279] width 15 height 15
type input "5:00 PM"
click at [199, 257] on div "Add Another Exhibit Date" at bounding box center [305, 256] width 401 height 23
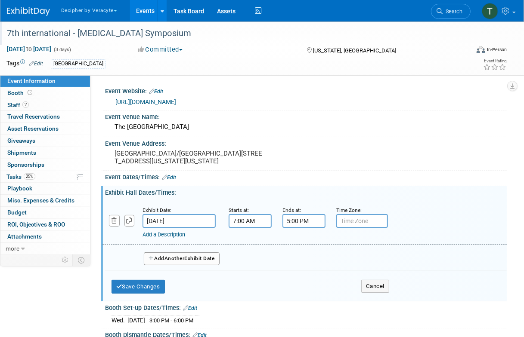
click at [199, 262] on button "Add Another Exhibit Date" at bounding box center [182, 259] width 76 height 13
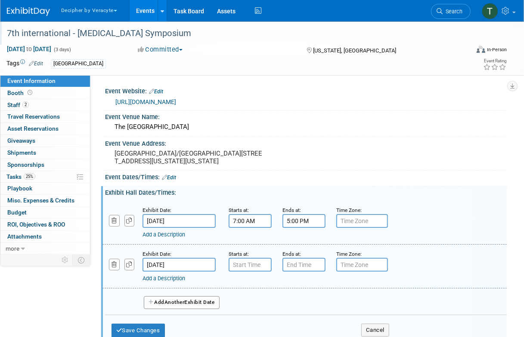
type input "7:00 AM"
click at [242, 272] on input "7:00 AM" at bounding box center [249, 265] width 43 height 14
click at [313, 272] on input "7:00 PM" at bounding box center [303, 265] width 43 height 14
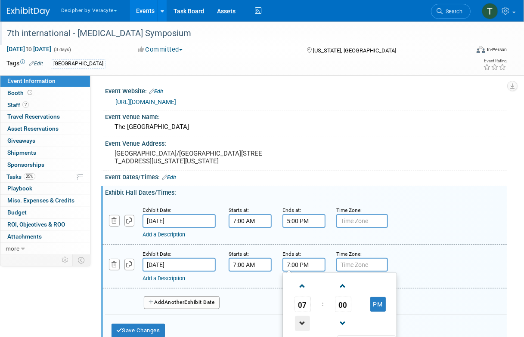
click at [304, 325] on span at bounding box center [302, 323] width 15 height 15
click at [338, 312] on span "00" at bounding box center [343, 304] width 16 height 15
click at [356, 315] on td "30" at bounding box center [353, 309] width 28 height 23
type input "5:30 PM"
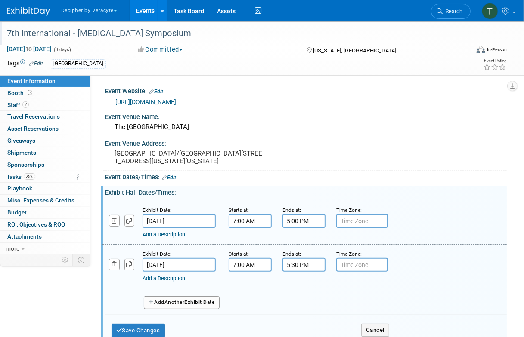
click at [184, 311] on div "Add Another Exhibit Date" at bounding box center [305, 300] width 401 height 23
click at [183, 305] on span "Another" at bounding box center [174, 302] width 20 height 6
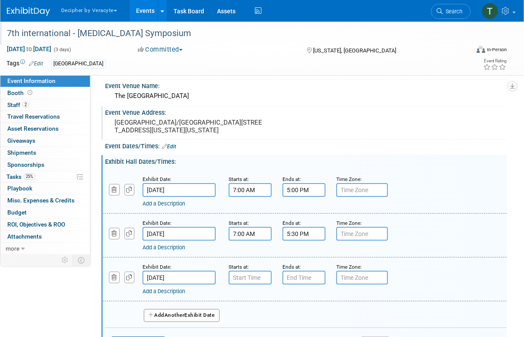
scroll to position [34, 0]
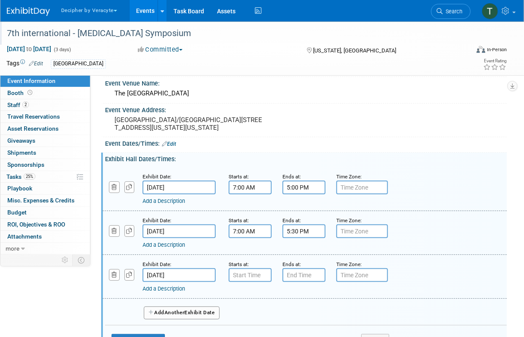
type input "7:00 AM"
click at [253, 282] on input "7:00 AM" at bounding box center [249, 275] width 43 height 14
click at [307, 299] on td at bounding box center [324, 296] width 34 height 22
click at [307, 282] on input "7:00 PM" at bounding box center [303, 275] width 43 height 14
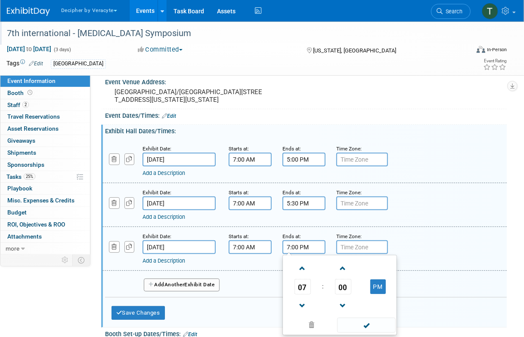
scroll to position [62, 0]
click at [308, 306] on span at bounding box center [302, 305] width 15 height 15
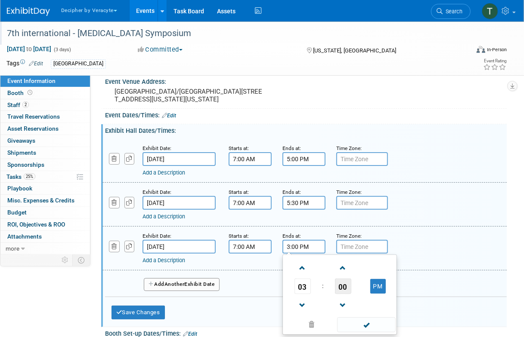
click at [344, 292] on span "00" at bounding box center [343, 286] width 16 height 15
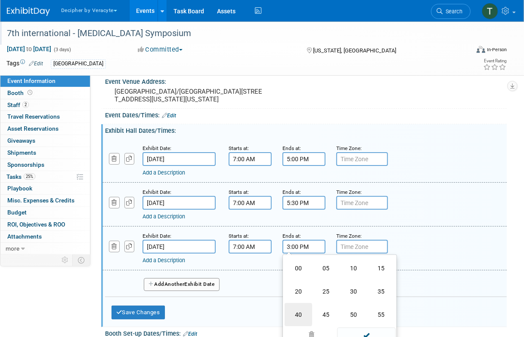
click at [293, 319] on td "40" at bounding box center [298, 314] width 28 height 23
type input "3:40 PM"
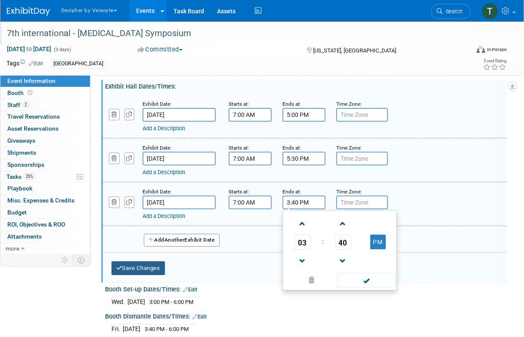
click at [155, 275] on button "Save Changes" at bounding box center [137, 269] width 53 height 14
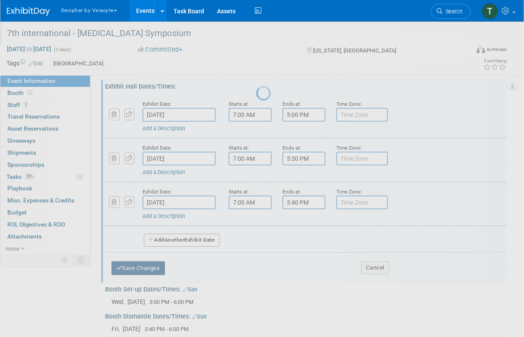
scroll to position [8, 0]
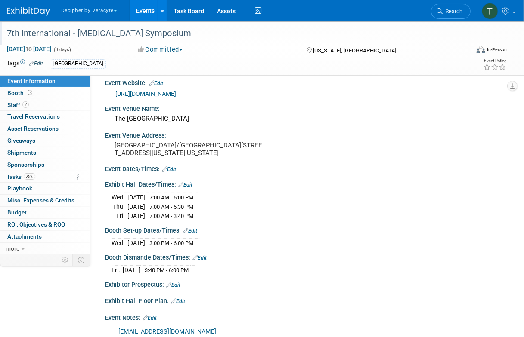
click at [145, 6] on link "Events" at bounding box center [144, 11] width 31 height 22
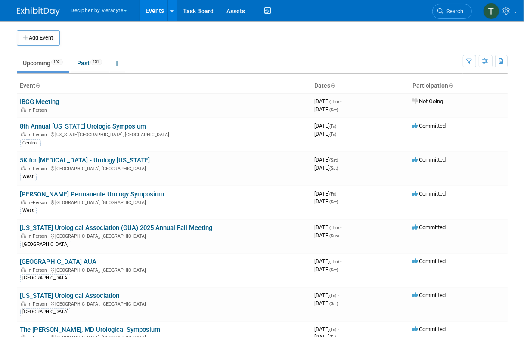
scroll to position [1076, 0]
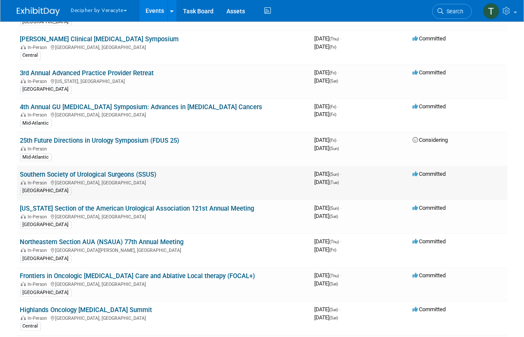
click at [140, 171] on link "Southern Society of Urological Surgeons (SSUS)" at bounding box center [88, 175] width 136 height 8
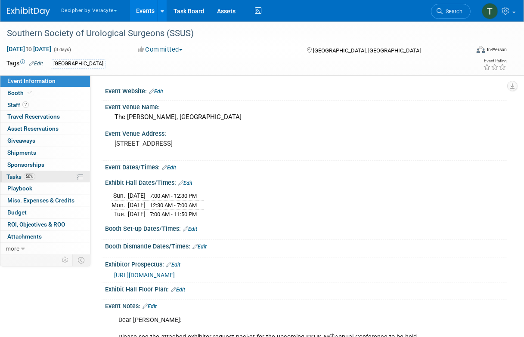
click at [46, 178] on link "50% Tasks 50%" at bounding box center [44, 177] width 89 height 12
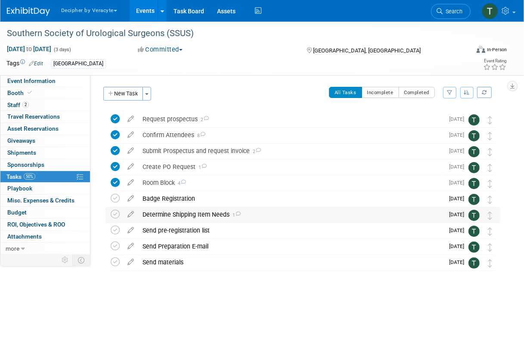
click at [182, 217] on div "Determine Shipping Item Needs 1" at bounding box center [290, 214] width 305 height 15
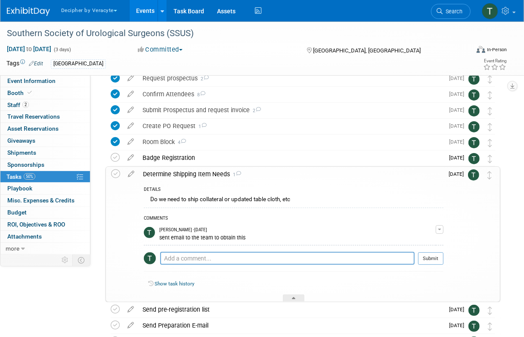
scroll to position [51, 0]
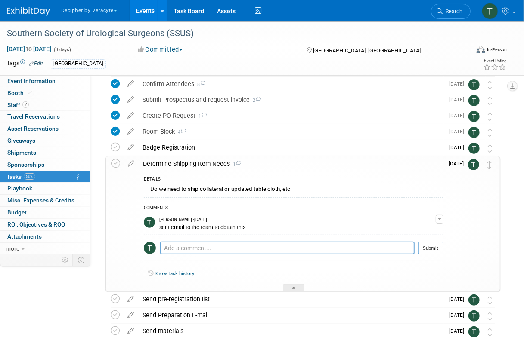
click at [191, 241] on div "COMMENTS [PERSON_NAME] - [DATE] sent email to the team to obtain this Edit Comm…" at bounding box center [293, 231] width 299 height 69
click at [191, 244] on textarea at bounding box center [287, 248] width 254 height 13
type textarea "opt 1 with lit"
click at [436, 245] on button "Submit" at bounding box center [430, 248] width 25 height 13
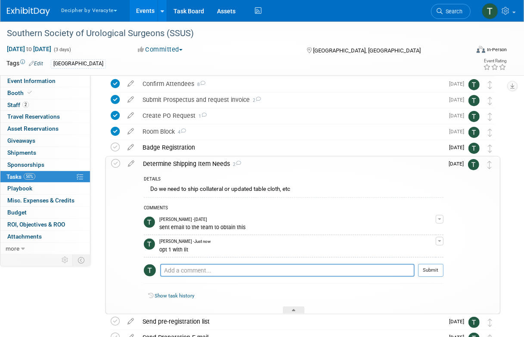
click at [191, 171] on div "DETAILS Do we need to ship collateral or updated table cloth, etc COMMENTS [PER…" at bounding box center [291, 242] width 305 height 143
click at [150, 9] on link "Events" at bounding box center [144, 11] width 31 height 22
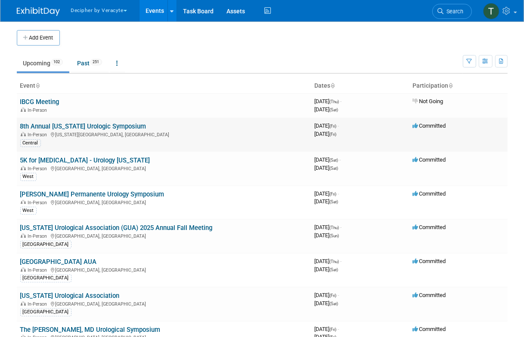
scroll to position [1481, 0]
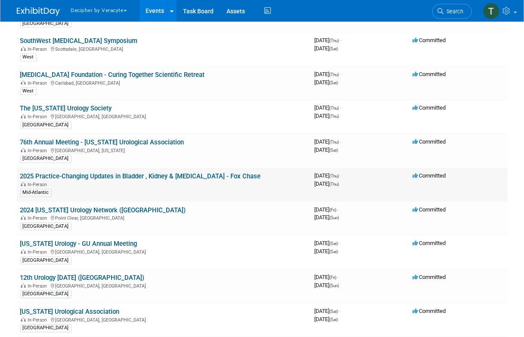
click at [250, 172] on link "2025 Practice-Changing Updates in Bladder , Kidney & [MEDICAL_DATA] - Fox Chase" at bounding box center [140, 176] width 240 height 8
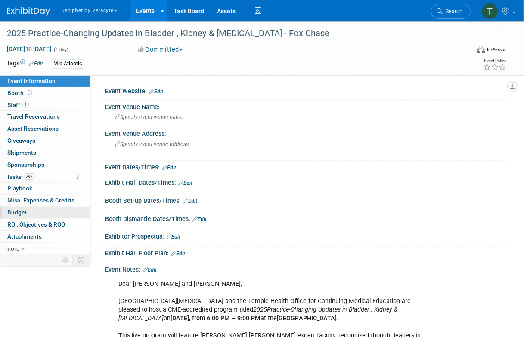
click at [26, 213] on link "Budget" at bounding box center [44, 213] width 89 height 12
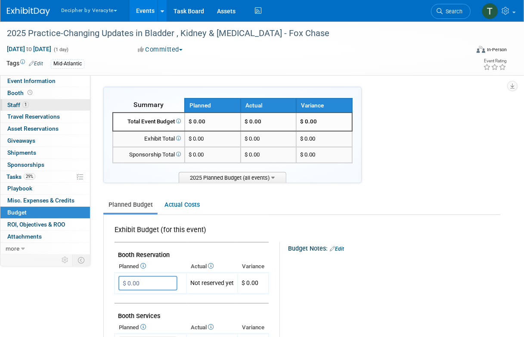
click at [40, 99] on link "1 Staff 1" at bounding box center [44, 105] width 89 height 12
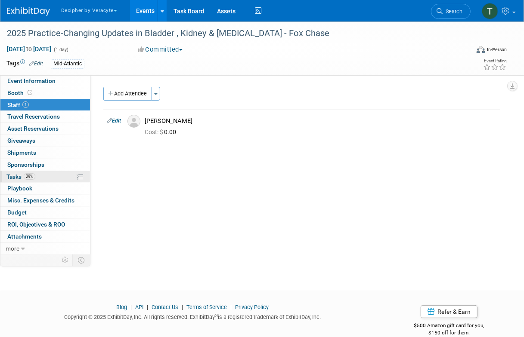
click at [40, 176] on link "29% Tasks 29%" at bounding box center [44, 177] width 89 height 12
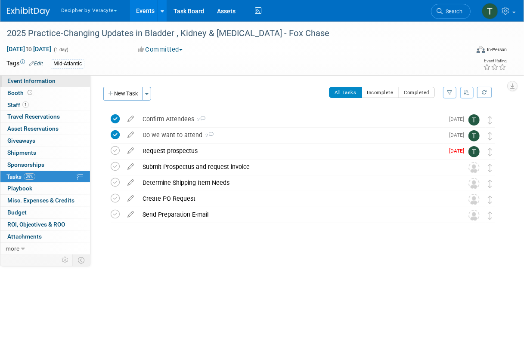
click at [55, 84] on link "Event Information" at bounding box center [44, 81] width 89 height 12
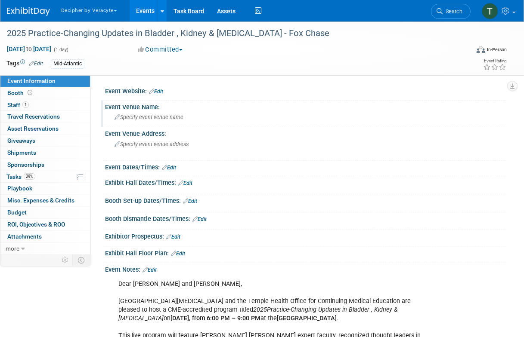
click at [177, 120] on span "Specify event venue name" at bounding box center [148, 117] width 69 height 6
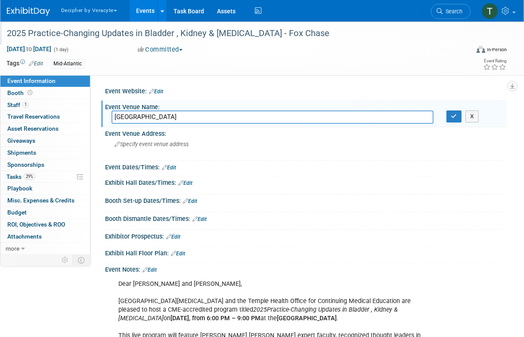
type input "[GEOGRAPHIC_DATA]"
click at [460, 113] on button "button" at bounding box center [453, 117] width 15 height 12
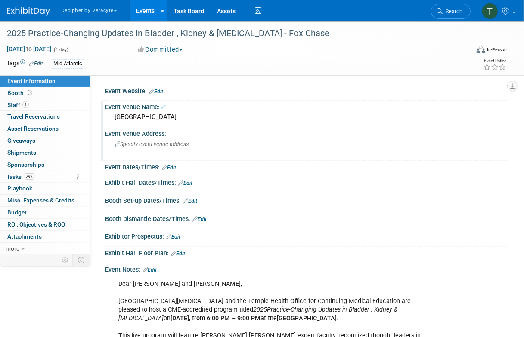
click at [199, 142] on div "Specify event venue address" at bounding box center [188, 148] width 154 height 20
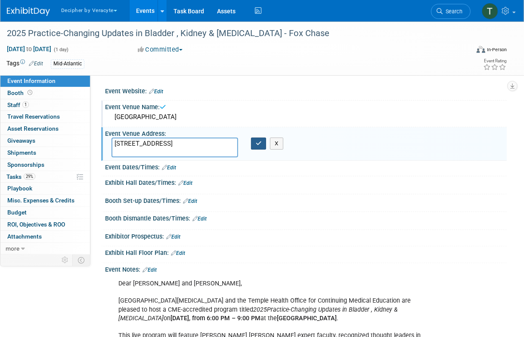
type textarea "[STREET_ADDRESS]"
click at [262, 141] on button "button" at bounding box center [258, 144] width 15 height 12
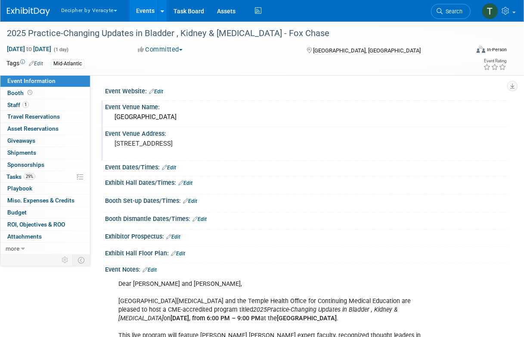
click at [187, 181] on link "Edit" at bounding box center [185, 183] width 14 height 6
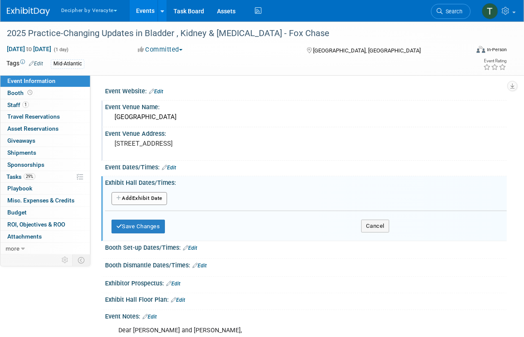
click at [155, 200] on button "Add Another Exhibit Date" at bounding box center [138, 198] width 55 height 13
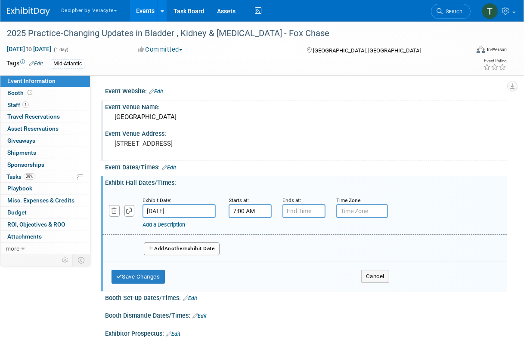
click at [237, 210] on input "7:00 AM" at bounding box center [249, 211] width 43 height 14
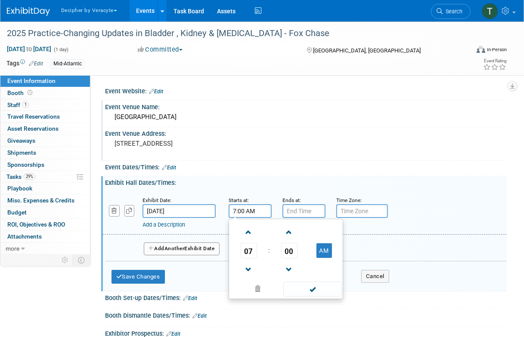
click at [258, 250] on td "07" at bounding box center [249, 250] width 36 height 15
click at [255, 250] on span "07" at bounding box center [248, 250] width 16 height 15
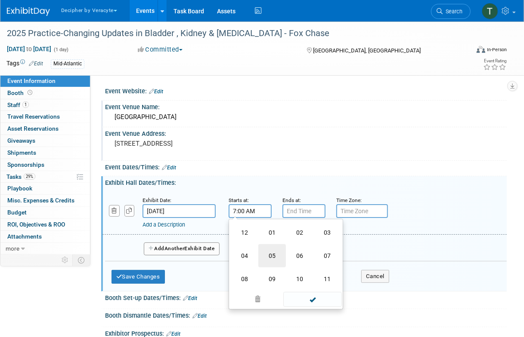
click at [281, 253] on td "05" at bounding box center [272, 255] width 28 height 23
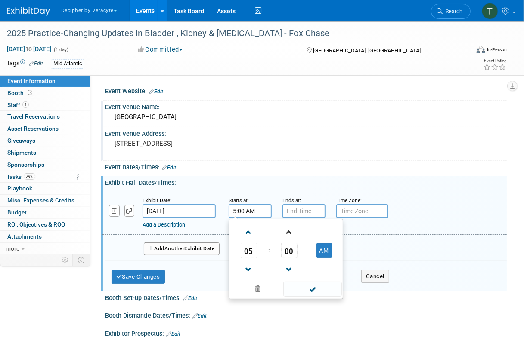
click at [295, 241] on link at bounding box center [289, 232] width 16 height 22
click at [293, 248] on span "01" at bounding box center [289, 250] width 16 height 15
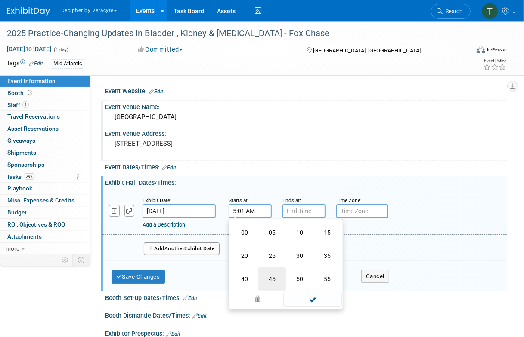
click at [273, 274] on td "45" at bounding box center [272, 279] width 28 height 23
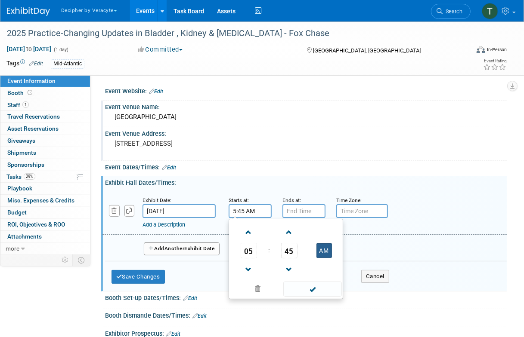
click at [323, 253] on button "AM" at bounding box center [323, 250] width 15 height 15
type input "5:45 PM"
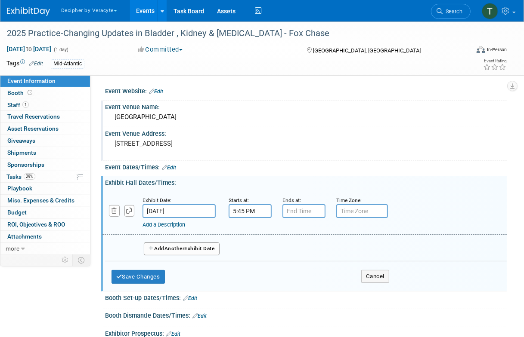
click at [309, 203] on div "Ends at:" at bounding box center [302, 200] width 41 height 9
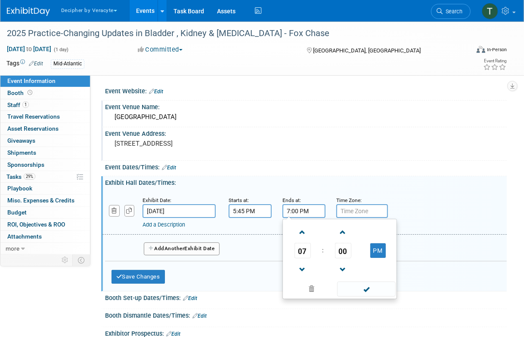
click at [309, 205] on input "7:00 PM" at bounding box center [303, 211] width 43 height 14
click at [302, 232] on span at bounding box center [302, 232] width 15 height 15
type input "9:00 PM"
click at [151, 278] on button "Save Changes" at bounding box center [137, 277] width 53 height 14
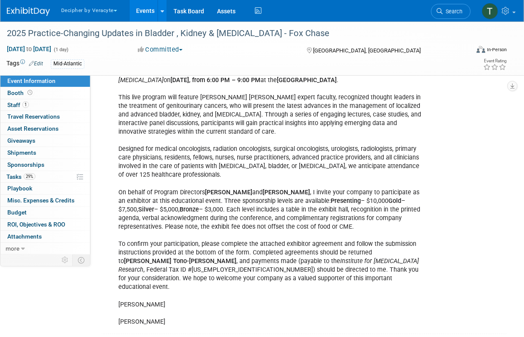
scroll to position [252, 0]
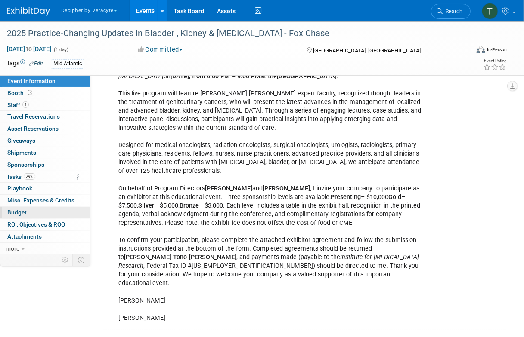
click at [62, 207] on link "Budget" at bounding box center [44, 213] width 89 height 12
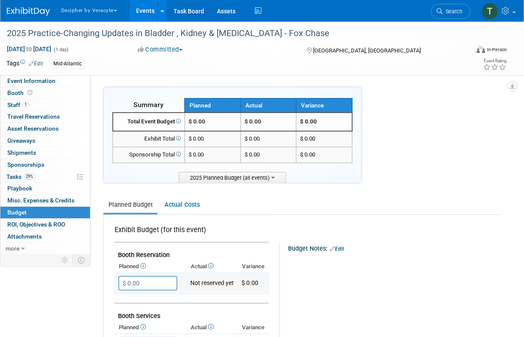
click at [139, 284] on input "$ 0.00" at bounding box center [147, 283] width 59 height 15
type input "$ 3,000.00"
click at [49, 169] on link "0 Sponsorships 0" at bounding box center [44, 165] width 89 height 12
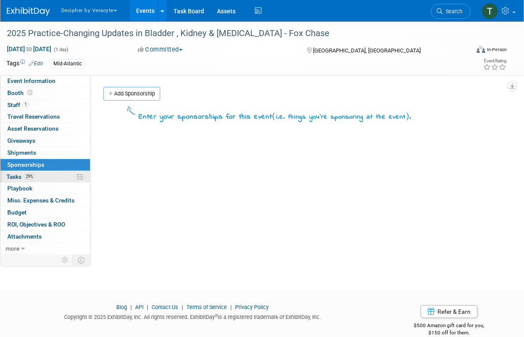
click at [54, 176] on link "29% Tasks 29%" at bounding box center [44, 177] width 89 height 12
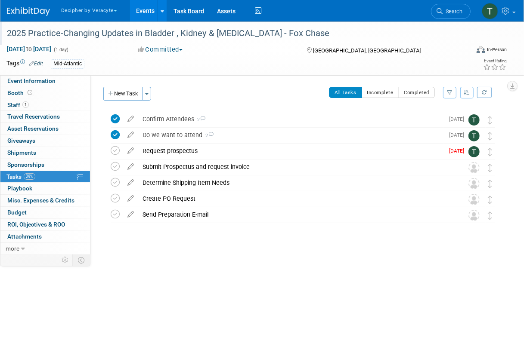
click at [57, 29] on div "2025 Practice-Changing Updates in Bladder , Kidney & [MEDICAL_DATA] - Fox Chase" at bounding box center [234, 33] width 460 height 15
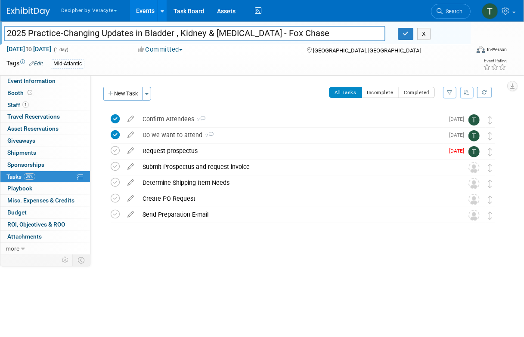
click at [57, 29] on input "2025 Practice-Changing Updates in Bladder , Kidney & [MEDICAL_DATA] - Fox Chase" at bounding box center [194, 33] width 381 height 15
click at [175, 34] on input "2025 Practice-Changing Updates in Bladder , Kidney & [MEDICAL_DATA] - Fox Chase" at bounding box center [194, 33] width 381 height 15
type input "2025 Practice-Changing Updates in Bladder, Kidney & Prostate Cancer - Fox Chase"
click at [231, 74] on div "2025 Practice-Changing Updates in Bladder , Kidney & Prostate Cancer - Fox Chas…" at bounding box center [262, 49] width 524 height 54
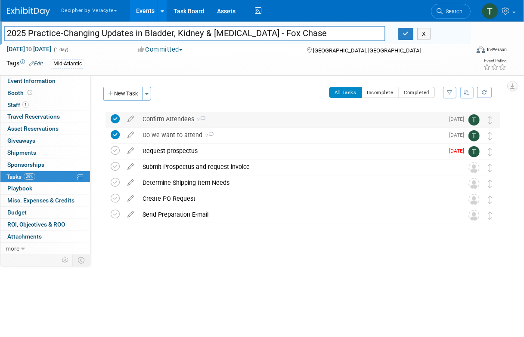
click at [170, 118] on div "Confirm Attendees 2" at bounding box center [290, 119] width 305 height 15
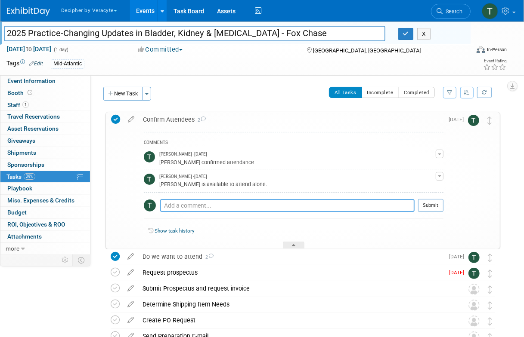
click at [204, 201] on textarea at bounding box center [287, 205] width 254 height 13
click at [166, 124] on div "Confirm Attendees 2" at bounding box center [291, 119] width 305 height 15
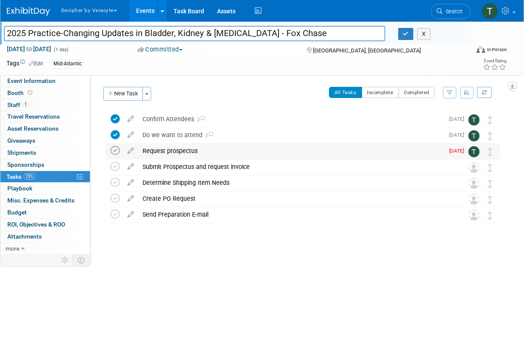
click at [115, 152] on icon at bounding box center [115, 150] width 9 height 9
click at [167, 151] on div "Request prospectus" at bounding box center [290, 151] width 305 height 15
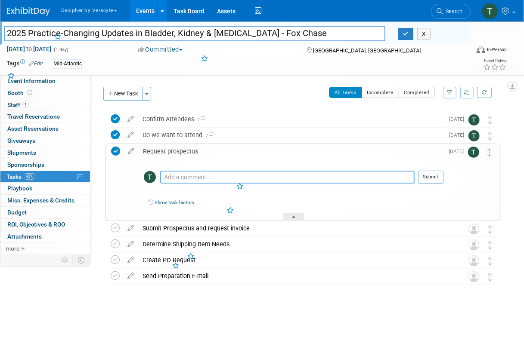
click at [188, 177] on textarea at bounding box center [287, 177] width 254 height 13
type textarea "this was obtained."
click at [421, 175] on button "Submit" at bounding box center [430, 177] width 25 height 13
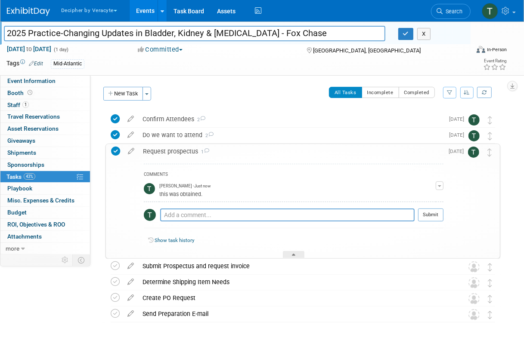
click at [166, 149] on div "Request prospectus 1" at bounding box center [291, 151] width 305 height 15
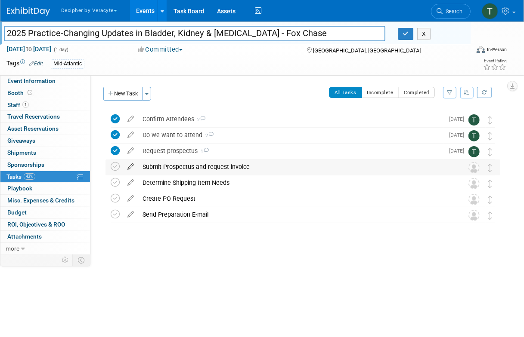
click at [128, 165] on icon at bounding box center [130, 165] width 15 height 11
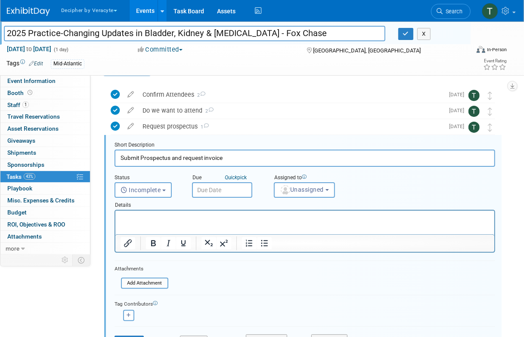
scroll to position [33, 0]
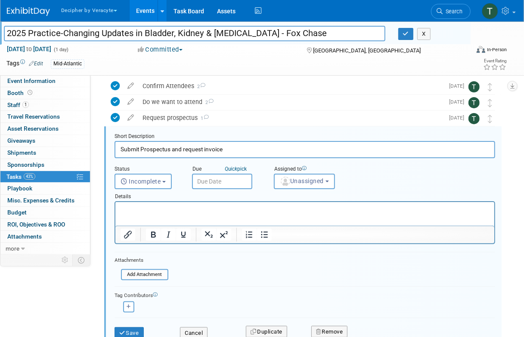
click at [215, 179] on input "text" at bounding box center [222, 181] width 60 height 15
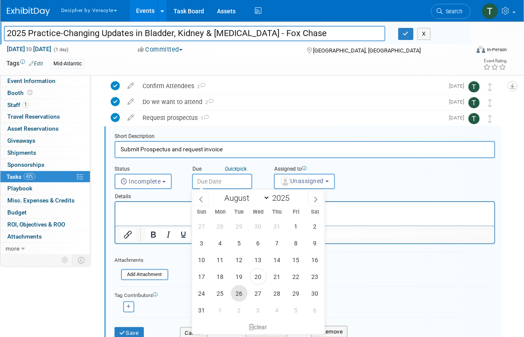
click at [234, 299] on span "26" at bounding box center [239, 293] width 17 height 17
type input "Aug 26, 2025"
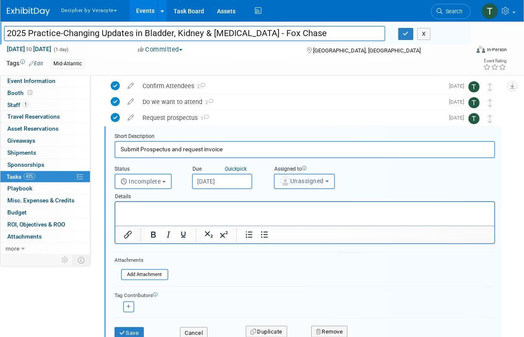
click at [292, 182] on span "Unassigned" at bounding box center [302, 181] width 44 height 7
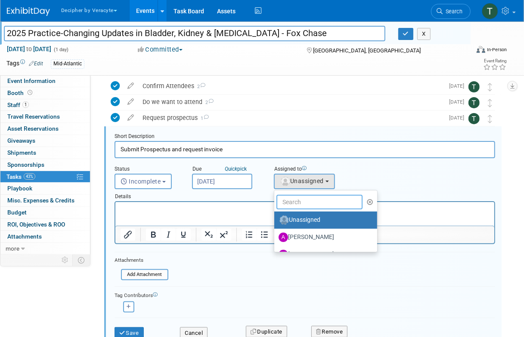
click at [292, 204] on input "text" at bounding box center [319, 202] width 86 height 15
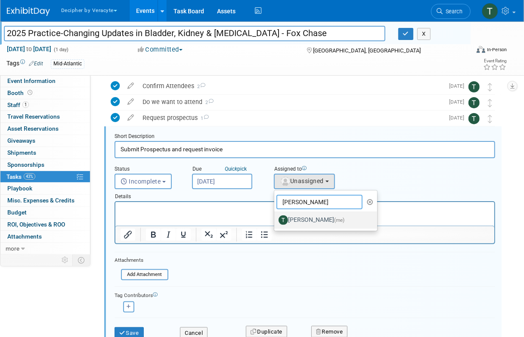
type input "tony"
click at [305, 214] on label "Tony Alvarado (me)" at bounding box center [323, 220] width 90 height 14
click at [275, 216] on input "Tony Alvarado (me)" at bounding box center [273, 219] width 6 height 6
select select "3ceeba8c-a19a-4597-a609-6fba7c9a515a"
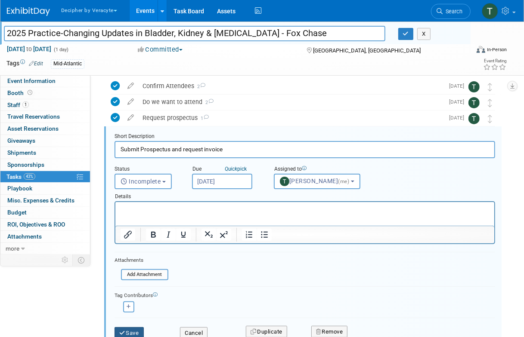
click at [138, 327] on button "Save" at bounding box center [128, 333] width 29 height 12
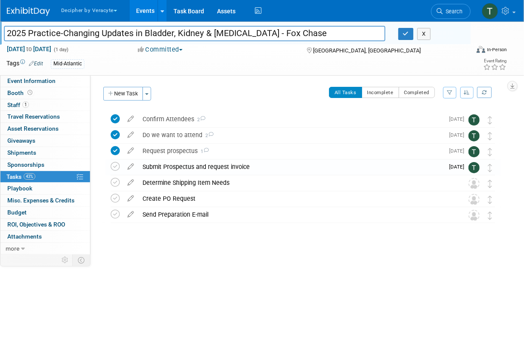
scroll to position [0, 0]
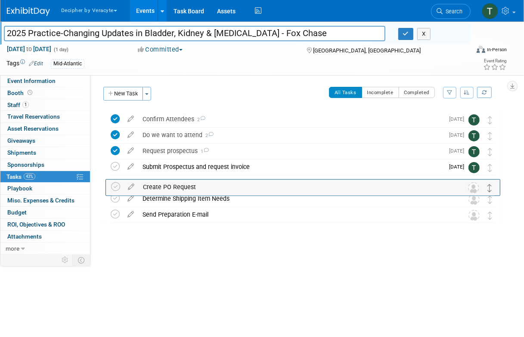
drag, startPoint x: 490, startPoint y: 197, endPoint x: 490, endPoint y: 185, distance: 12.1
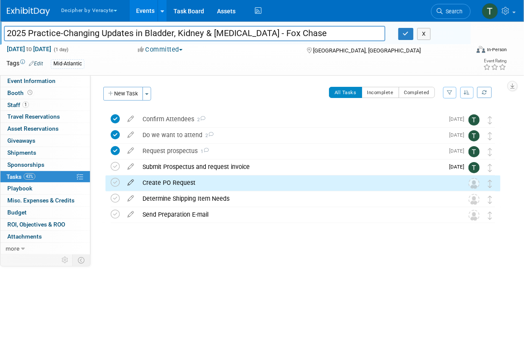
click at [130, 182] on icon at bounding box center [130, 181] width 15 height 11
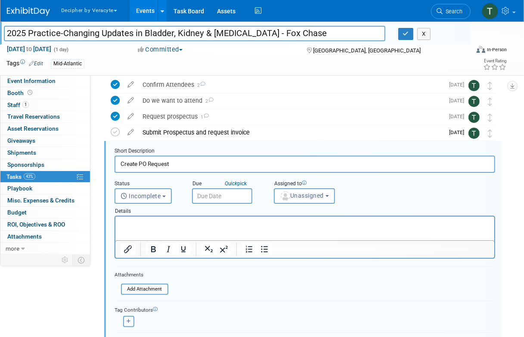
scroll to position [49, 0]
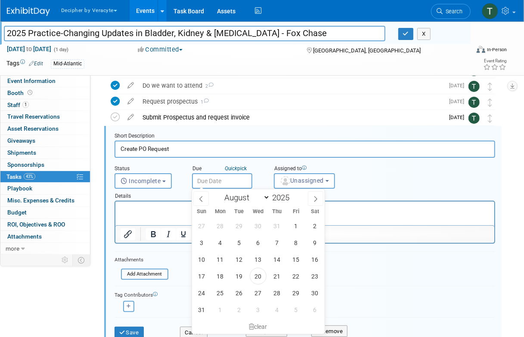
click at [216, 186] on input "text" at bounding box center [222, 180] width 60 height 15
click at [295, 290] on span "29" at bounding box center [295, 293] width 17 height 17
type input "Aug 29, 2025"
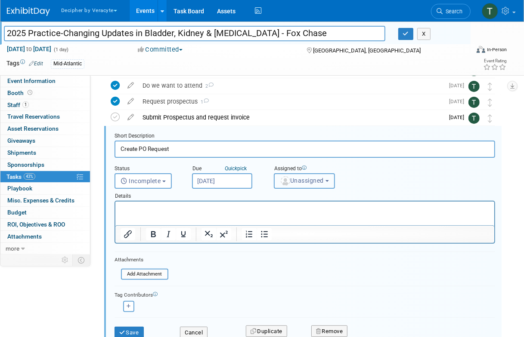
click at [288, 182] on img "button" at bounding box center [284, 180] width 9 height 9
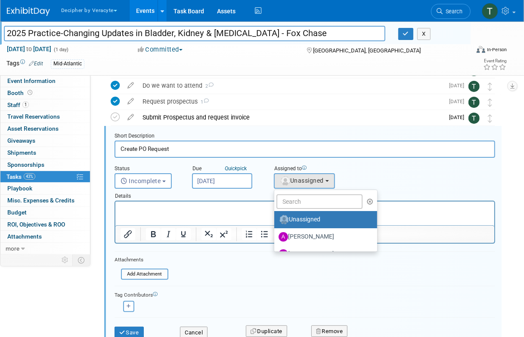
drag, startPoint x: 288, startPoint y: 209, endPoint x: 289, endPoint y: 200, distance: 9.6
click at [289, 200] on ul "Unassigned Adina Gerson-Gurwitz Amy Wahba Andrew Cala Andrew Hanson Chad Miller…" at bounding box center [326, 221] width 104 height 62
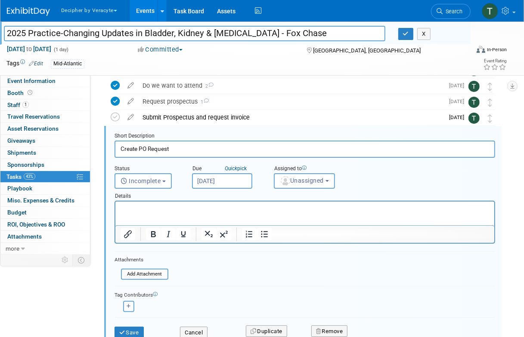
click at [283, 171] on div "Assigned to" at bounding box center [317, 169] width 86 height 8
click at [284, 183] on img "button" at bounding box center [284, 180] width 9 height 9
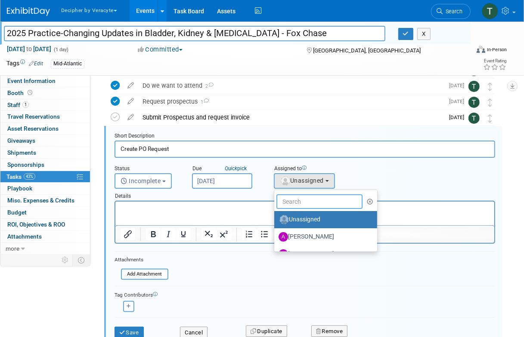
click at [285, 196] on input "text" at bounding box center [319, 201] width 86 height 15
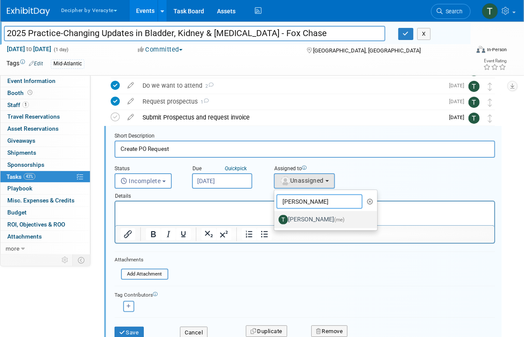
type input "tony"
drag, startPoint x: 291, startPoint y: 216, endPoint x: 156, endPoint y: 19, distance: 238.9
click at [291, 216] on label "Tony Alvarado (me)" at bounding box center [323, 220] width 90 height 14
click at [275, 216] on input "Tony Alvarado (me)" at bounding box center [273, 219] width 6 height 6
select select "3ceeba8c-a19a-4597-a609-6fba7c9a515a"
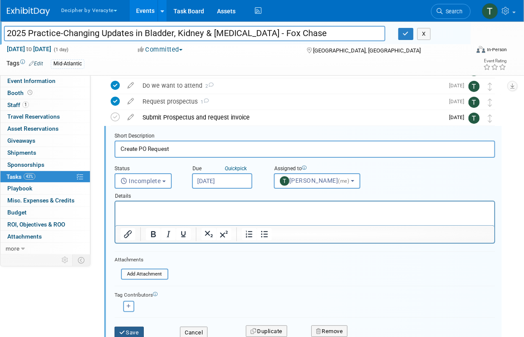
click at [135, 327] on button "Save" at bounding box center [128, 333] width 29 height 12
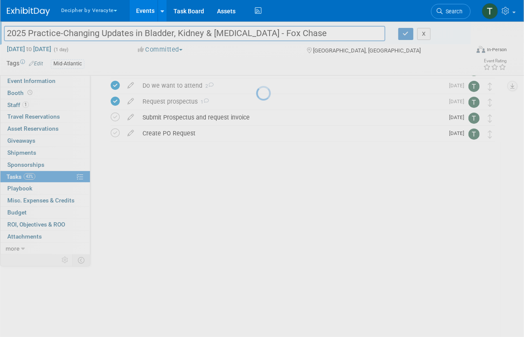
scroll to position [0, 0]
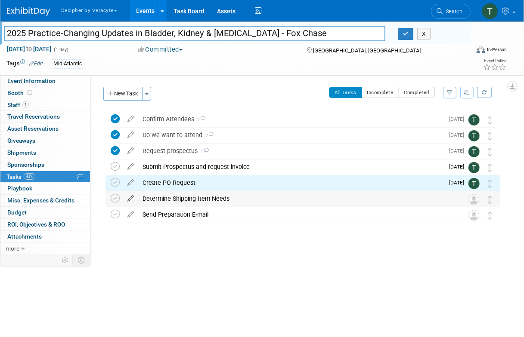
click at [124, 197] on icon at bounding box center [130, 196] width 15 height 11
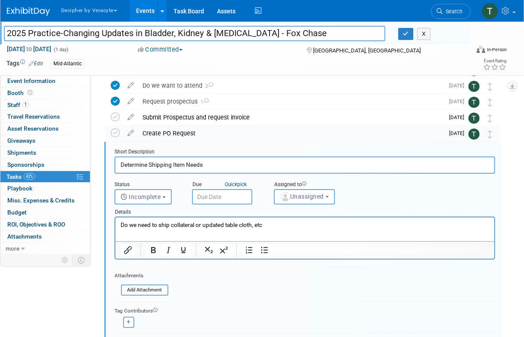
scroll to position [65, 0]
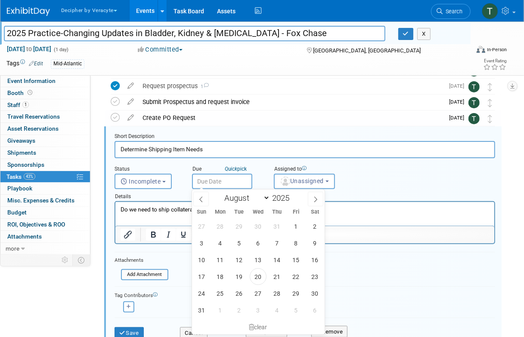
click at [240, 180] on input "text" at bounding box center [222, 181] width 60 height 15
click at [222, 307] on span "1" at bounding box center [220, 310] width 17 height 17
type input "Sep 1, 2025"
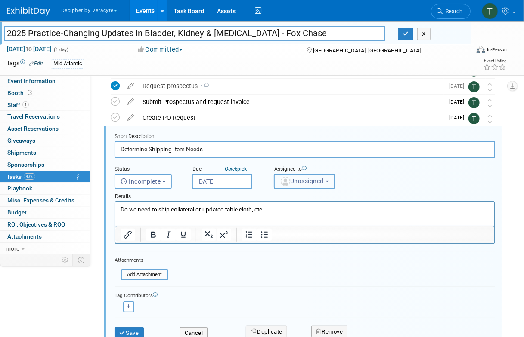
click at [298, 180] on span "Unassigned" at bounding box center [302, 181] width 44 height 7
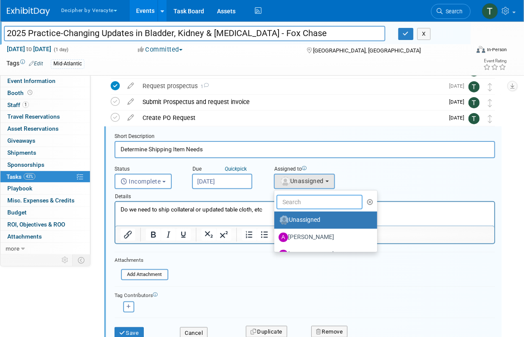
click at [299, 206] on input "text" at bounding box center [319, 202] width 86 height 15
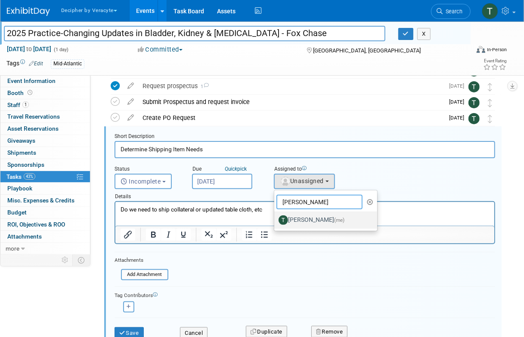
type input "tony"
click at [304, 222] on label "Tony Alvarado (me)" at bounding box center [323, 220] width 90 height 14
click at [275, 222] on input "Tony Alvarado (me)" at bounding box center [273, 219] width 6 height 6
select select "3ceeba8c-a19a-4597-a609-6fba7c9a515a"
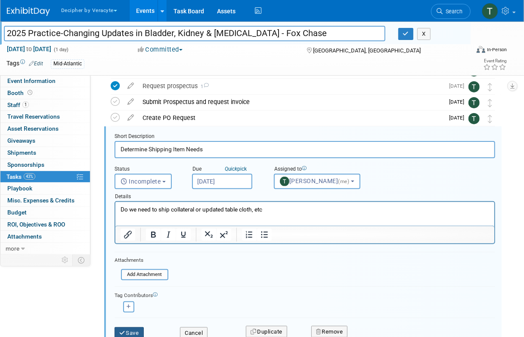
click at [120, 332] on icon "submit" at bounding box center [122, 333] width 7 height 6
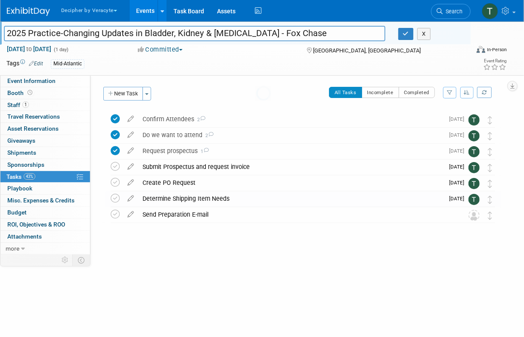
scroll to position [0, 0]
click at [132, 214] on icon at bounding box center [130, 212] width 15 height 11
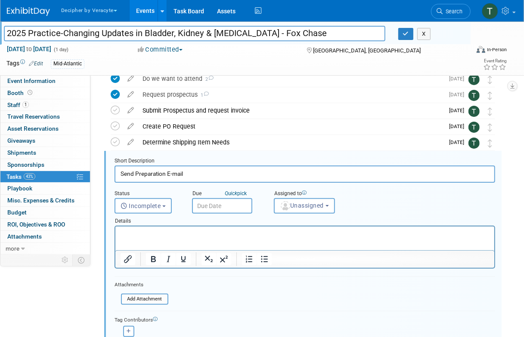
scroll to position [81, 0]
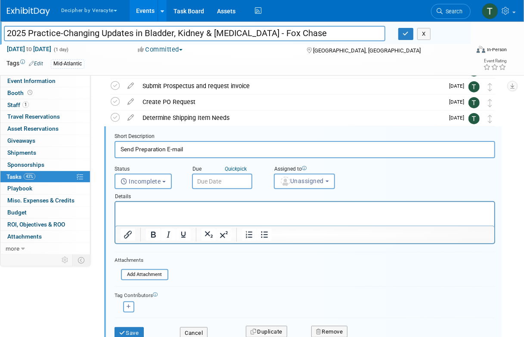
click at [234, 188] on input "text" at bounding box center [222, 181] width 60 height 15
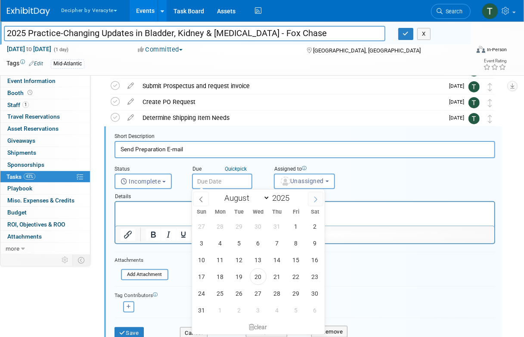
click at [320, 195] on span at bounding box center [315, 199] width 15 height 15
select select "8"
click at [291, 219] on div "31 1 2 3 4 5 6 7 8 9 10 11 12 13 14 15 16 17 18 19 20 21 22 23 24 25 26 27 28 2…" at bounding box center [258, 268] width 132 height 101
click at [291, 220] on span "5" at bounding box center [295, 226] width 17 height 17
type input "Sep 5, 2025"
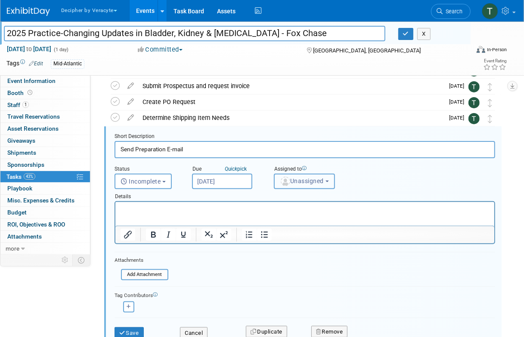
click at [300, 178] on span "Unassigned" at bounding box center [302, 181] width 44 height 7
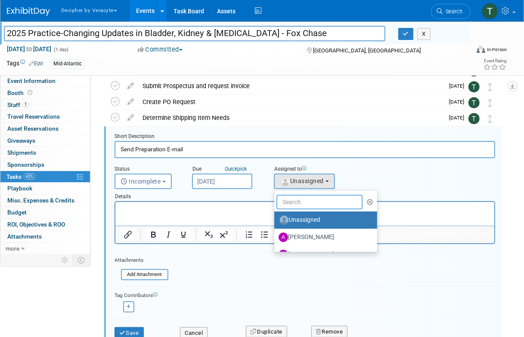
click at [302, 197] on input "text" at bounding box center [319, 202] width 86 height 15
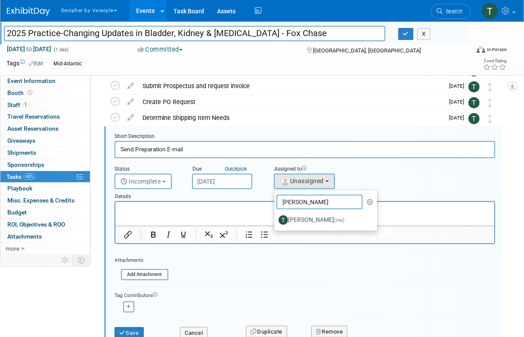
type input "tony"
click at [303, 229] on ul "tony Unassigned Adina Gerson-Gurwitz Amy Wahba Andrew Cala Andrew Hanson Chad M…" at bounding box center [326, 210] width 104 height 41
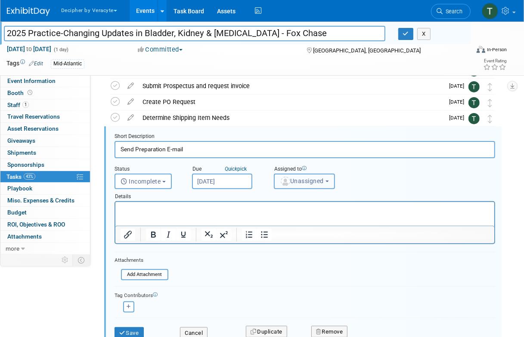
click at [302, 183] on span "Unassigned" at bounding box center [302, 181] width 44 height 7
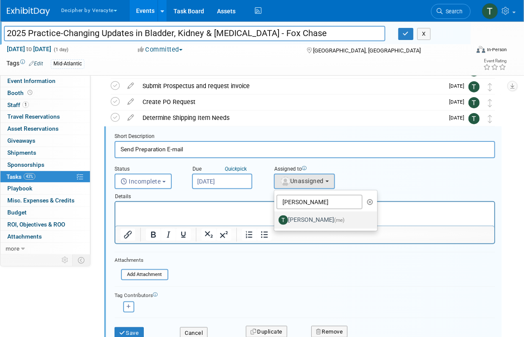
click at [303, 214] on label "Tony Alvarado (me)" at bounding box center [323, 220] width 90 height 14
click at [275, 216] on input "Tony Alvarado (me)" at bounding box center [273, 219] width 6 height 6
select select "3ceeba8c-a19a-4597-a609-6fba7c9a515a"
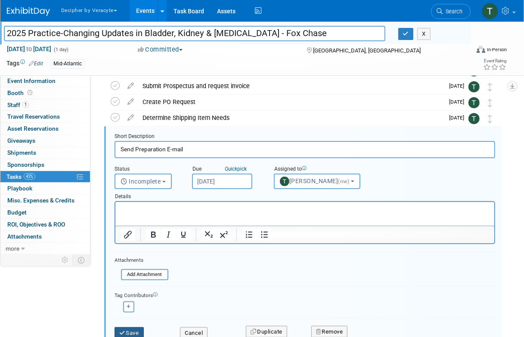
click at [142, 328] on button "Save" at bounding box center [128, 333] width 29 height 12
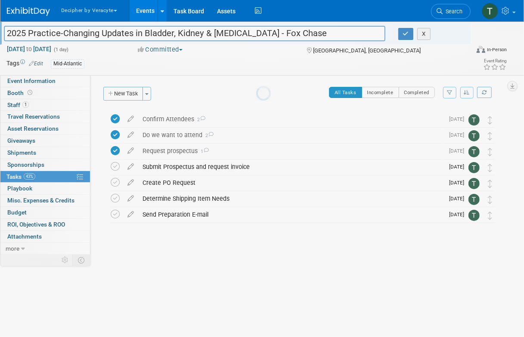
scroll to position [0, 0]
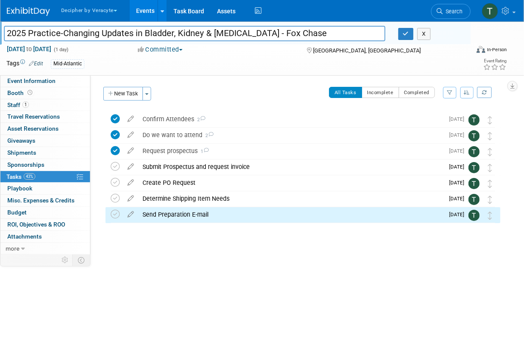
click at [122, 86] on div "Event Website: Edit Event Venue Name: Philadelphia Marriott Old City Edit Edit ." at bounding box center [298, 164] width 416 height 179
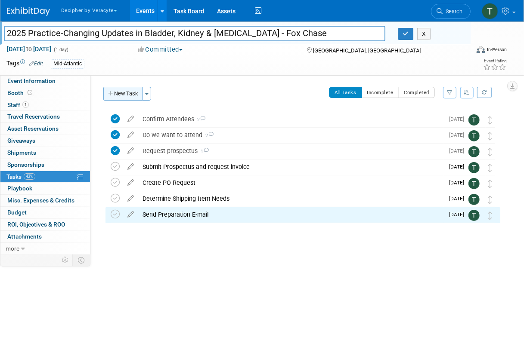
click at [122, 89] on button "New Task" at bounding box center [123, 94] width 40 height 14
select select "7"
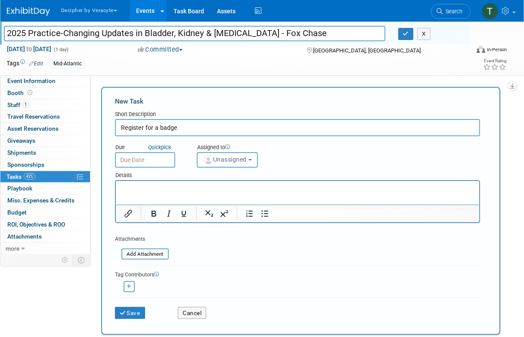
type input "Register for a badge"
click at [139, 160] on input "text" at bounding box center [145, 159] width 60 height 15
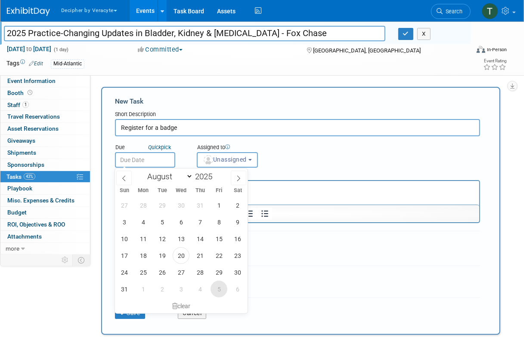
click at [220, 292] on span "5" at bounding box center [218, 289] width 17 height 17
type input "Sep 5, 2025"
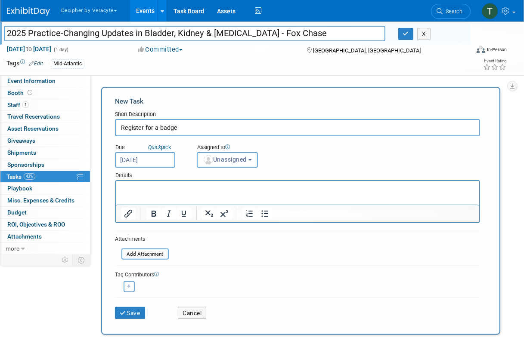
click at [214, 166] on button "Unassigned" at bounding box center [227, 159] width 61 height 15
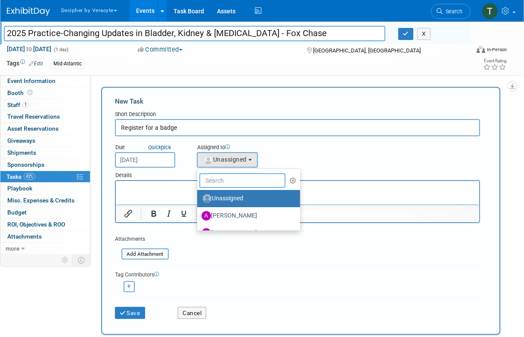
click at [218, 185] on input "text" at bounding box center [242, 180] width 86 height 15
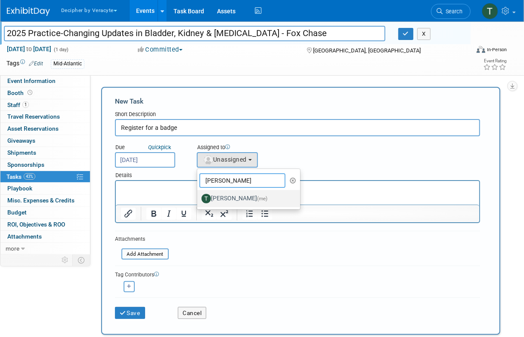
type input "tony"
click at [212, 192] on label "Tony Alvarado (me)" at bounding box center [246, 199] width 90 height 14
click at [198, 195] on input "Tony Alvarado (me)" at bounding box center [196, 198] width 6 height 6
select select "3ceeba8c-a19a-4597-a609-6fba7c9a515a"
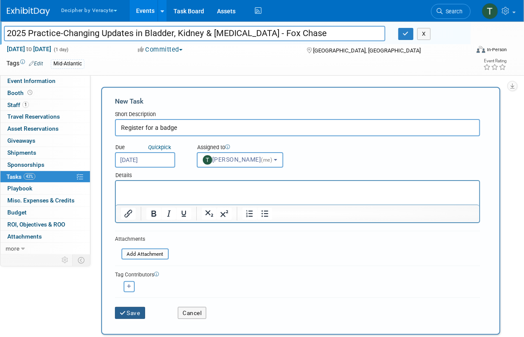
click at [144, 310] on button "Save" at bounding box center [130, 313] width 30 height 12
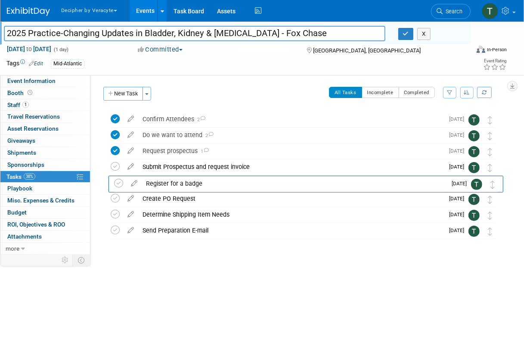
drag, startPoint x: 492, startPoint y: 118, endPoint x: 495, endPoint y: 182, distance: 63.7
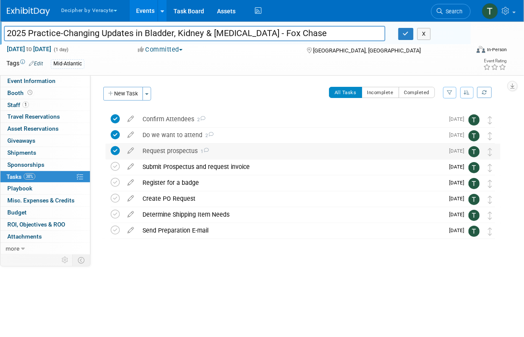
click at [188, 144] on div "Request prospectus 1" at bounding box center [290, 151] width 305 height 15
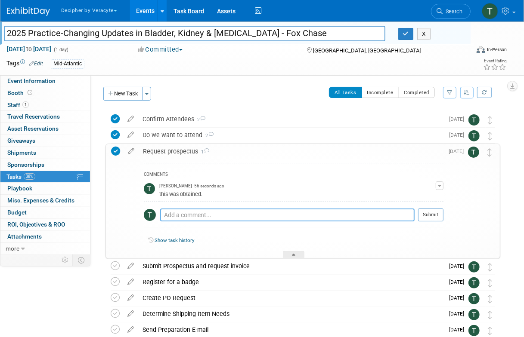
click at [193, 210] on textarea at bounding box center [287, 215] width 254 height 13
type textarea "prospectus taking a min in sharepoint"
click at [430, 209] on button "Submit" at bounding box center [430, 215] width 25 height 13
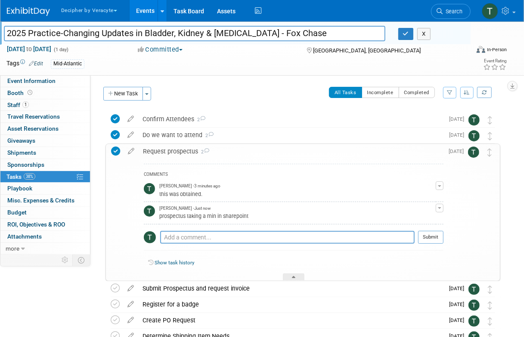
click at [142, 10] on link "Events" at bounding box center [144, 11] width 31 height 22
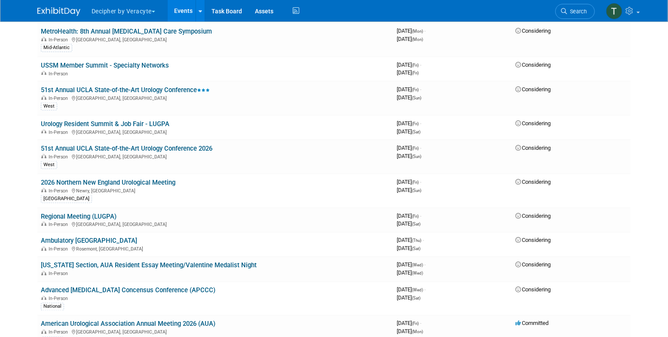
scroll to position [92, 0]
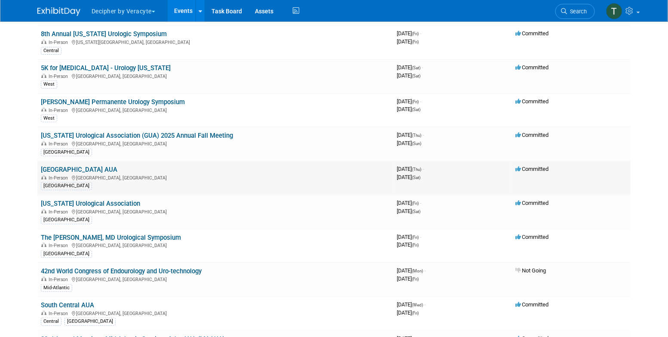
click at [76, 169] on link "[GEOGRAPHIC_DATA] AUA" at bounding box center [79, 170] width 77 height 8
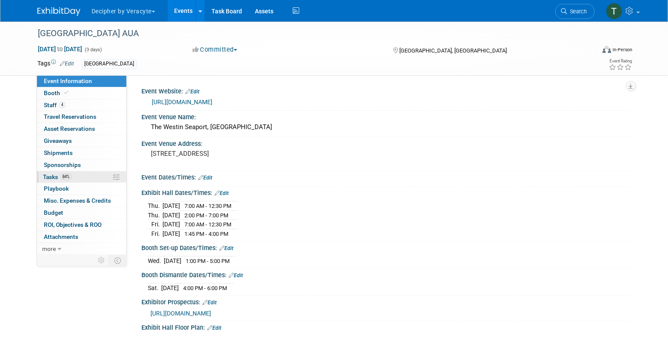
click at [74, 178] on link "84% Tasks 84%" at bounding box center [81, 177] width 89 height 12
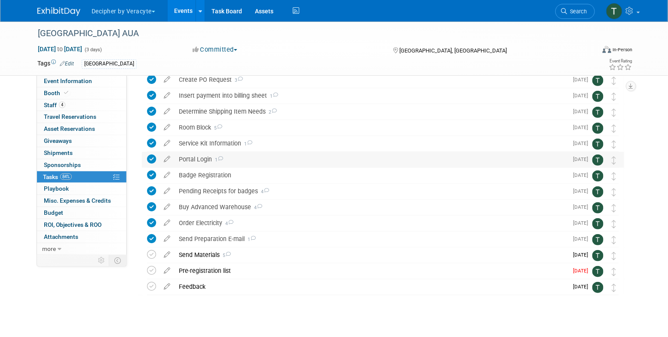
scroll to position [120, 0]
click at [204, 255] on div "Send Materials 5" at bounding box center [372, 254] width 394 height 15
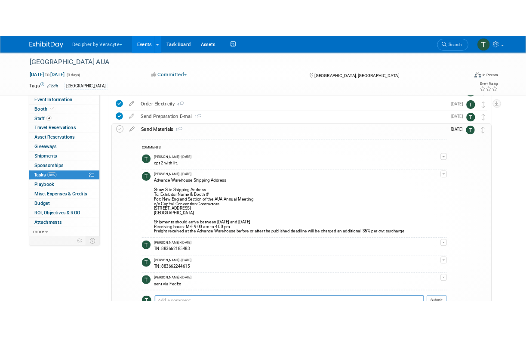
scroll to position [256, 0]
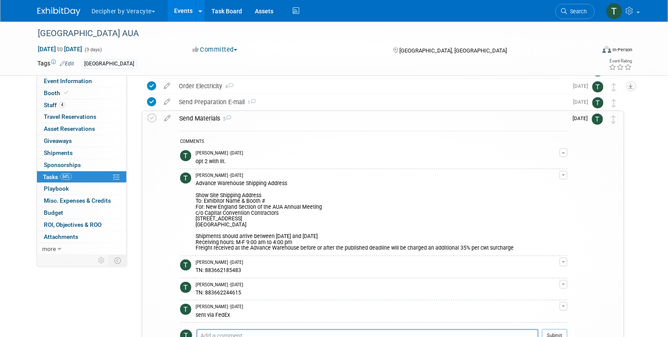
click at [227, 269] on div "TN: 883662185483" at bounding box center [378, 269] width 364 height 8
copy div "883662185483"
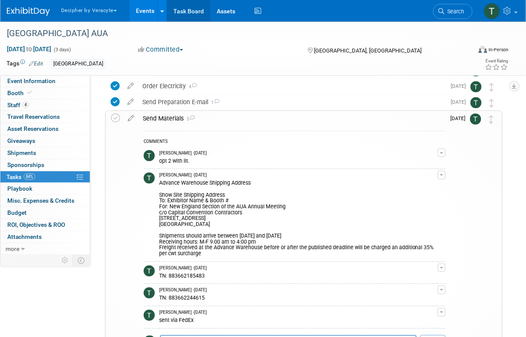
click at [183, 0] on link "Task Board" at bounding box center [188, 11] width 43 height 22
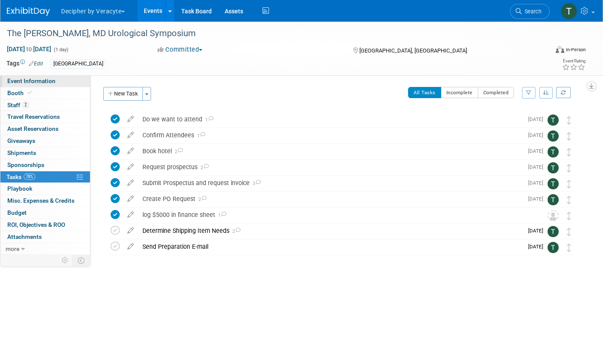
click at [85, 80] on link "Event Information" at bounding box center [44, 81] width 89 height 12
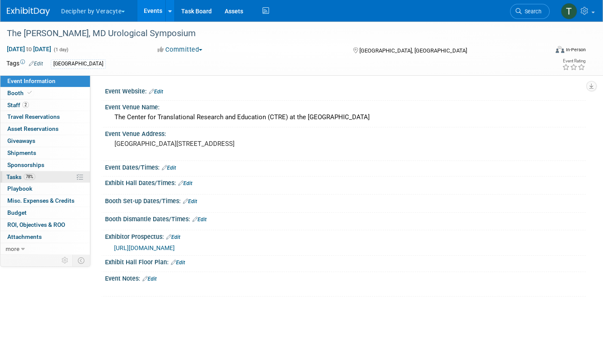
click at [32, 177] on span "78%" at bounding box center [30, 176] width 12 height 6
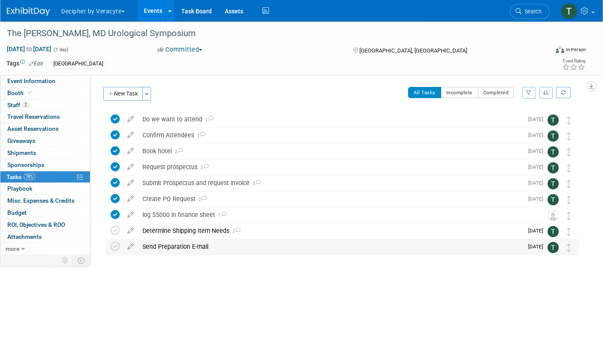
click at [179, 246] on div "Send Preparation E-mail" at bounding box center [330, 246] width 385 height 15
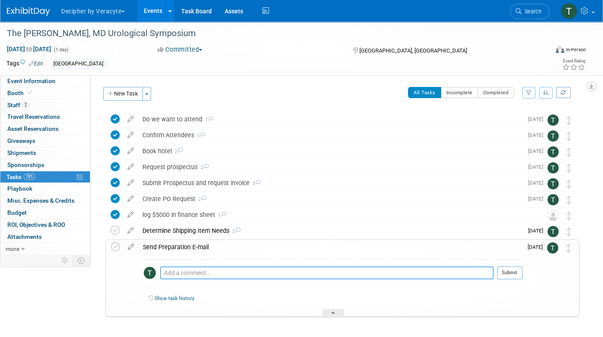
click at [203, 270] on textarea at bounding box center [326, 272] width 333 height 13
type textarea "sent email to the organizer to obtain this information"
click at [508, 273] on button "Submit" at bounding box center [509, 272] width 25 height 13
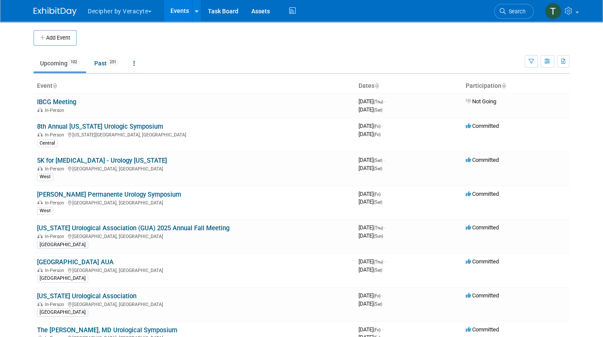
click at [541, 52] on div "Show: All Events Just My Events Only show events that either I created, or I am…" at bounding box center [546, 60] width 45 height 28
click at [541, 53] on div "Show: All Events Just My Events Only show events that either I created, or I am…" at bounding box center [546, 60] width 45 height 28
click at [543, 57] on button "button" at bounding box center [547, 61] width 14 height 12
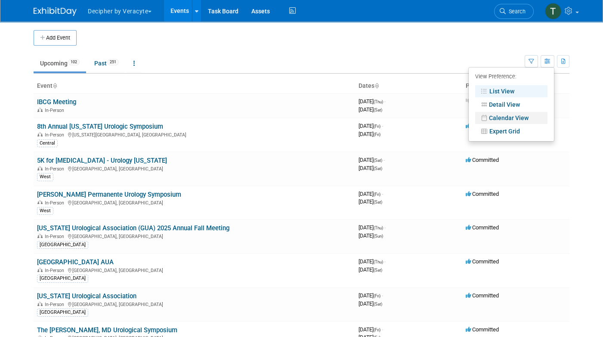
click at [497, 113] on link "Calendar View" at bounding box center [511, 118] width 72 height 12
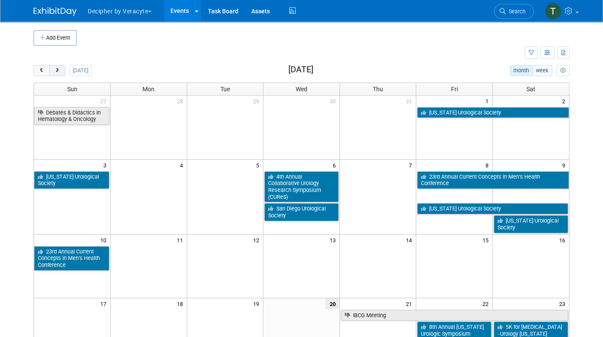
click at [54, 71] on span "next" at bounding box center [57, 71] width 6 height 6
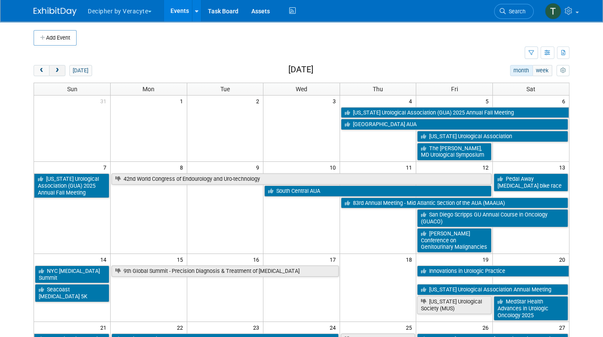
click at [54, 71] on span "next" at bounding box center [57, 71] width 6 height 6
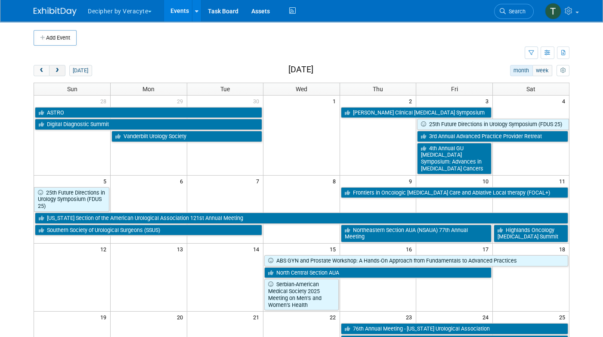
scroll to position [350, 0]
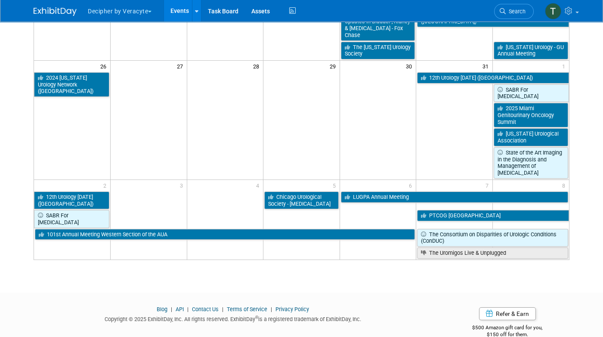
click at [377, 209] on td at bounding box center [377, 218] width 77 height 18
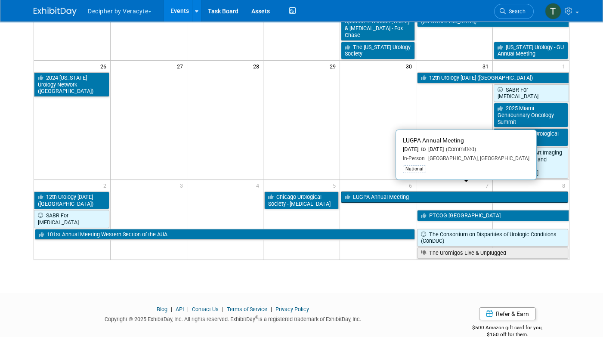
click at [377, 192] on link "LUGPA Annual Meeting" at bounding box center [454, 196] width 227 height 11
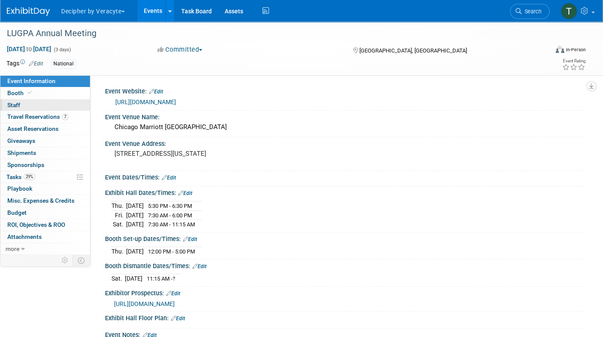
click at [53, 107] on link "0 Staff 0" at bounding box center [44, 105] width 89 height 12
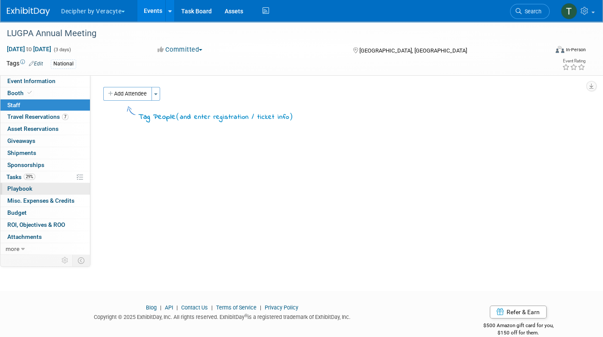
click at [55, 185] on link "0 Playbook 0" at bounding box center [44, 189] width 89 height 12
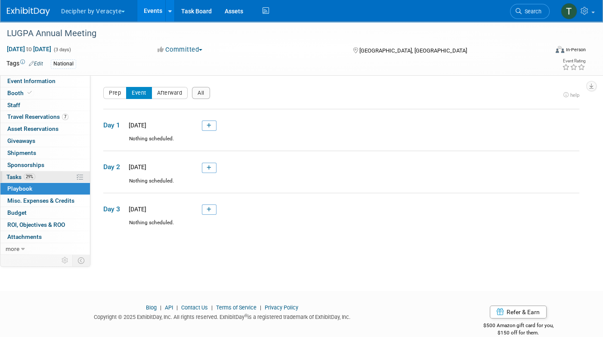
click at [54, 172] on link "29% Tasks 29%" at bounding box center [44, 177] width 89 height 12
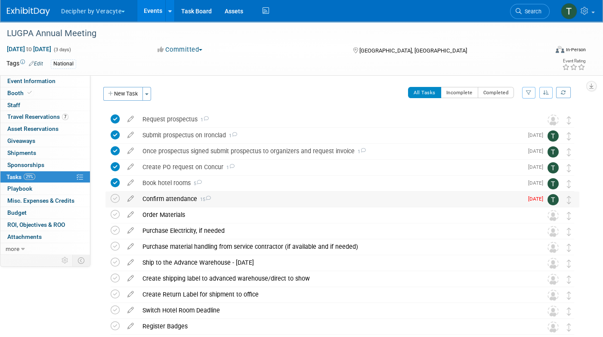
click at [179, 198] on div "Confirm attendance 15" at bounding box center [330, 198] width 385 height 15
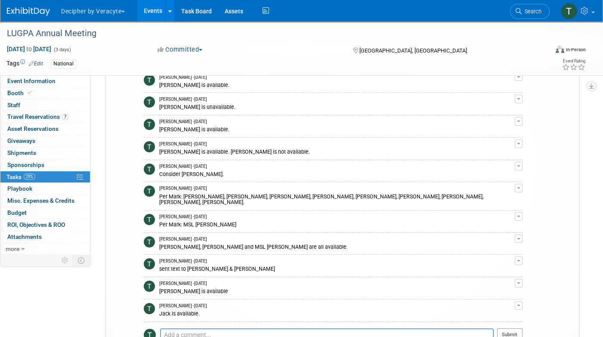
scroll to position [245, 0]
drag, startPoint x: 171, startPoint y: 242, endPoint x: 185, endPoint y: 245, distance: 14.0
click at [185, 245] on td "[PERSON_NAME] - [DATE] [PERSON_NAME], [PERSON_NAME] and MSL [PERSON_NAME] are a…" at bounding box center [336, 244] width 355 height 22
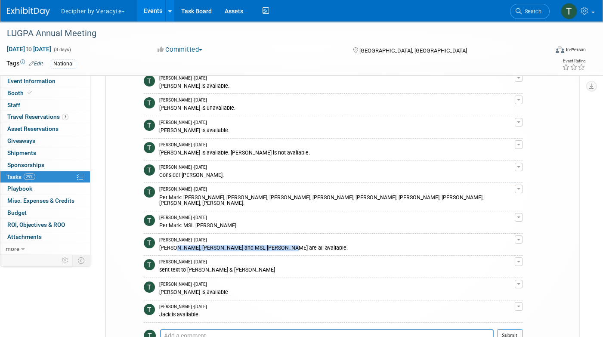
scroll to position [278, 0]
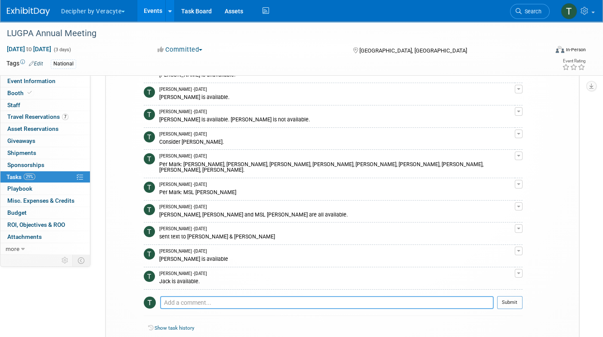
click at [209, 297] on textarea at bounding box center [326, 302] width 333 height 13
type textarea "[PERSON_NAME] is available."
click at [520, 296] on button "Submit" at bounding box center [509, 302] width 25 height 13
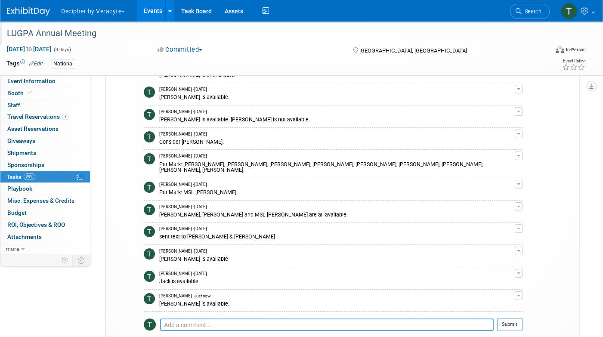
click at [150, 33] on div "LUGPA Annual Meeting" at bounding box center [270, 33] width 532 height 15
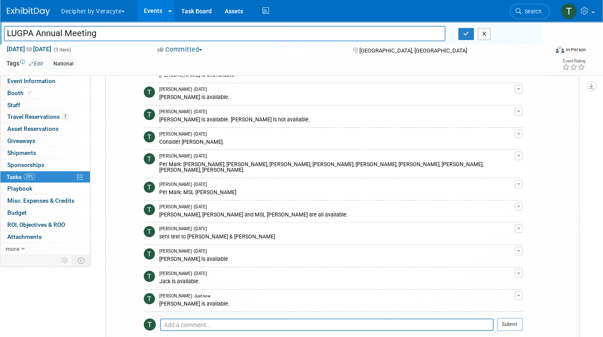
click at [150, 33] on input "LUGPA Annual Meeting" at bounding box center [224, 33] width 441 height 15
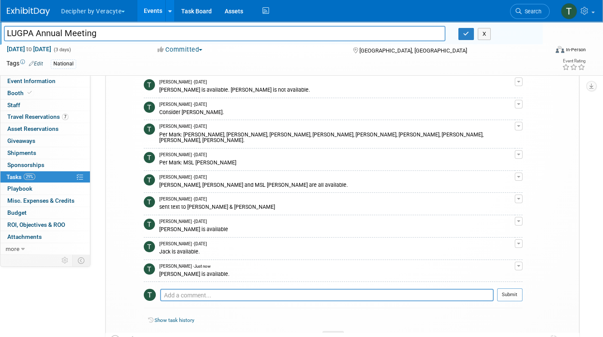
click at [278, 278] on div "COMMENTS [PERSON_NAME] - [DATE] [PERSON_NAME] is available. Edit Comment Remove…" at bounding box center [333, 108] width 379 height 409
click at [278, 289] on textarea at bounding box center [326, 295] width 333 height 13
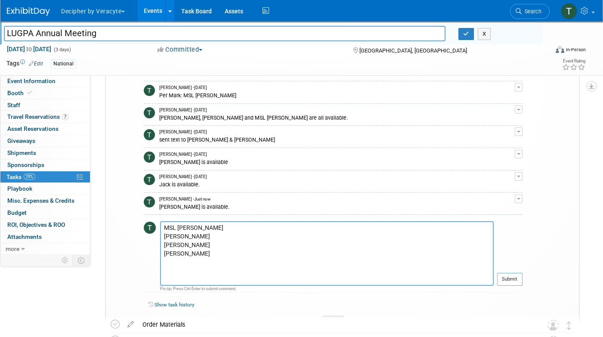
scroll to position [15, 0]
type textarea "MSL [PERSON_NAME] [PERSON_NAME] [PERSON_NAME] [PERSON_NAME] Are all available."
click at [508, 273] on button "Submit" at bounding box center [509, 279] width 25 height 13
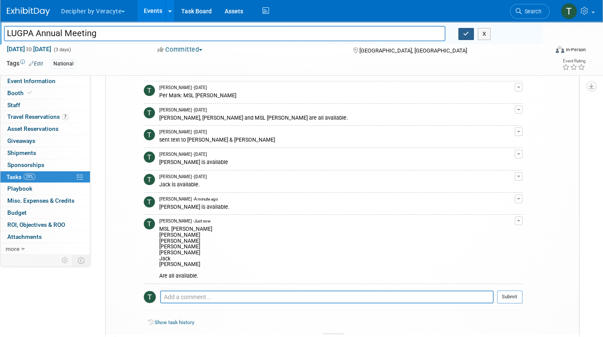
click at [463, 33] on icon "button" at bounding box center [466, 34] width 6 height 6
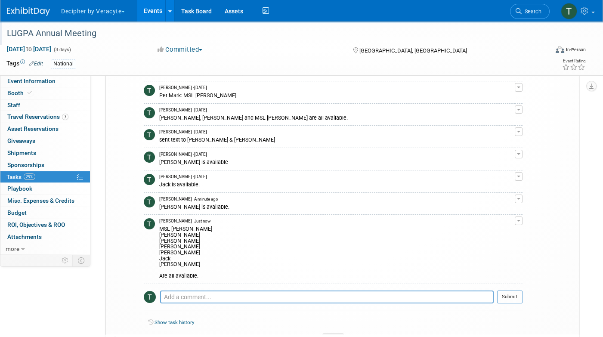
click at [462, 33] on div "LUGPA Annual Meeting" at bounding box center [270, 33] width 532 height 15
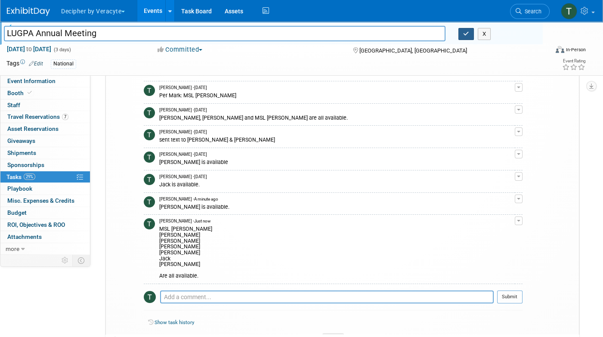
click at [463, 33] on icon "button" at bounding box center [466, 34] width 6 height 6
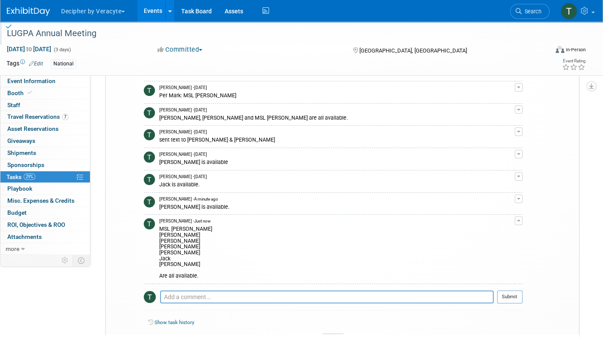
click at [141, 11] on link "Events" at bounding box center [152, 11] width 31 height 22
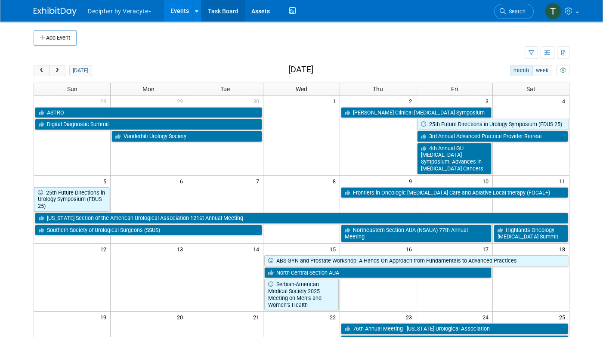
click at [212, 9] on link "Task Board" at bounding box center [222, 11] width 43 height 22
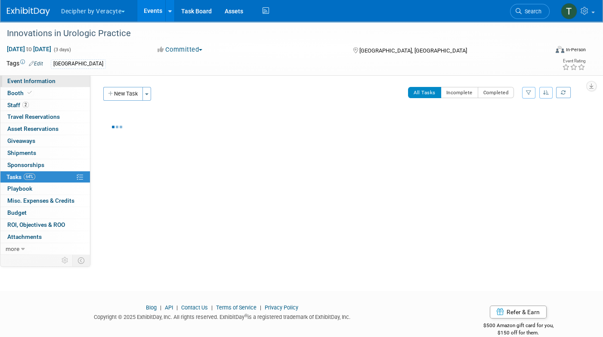
click at [64, 78] on link "Event Information" at bounding box center [44, 81] width 89 height 12
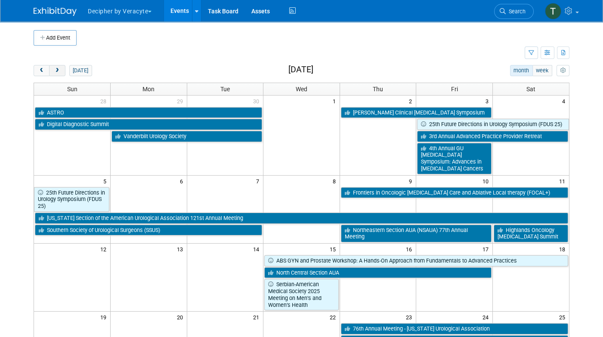
click at [59, 71] on span "next" at bounding box center [57, 71] width 6 height 6
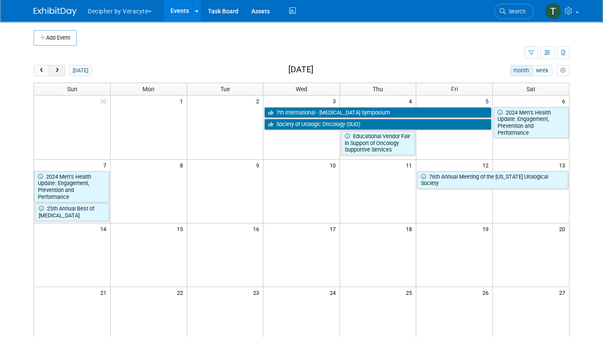
click at [59, 71] on span "next" at bounding box center [57, 71] width 6 height 6
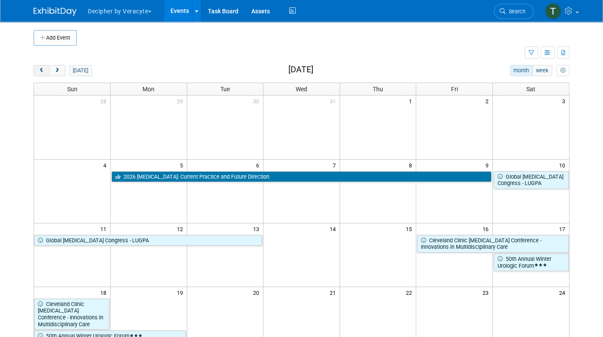
click at [35, 71] on button "prev" at bounding box center [42, 70] width 16 height 11
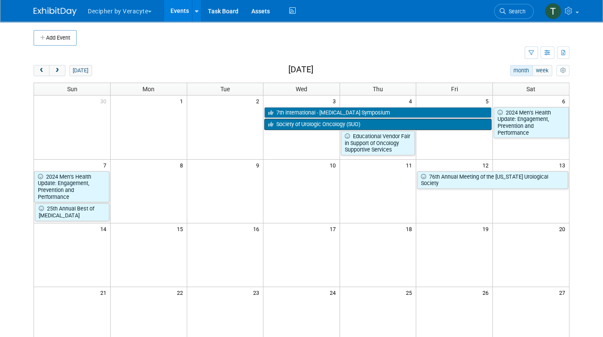
click at [387, 127] on link "Society of Urologic Oncology (SUO)" at bounding box center [377, 124] width 227 height 11
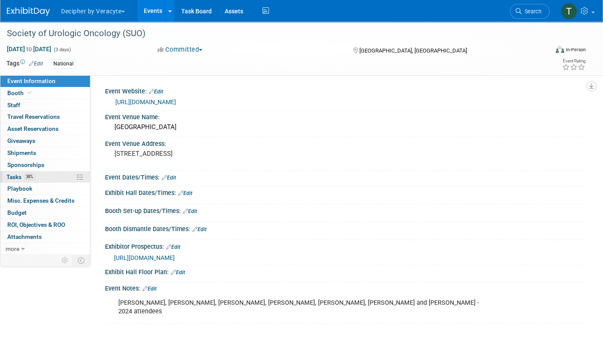
click at [53, 176] on link "38% Tasks 38%" at bounding box center [44, 177] width 89 height 12
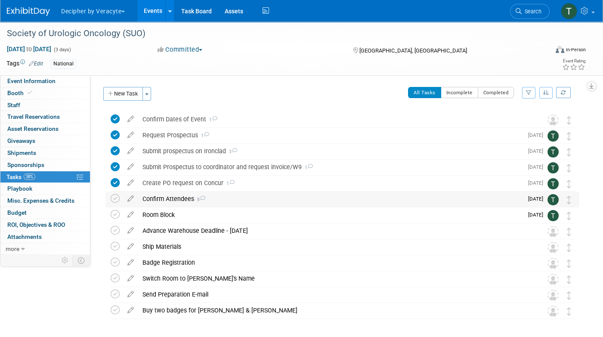
click at [183, 198] on div "Confirm Attendees 8" at bounding box center [330, 198] width 385 height 15
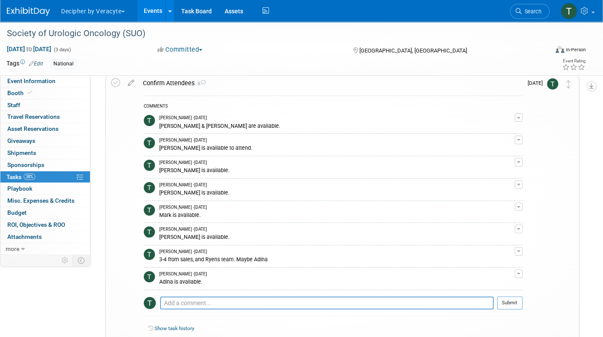
scroll to position [116, 0]
drag, startPoint x: 227, startPoint y: 259, endPoint x: 237, endPoint y: 259, distance: 9.5
click at [237, 259] on div "3-4 from sales, and Ryens team. Maybe Adina" at bounding box center [336, 259] width 355 height 8
drag, startPoint x: 268, startPoint y: 261, endPoint x: 246, endPoint y: 265, distance: 22.2
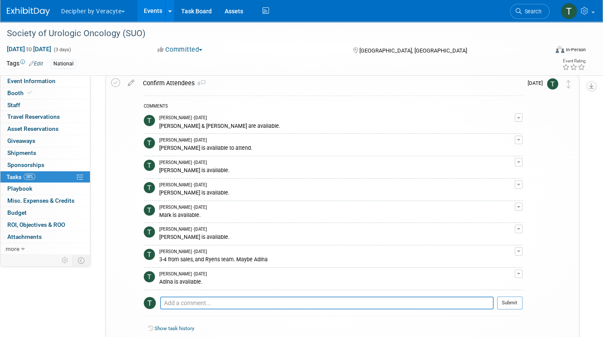
click at [246, 265] on td "Tony Alvarado - 19 days ago 3-4 from sales, and Ryens team. Maybe Adina" at bounding box center [336, 256] width 355 height 22
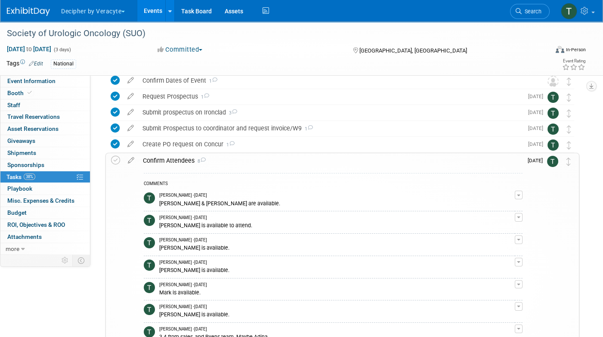
scroll to position [33, 0]
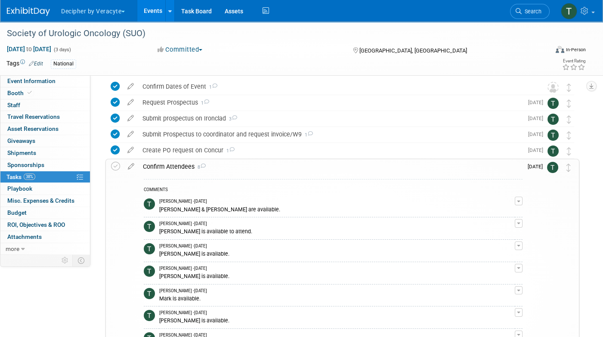
click at [231, 166] on div "Confirm Attendees 8" at bounding box center [331, 166] width 384 height 15
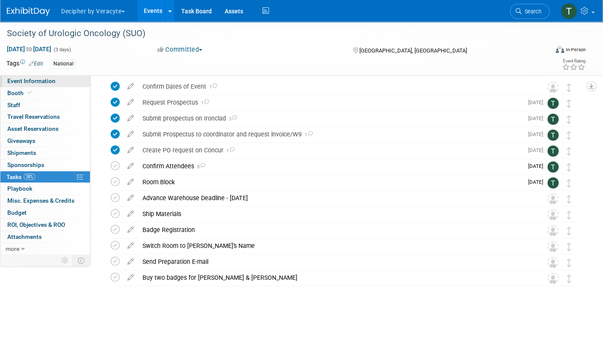
click at [31, 85] on link "Event Information" at bounding box center [44, 81] width 89 height 12
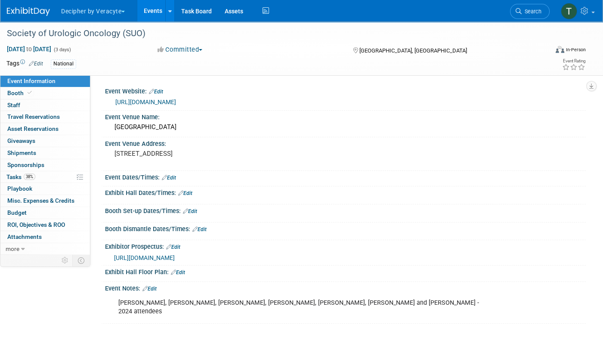
click at [156, 99] on link "https://urologyconnection.com/funding-opportunities/client-details.aspx?cc=suo" at bounding box center [145, 102] width 61 height 7
click at [158, 13] on link "Events" at bounding box center [152, 11] width 31 height 22
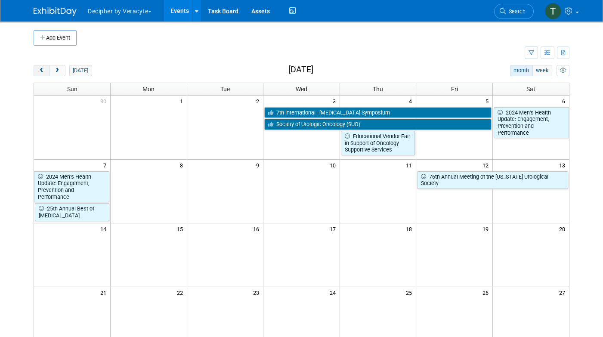
click at [39, 65] on button "prev" at bounding box center [42, 70] width 16 height 11
click at [33, 70] on div "Add Event New Event Duplicate Event Warning There is another event in your work…" at bounding box center [301, 259] width 548 height 475
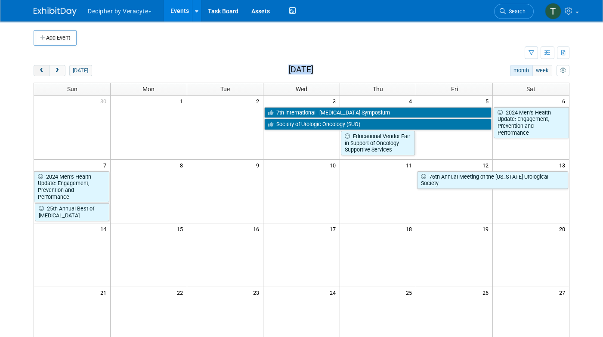
click at [39, 70] on span "prev" at bounding box center [41, 71] width 6 height 6
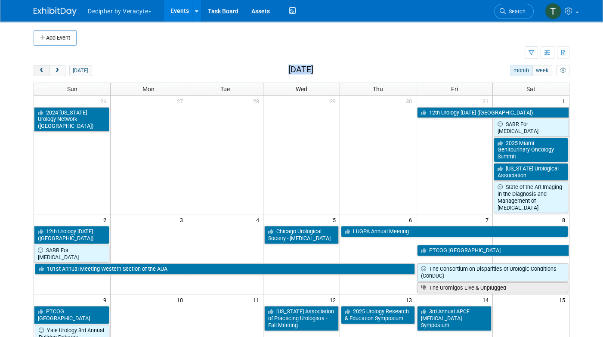
click at [39, 70] on span "prev" at bounding box center [41, 71] width 6 height 6
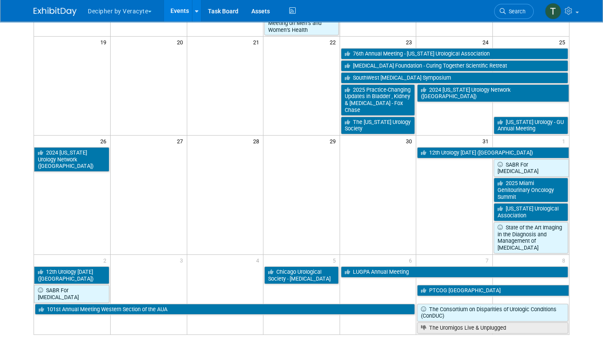
scroll to position [277, 0]
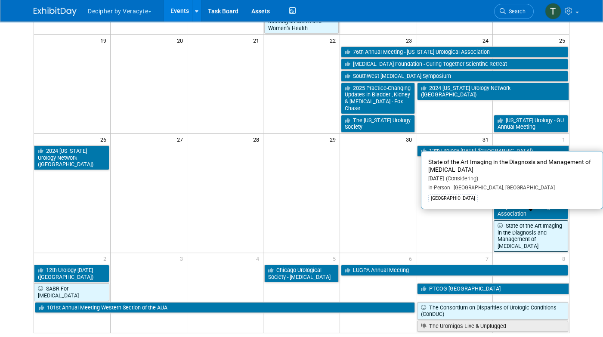
click at [516, 228] on link "State of the Art Imaging in the Diagnosis and Management of [MEDICAL_DATA]" at bounding box center [530, 235] width 74 height 31
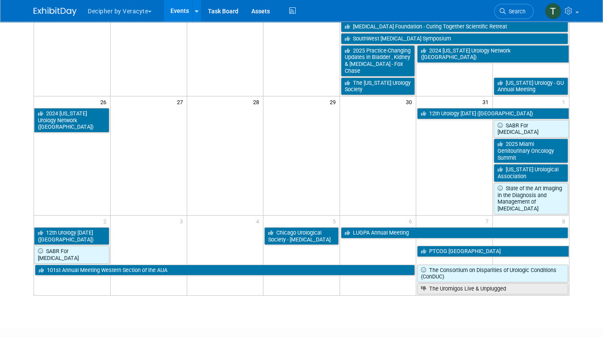
scroll to position [314, 0]
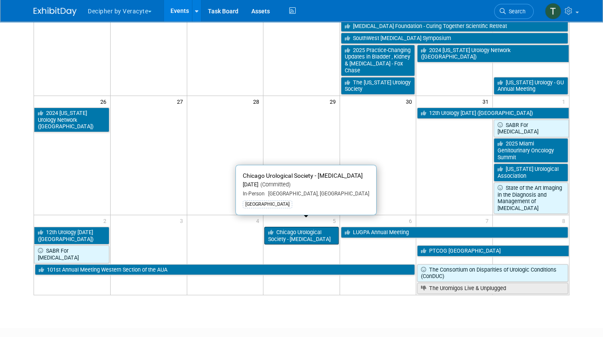
click at [283, 227] on link "Chicago Urological Society - [MEDICAL_DATA]" at bounding box center [301, 236] width 74 height 18
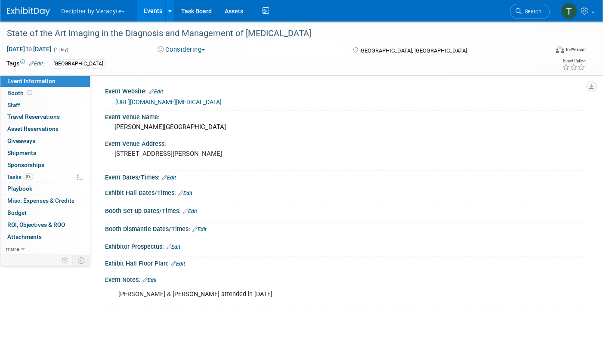
click at [516, 229] on div "Booth Dismantle Dates/Times: Edit" at bounding box center [345, 227] width 480 height 11
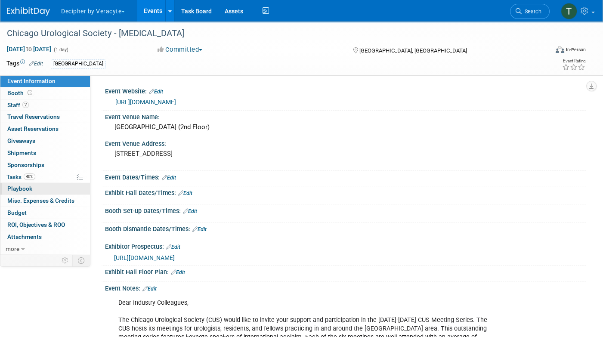
click at [31, 183] on link "0 Playbook 0" at bounding box center [44, 189] width 89 height 12
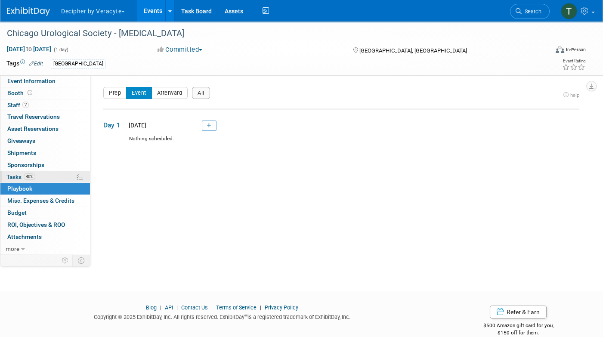
click at [32, 177] on span "40%" at bounding box center [30, 176] width 12 height 6
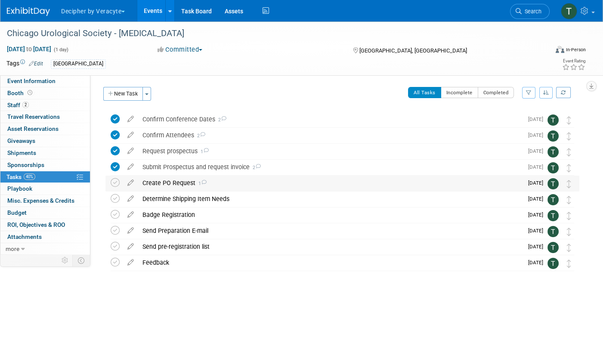
click at [182, 185] on div "Create PO Request 1" at bounding box center [330, 183] width 385 height 15
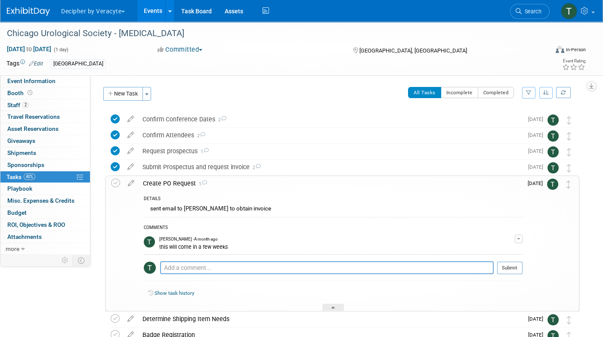
click at [182, 185] on div "Create PO Request 1" at bounding box center [331, 183] width 384 height 15
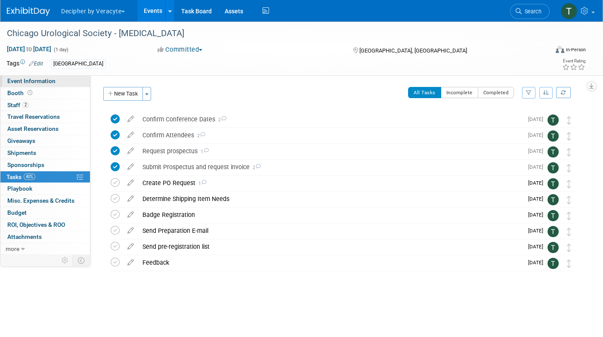
click at [83, 85] on link "Event Information" at bounding box center [44, 81] width 89 height 12
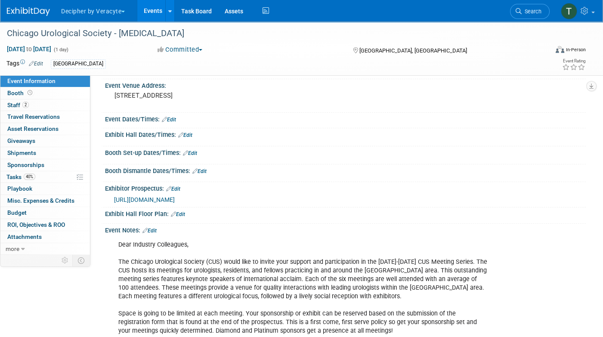
scroll to position [71, 0]
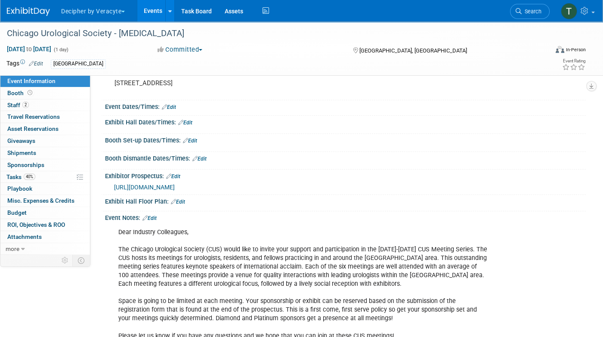
click at [164, 10] on link "Events" at bounding box center [152, 11] width 31 height 22
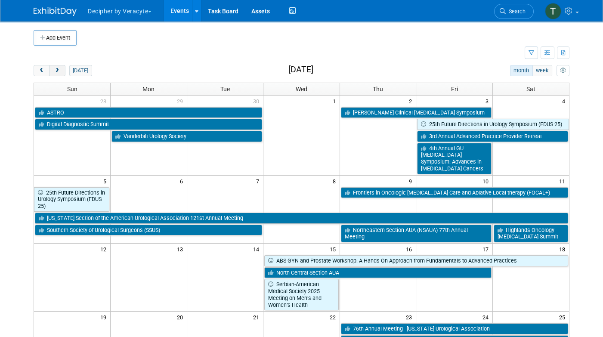
click at [54, 68] on span "next" at bounding box center [57, 71] width 6 height 6
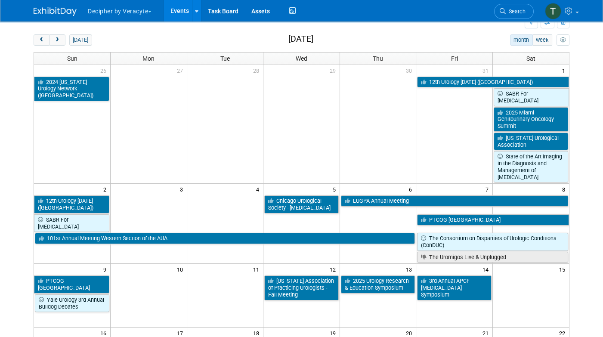
scroll to position [3, 0]
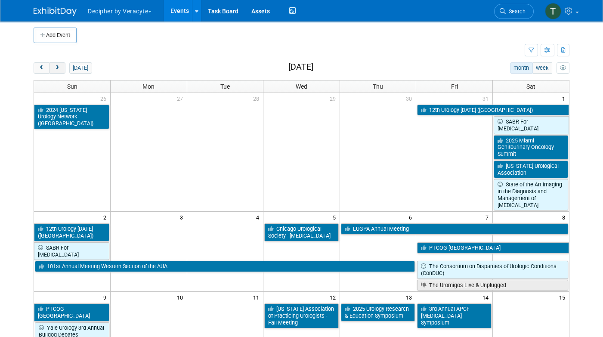
click at [62, 68] on button "next" at bounding box center [57, 67] width 16 height 11
